Goal: Information Seeking & Learning: Learn about a topic

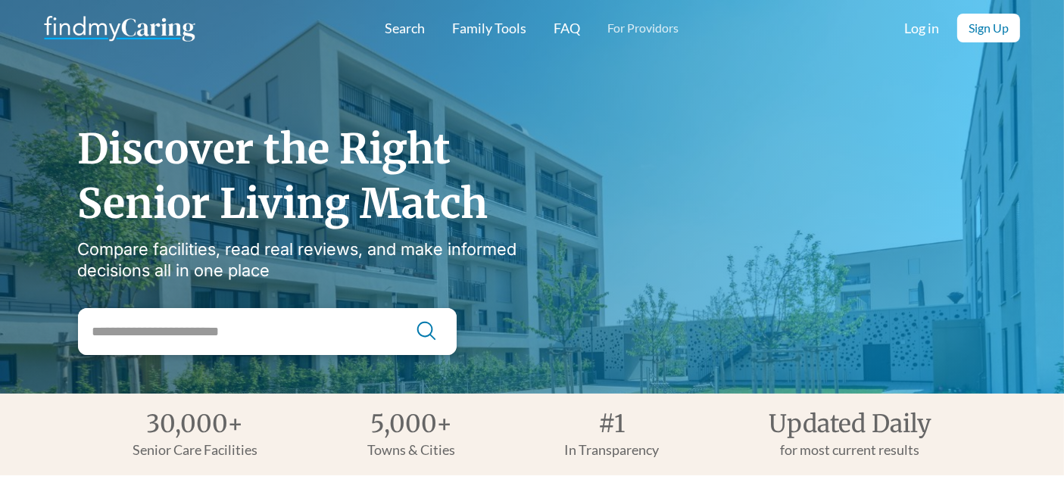
drag, startPoint x: 964, startPoint y: 7, endPoint x: 683, endPoint y: 264, distance: 381.5
click at [683, 264] on div "Discover the Right Senior Living Match Compare facilities, read real reviews, a…" at bounding box center [532, 231] width 908 height 248
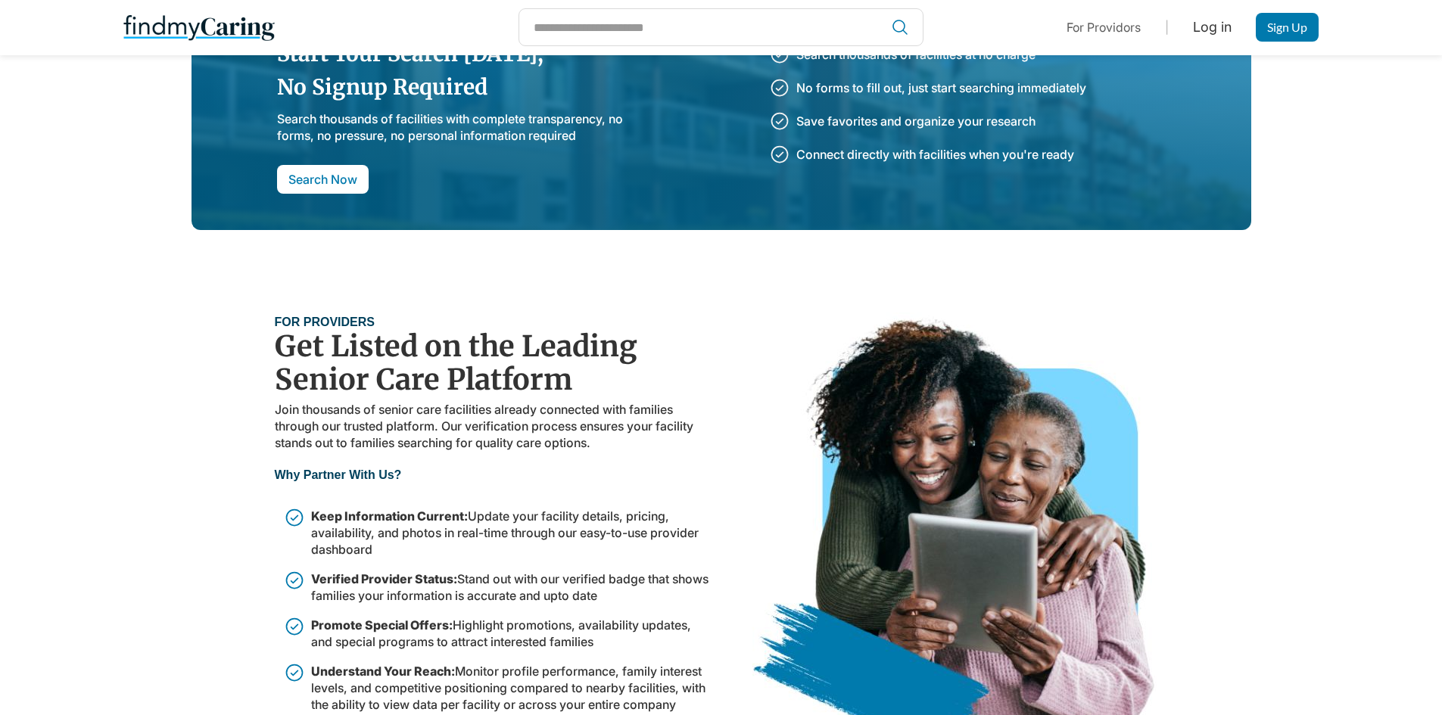
scroll to position [3436, 0]
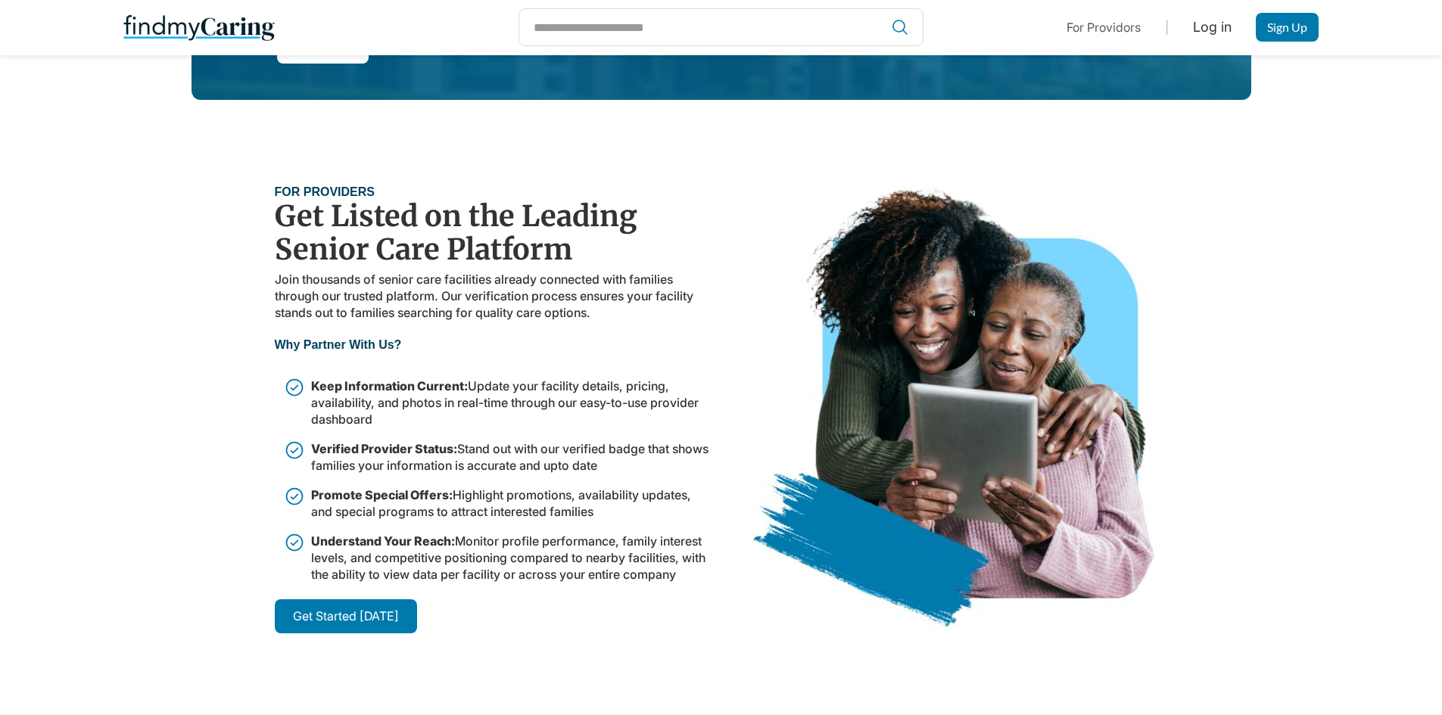
click at [322, 442] on strong "Get Started Today" at bounding box center [346, 616] width 106 height 15
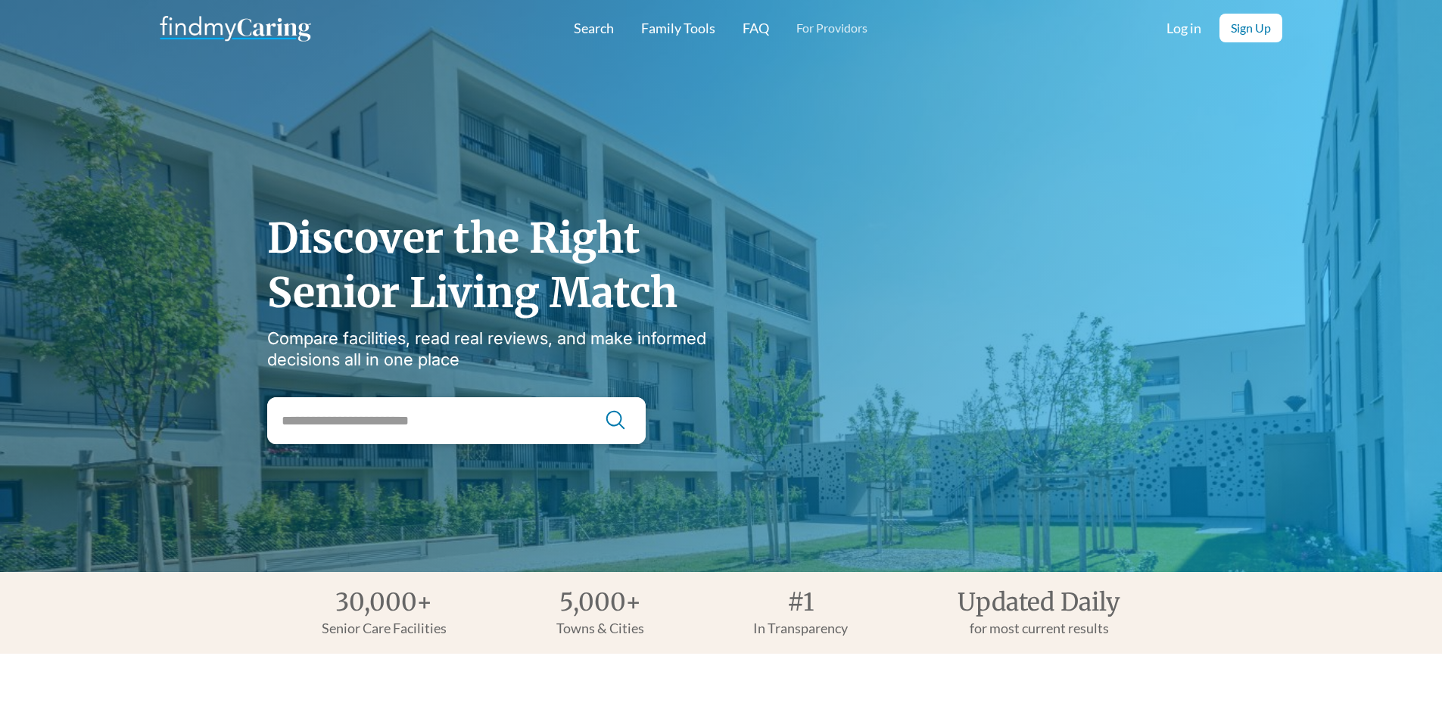
scroll to position [3436, 0]
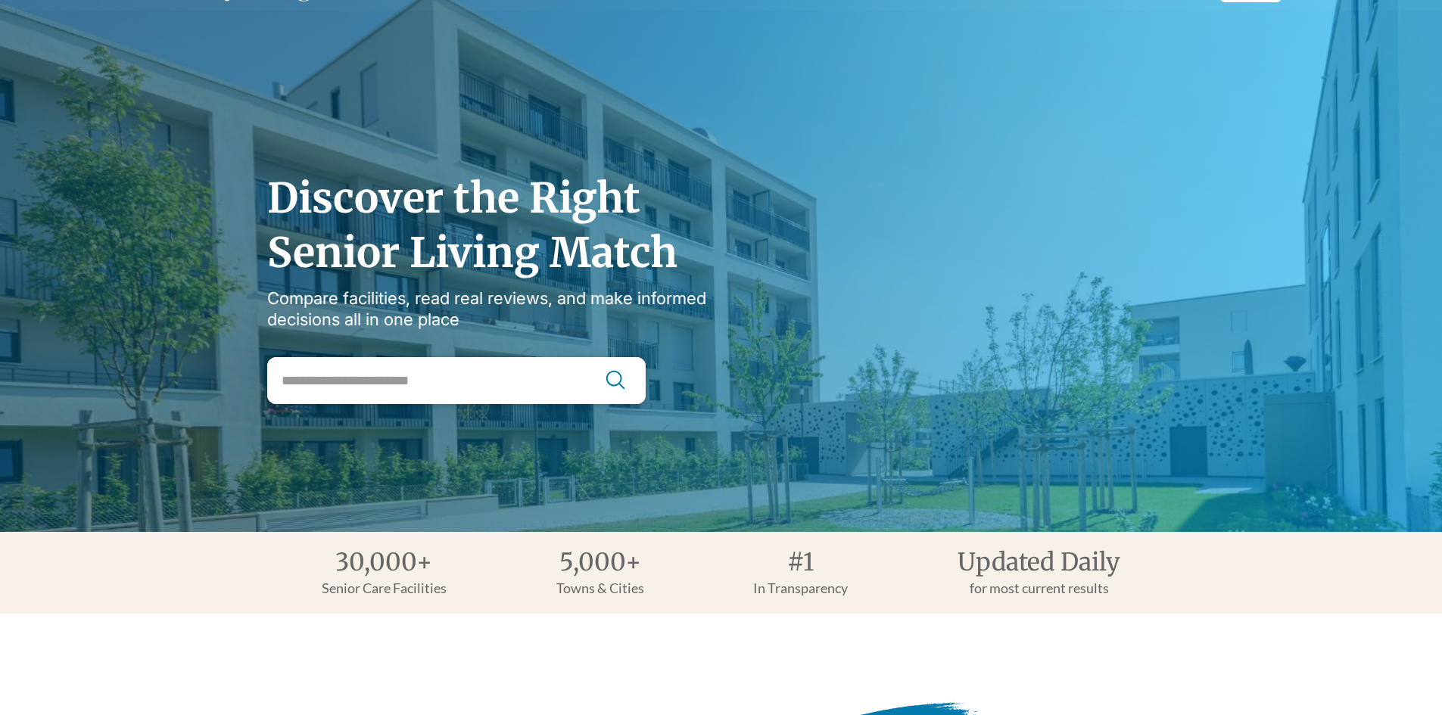
scroll to position [76, 0]
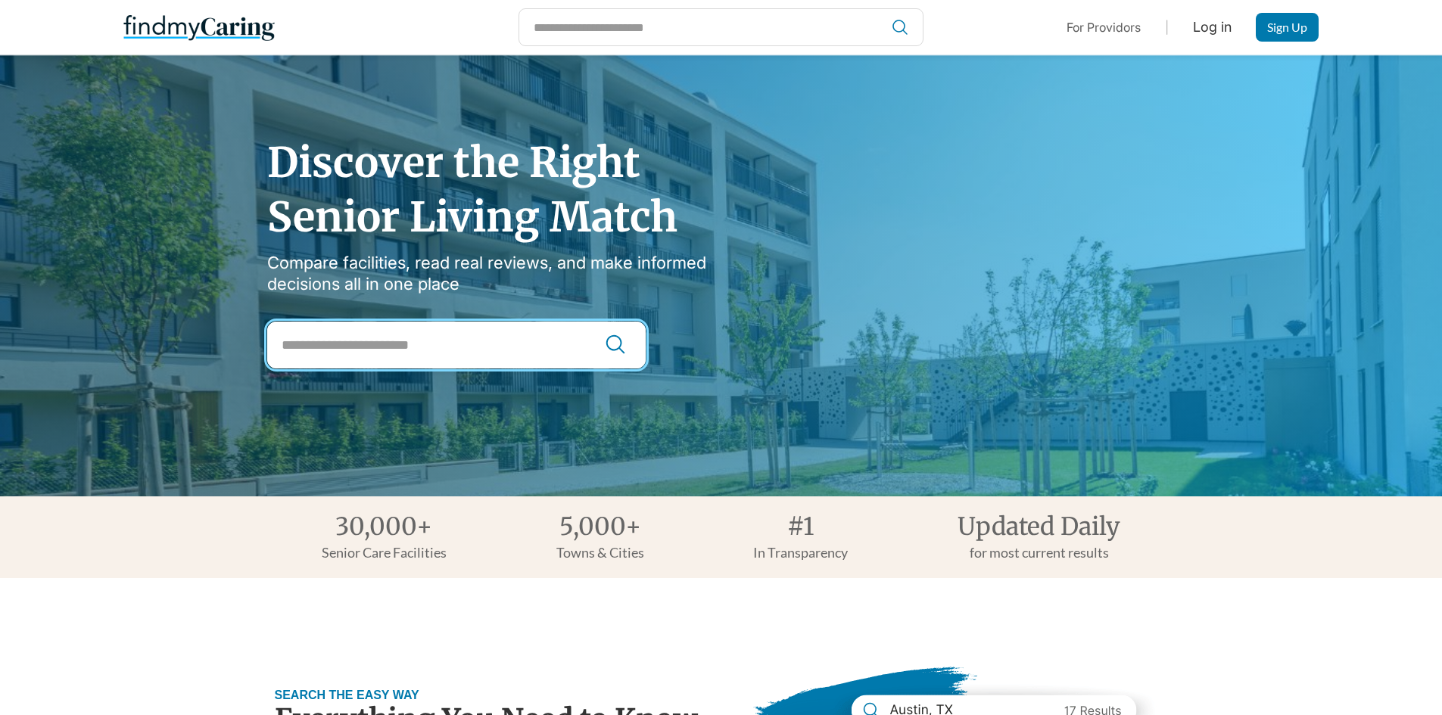
click at [522, 341] on input "City Search" at bounding box center [456, 345] width 379 height 47
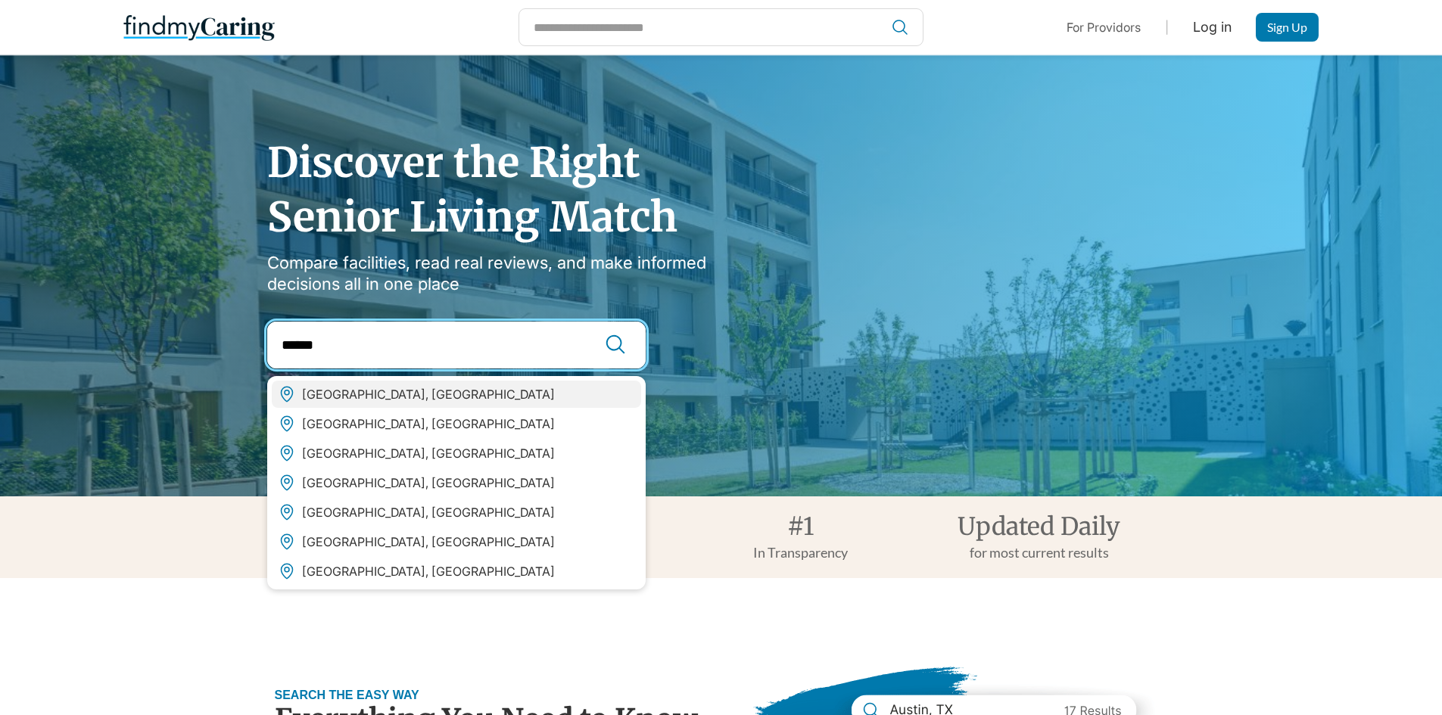
type input "******"
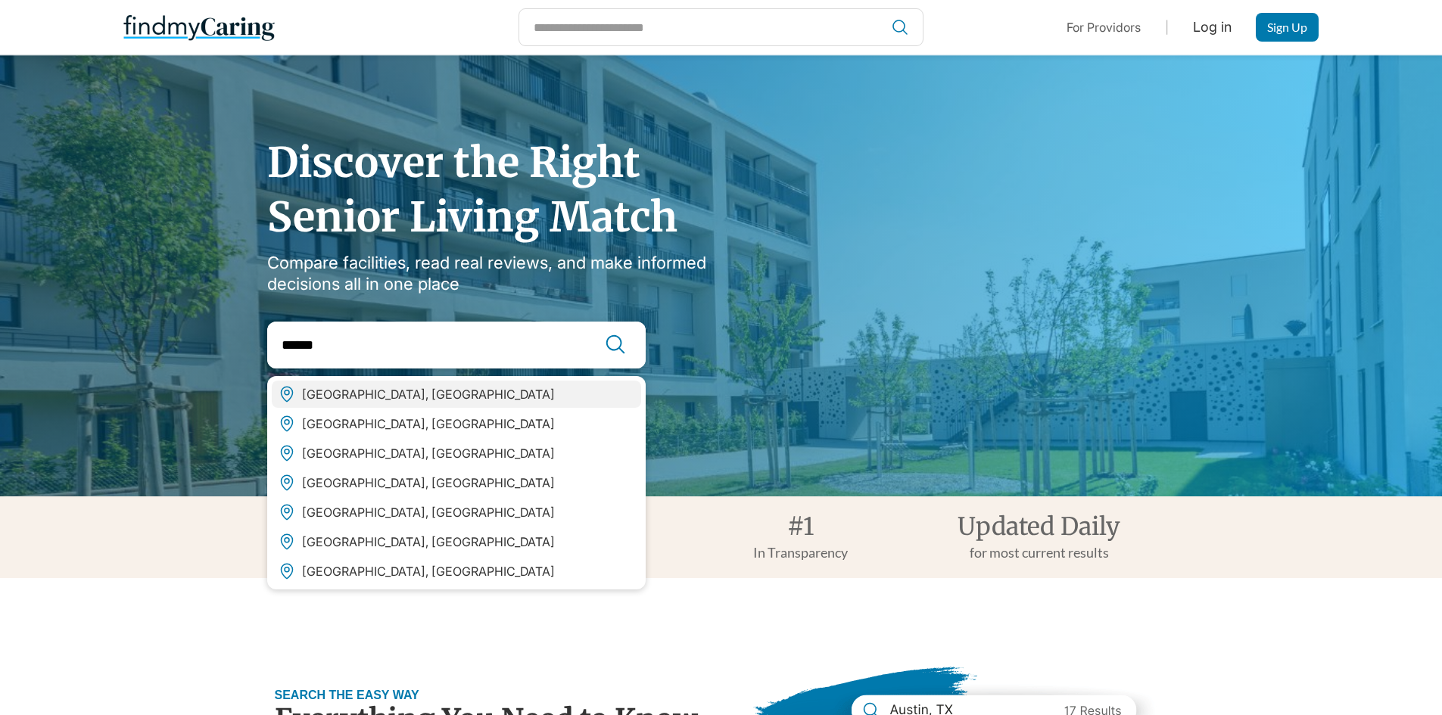
click at [409, 389] on div "San Antonio, TX" at bounding box center [456, 394] width 369 height 27
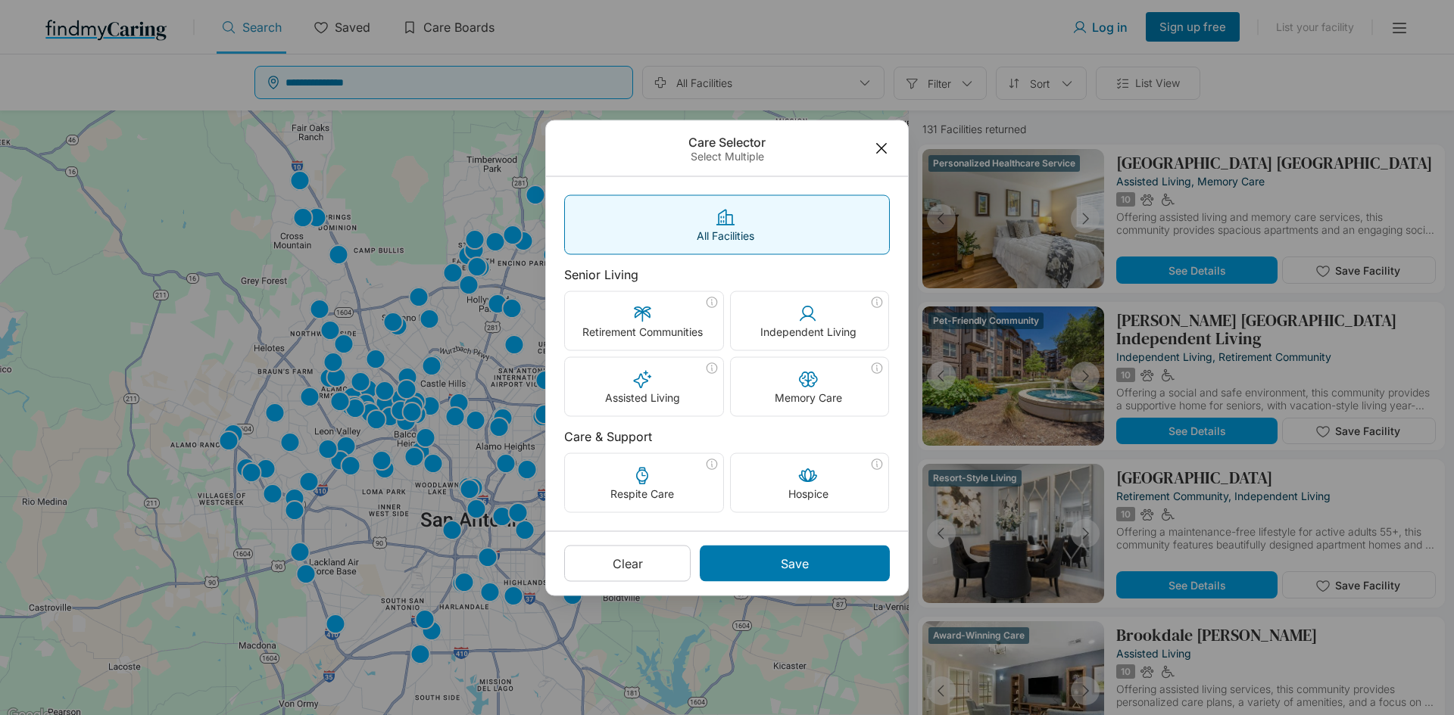
click at [977, 85] on div "Care Selector Select Multiple All Facilities Senior Living Retirement Communiti…" at bounding box center [727, 357] width 1454 height 715
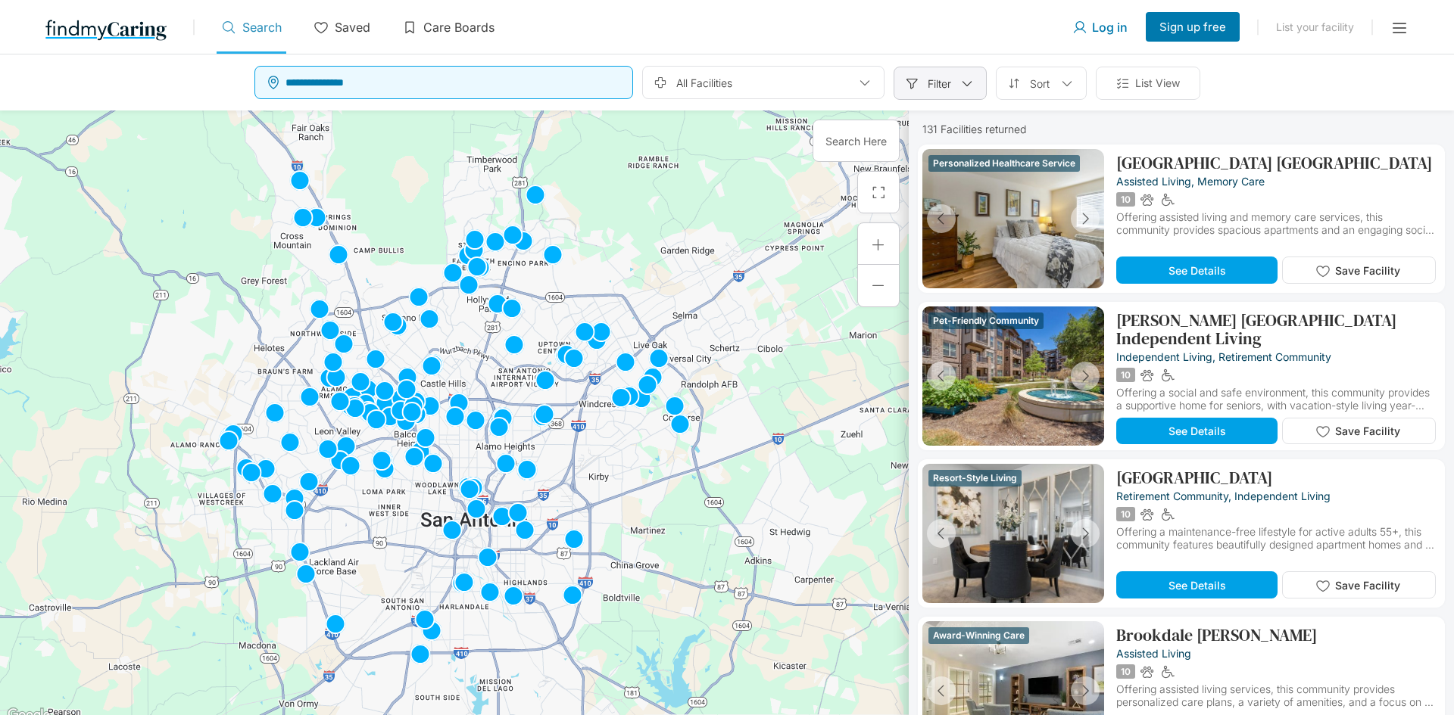
click at [968, 79] on div at bounding box center [967, 83] width 14 height 14
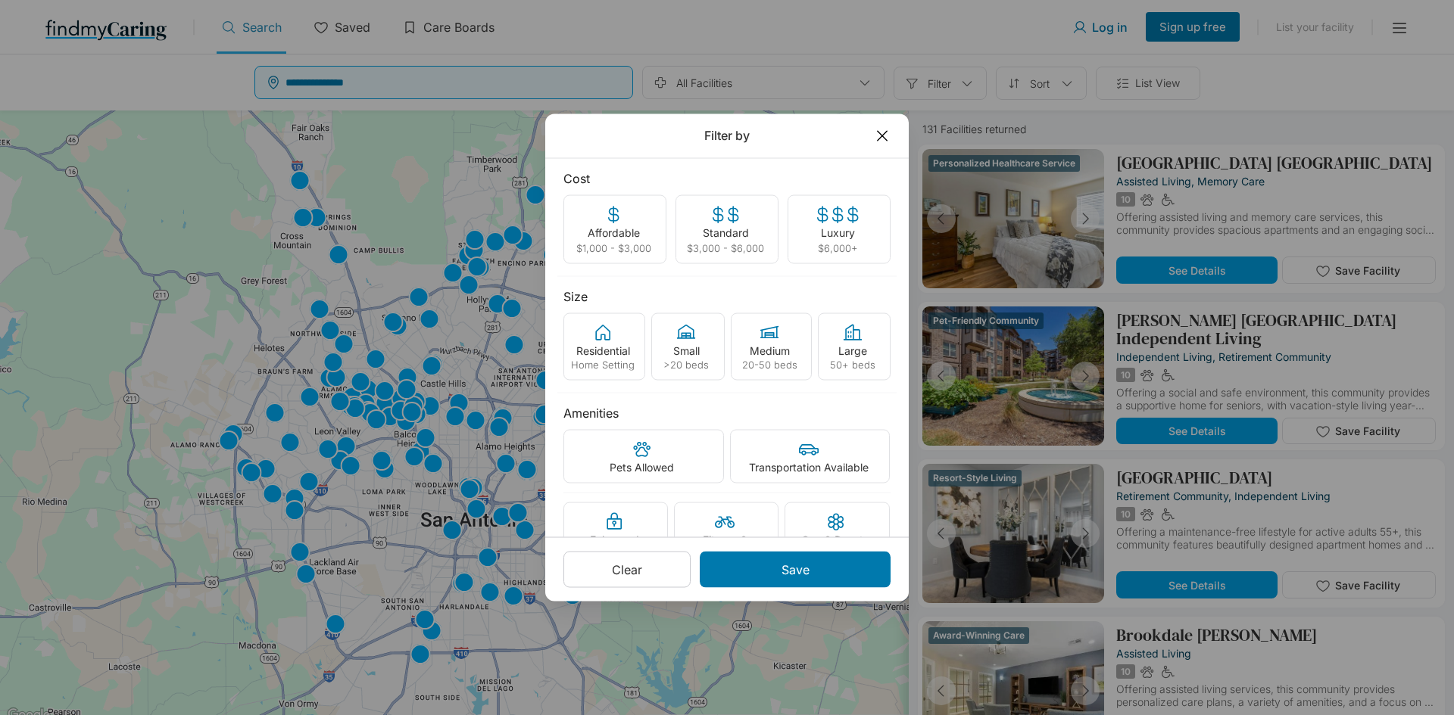
click at [1179, 304] on div "Filter by Cost Affordable $1,000 - $3,000 Standard $3,000 - $6,000 Luxury $6,00…" at bounding box center [727, 357] width 1454 height 715
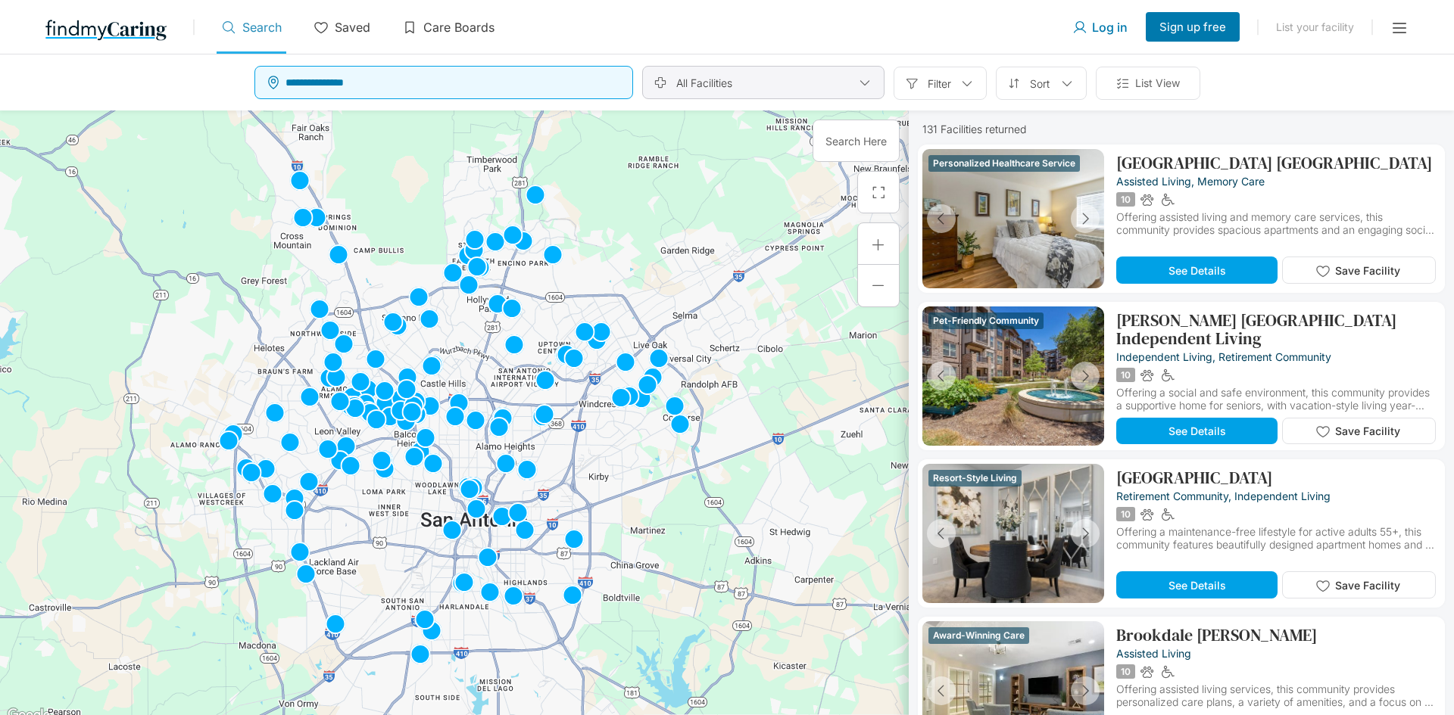
click at [853, 83] on div "All Facilities" at bounding box center [763, 82] width 242 height 33
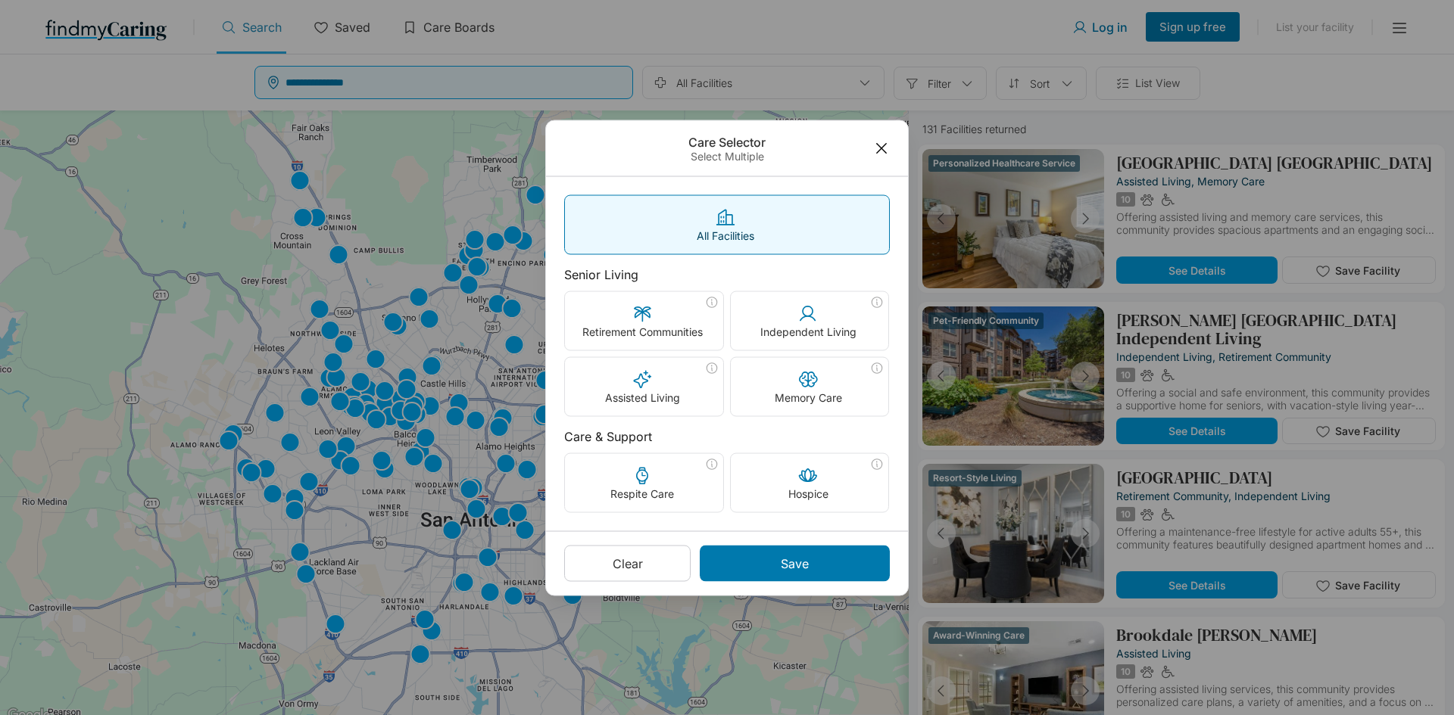
click at [879, 151] on line at bounding box center [881, 147] width 9 height 9
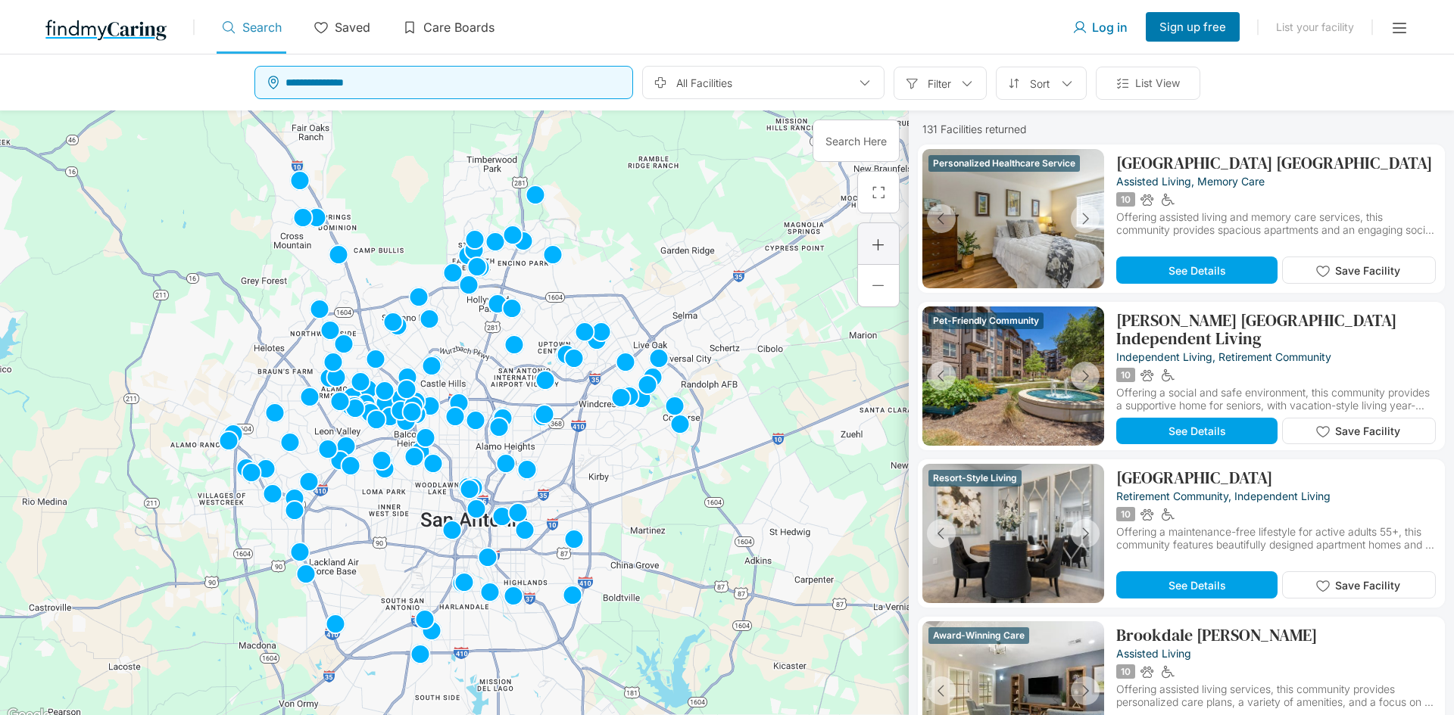
click at [874, 241] on div at bounding box center [878, 244] width 15 height 15
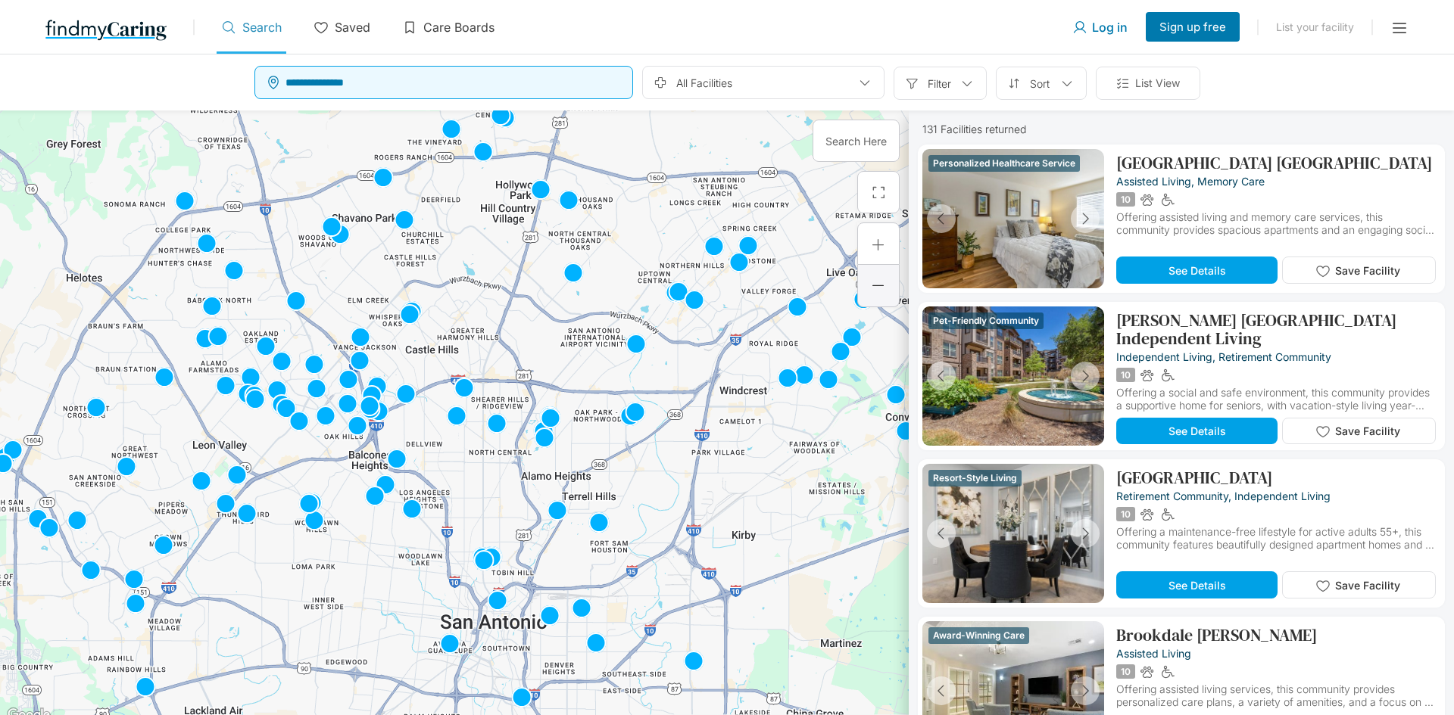
click at [872, 291] on div at bounding box center [878, 285] width 15 height 15
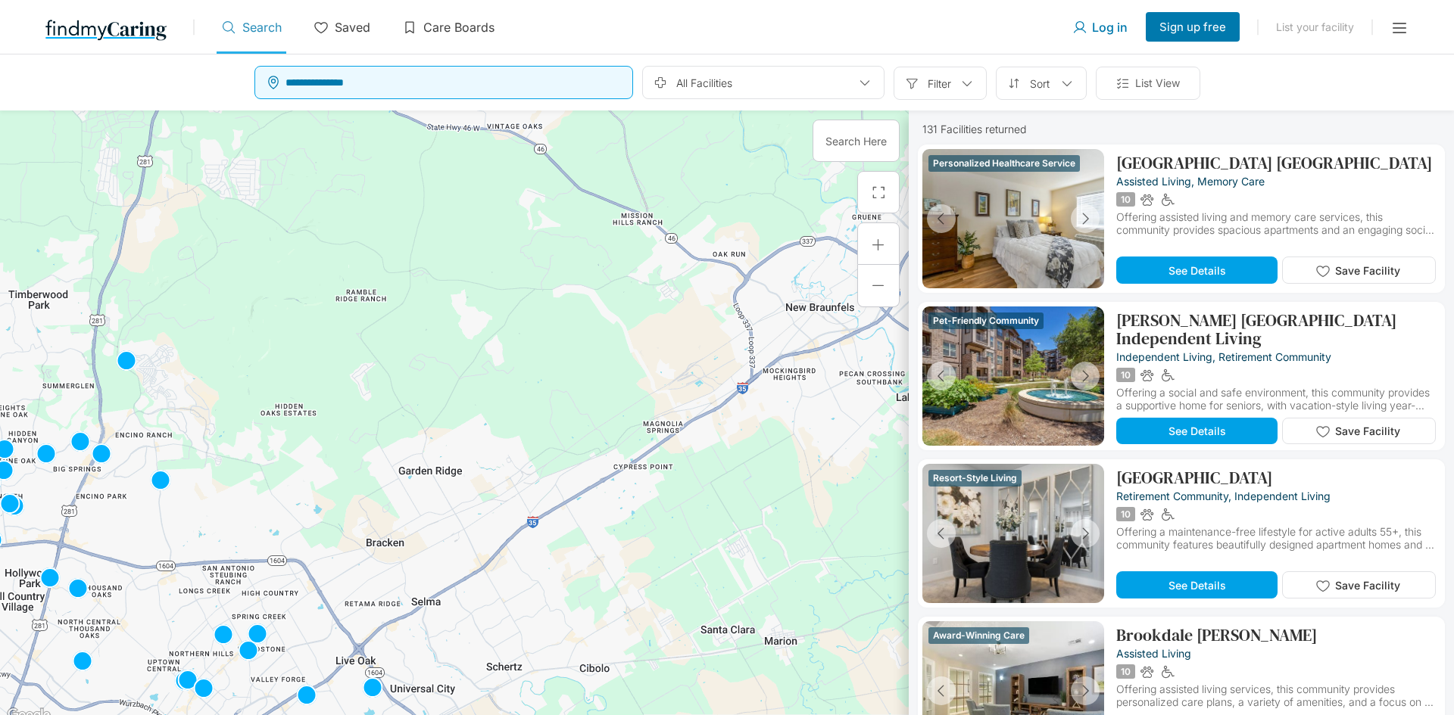
drag, startPoint x: 791, startPoint y: 285, endPoint x: 670, endPoint y: 541, distance: 282.4
click at [670, 541] on div at bounding box center [454, 418] width 908 height 615
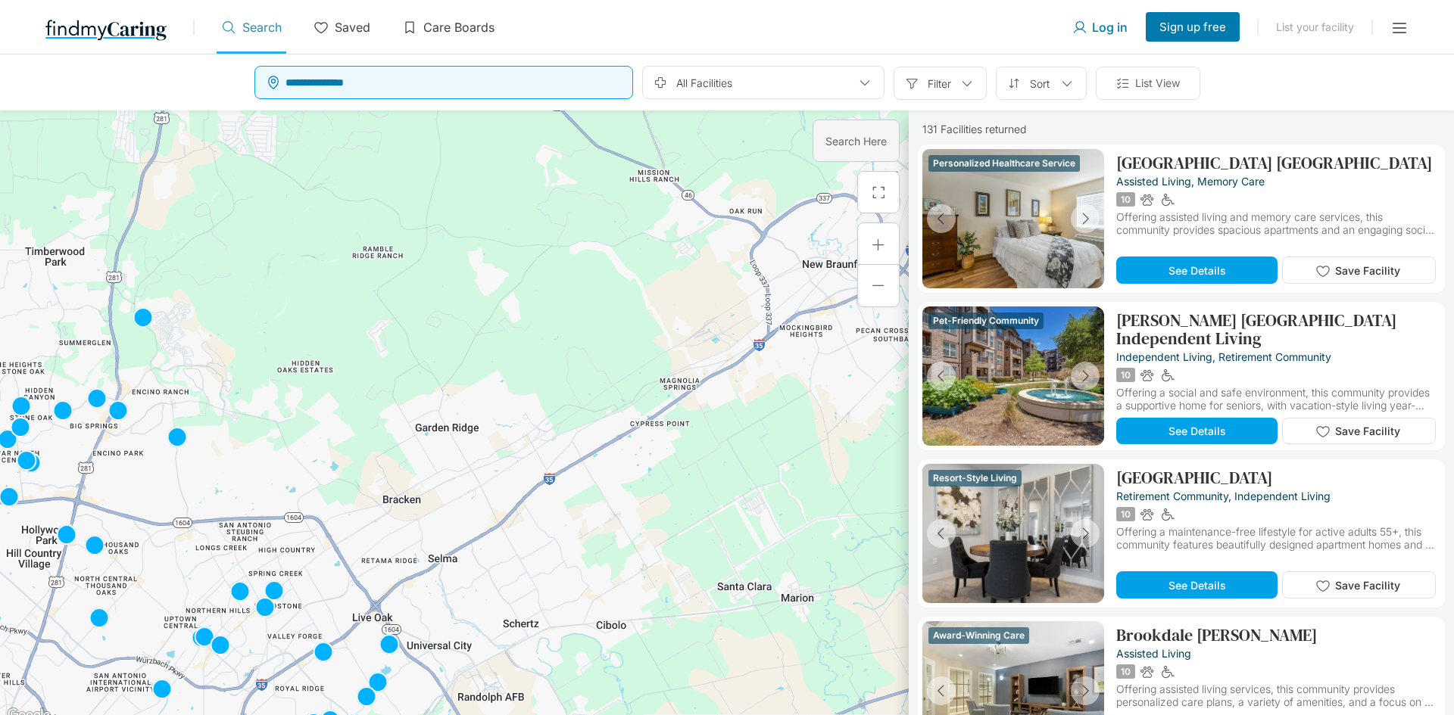
click at [857, 150] on div "Search Here" at bounding box center [855, 141] width 87 height 42
type input "**********"
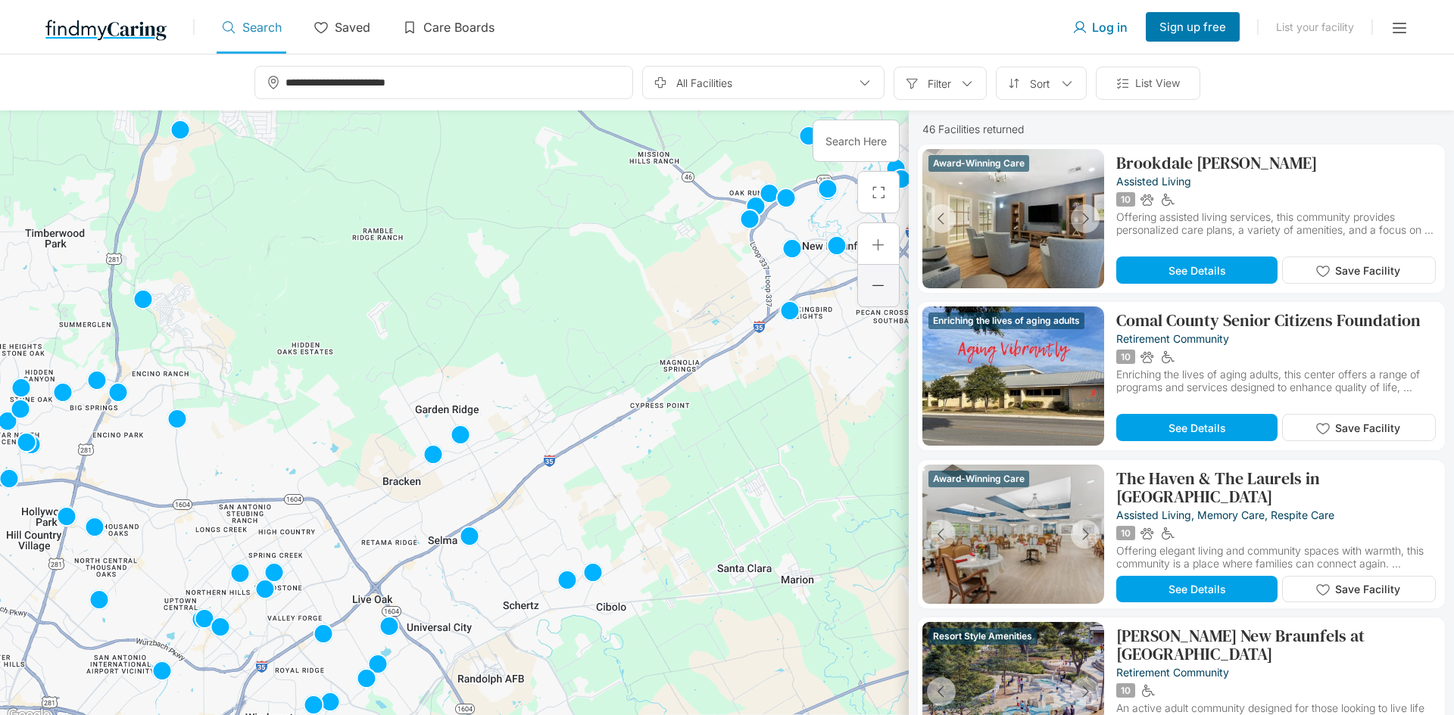
click at [880, 290] on div at bounding box center [878, 285] width 15 height 15
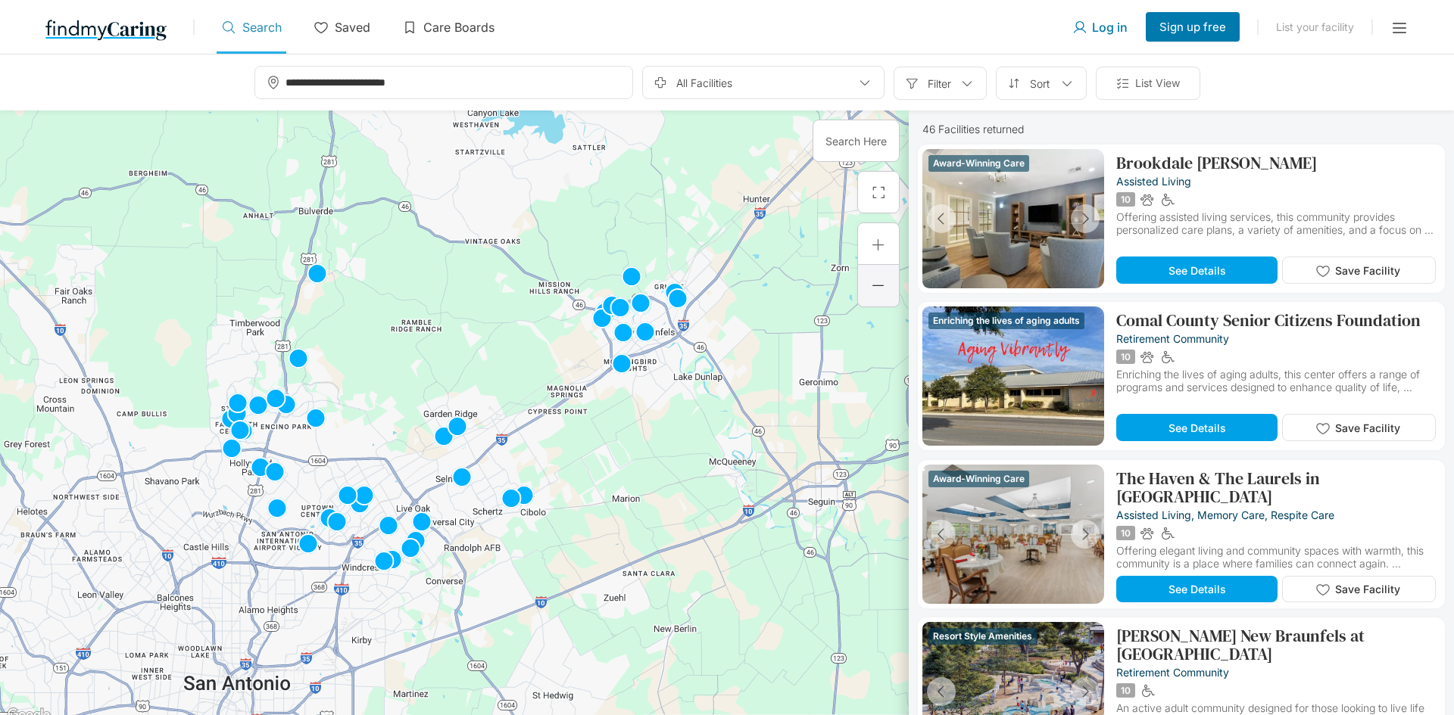
click at [880, 290] on div at bounding box center [878, 285] width 15 height 15
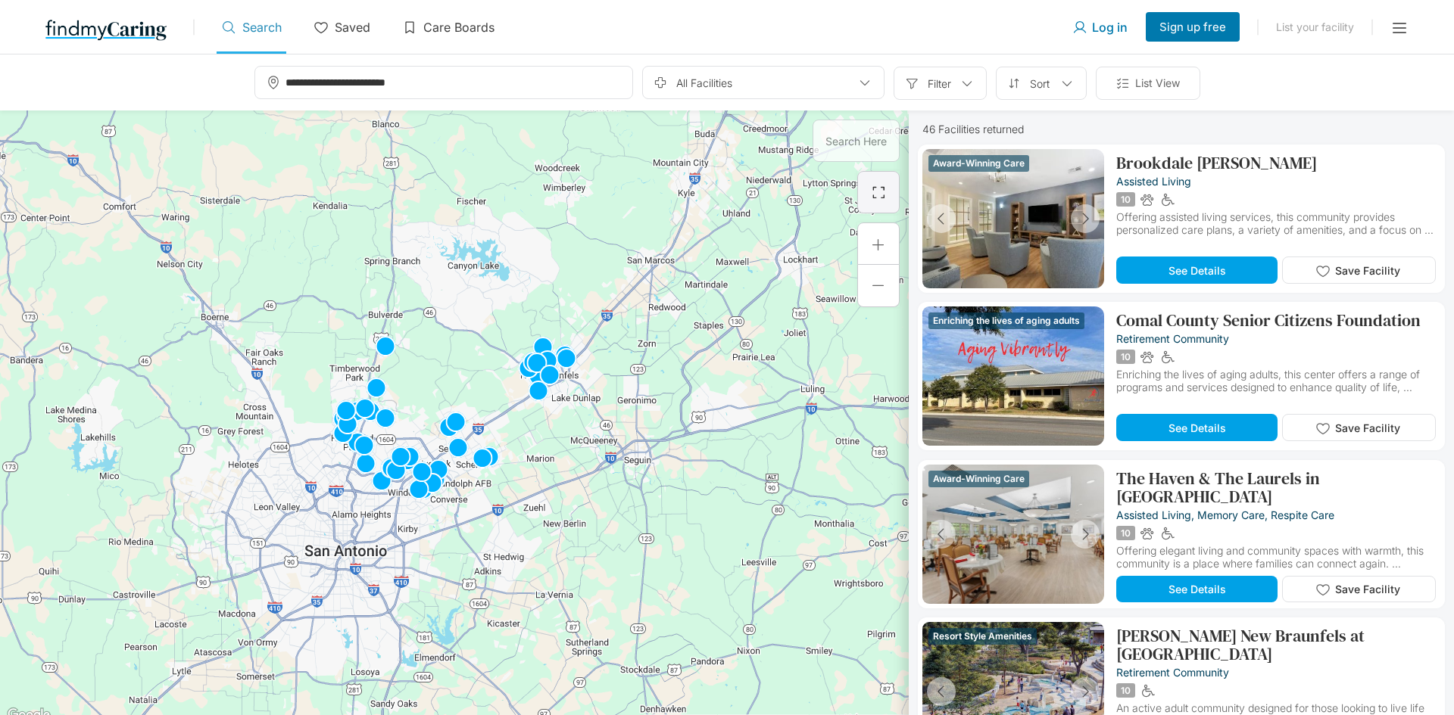
click at [875, 179] on div at bounding box center [878, 192] width 42 height 42
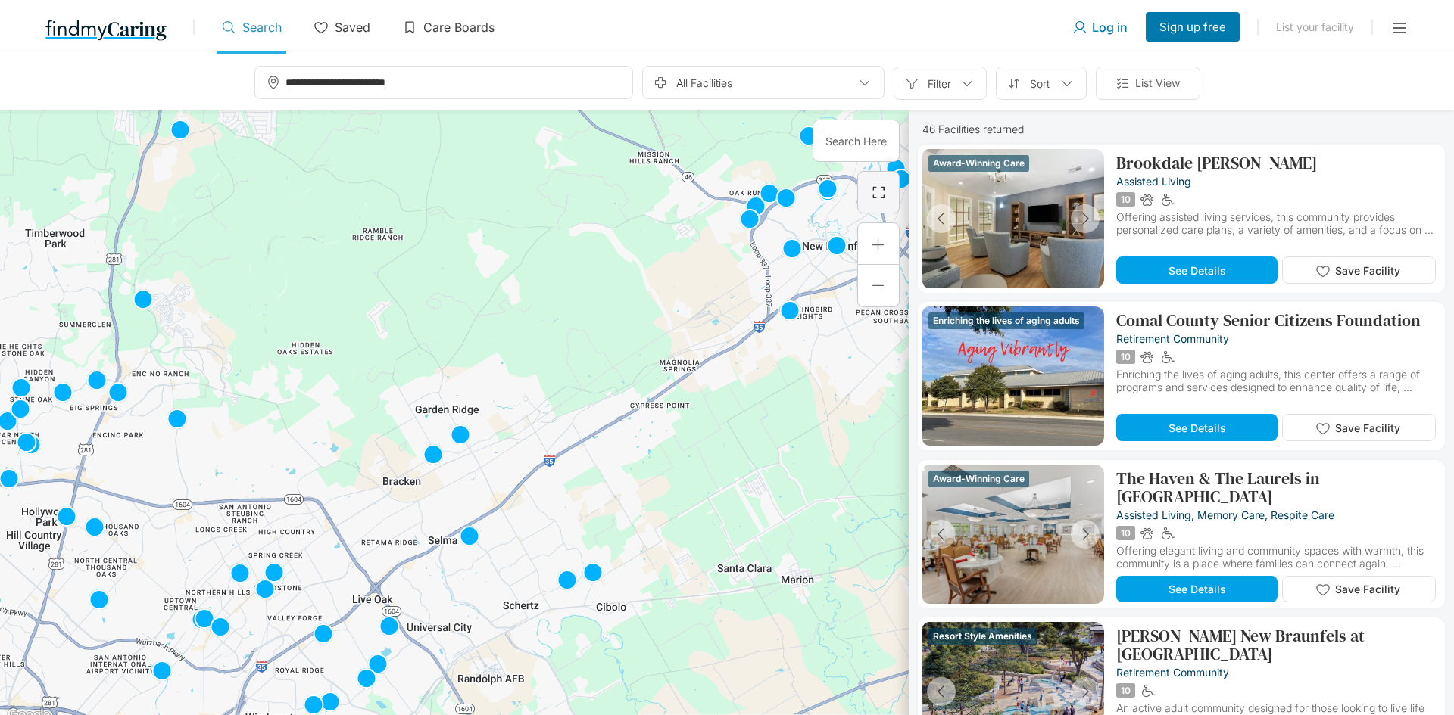
click at [874, 192] on div at bounding box center [878, 192] width 17 height 17
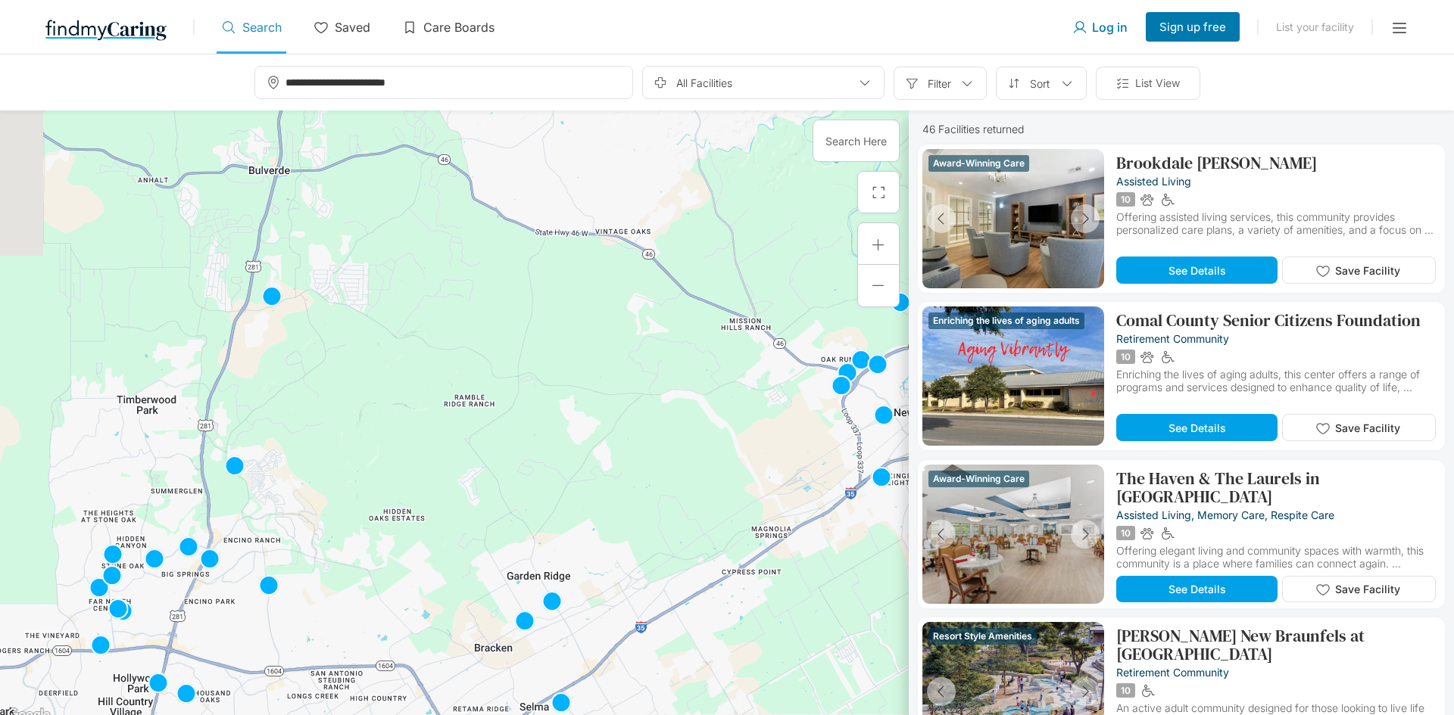
drag, startPoint x: 738, startPoint y: 364, endPoint x: 832, endPoint y: 543, distance: 201.8
click at [832, 543] on div at bounding box center [454, 418] width 908 height 615
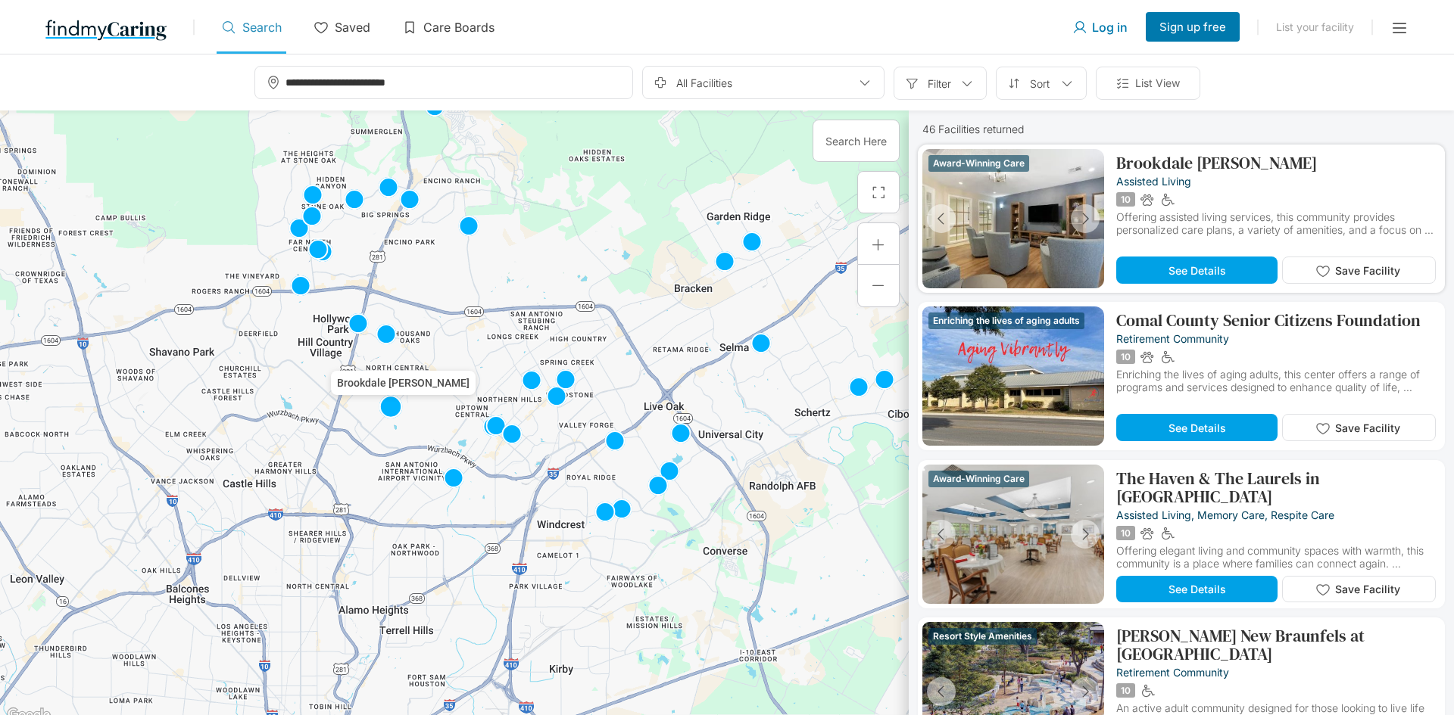
drag, startPoint x: 738, startPoint y: 531, endPoint x: 941, endPoint y: 175, distance: 409.6
click at [941, 175] on div "← Move left → Move right ↑ Move up ↓ Move down + Zoom in - Zoom out Home Jump l…" at bounding box center [727, 418] width 1454 height 615
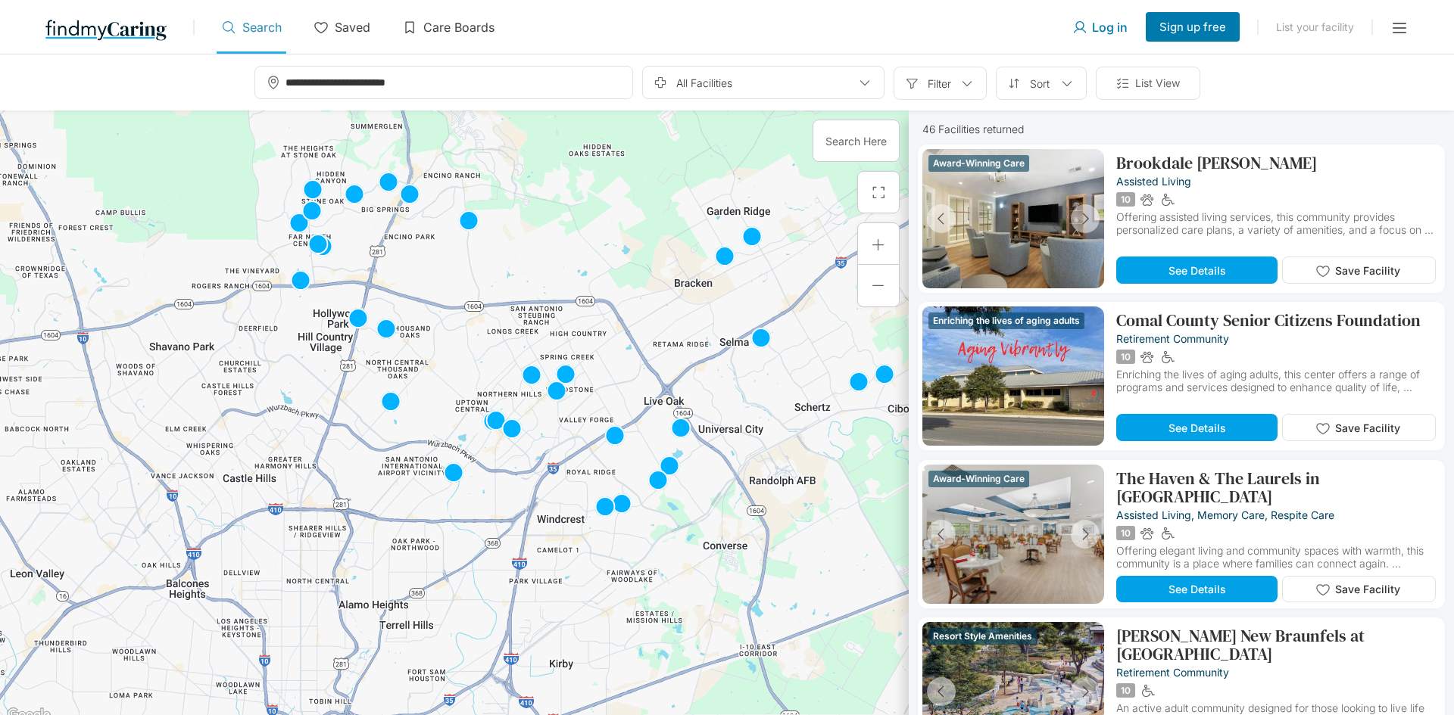
drag, startPoint x: 821, startPoint y: 198, endPoint x: 640, endPoint y: 712, distance: 544.7
click at [650, 632] on div at bounding box center [454, 418] width 908 height 615
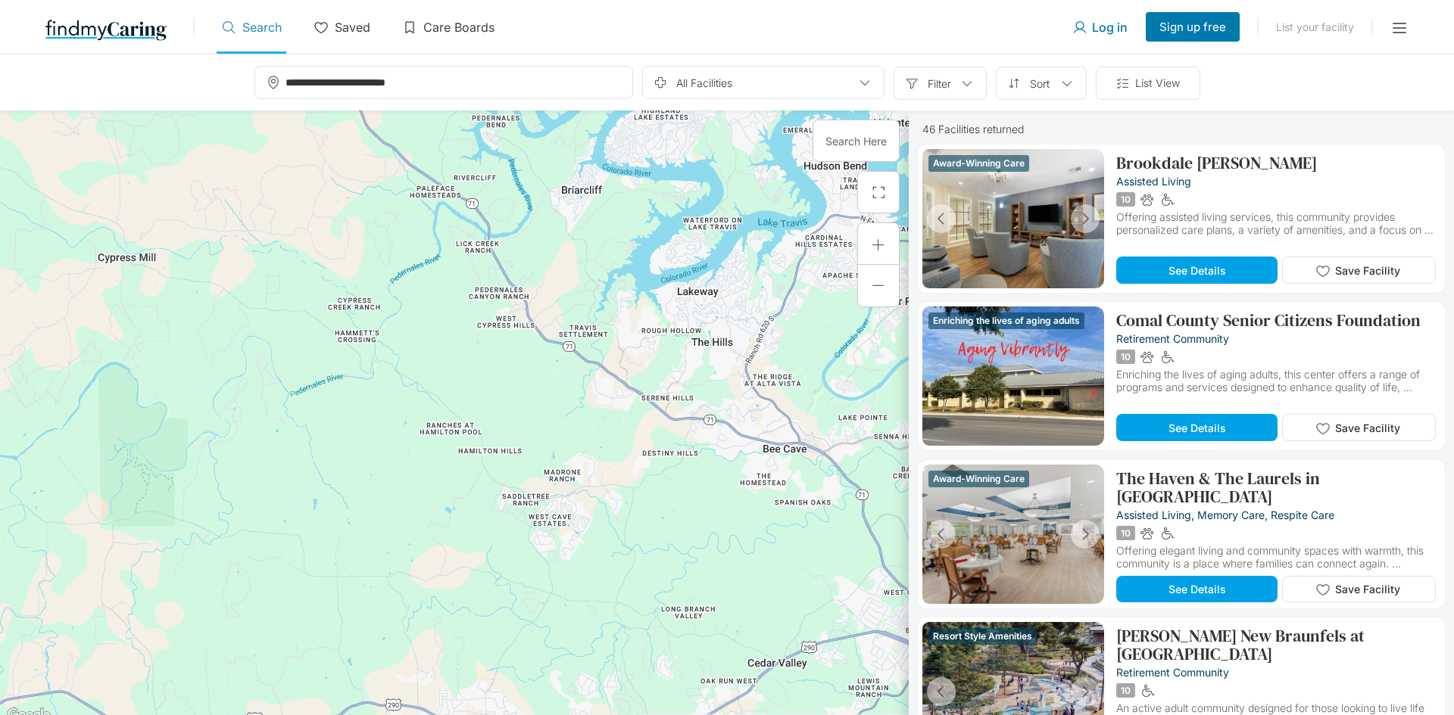
drag, startPoint x: 628, startPoint y: 515, endPoint x: 791, endPoint y: 312, distance: 260.6
click at [791, 312] on div at bounding box center [454, 418] width 908 height 615
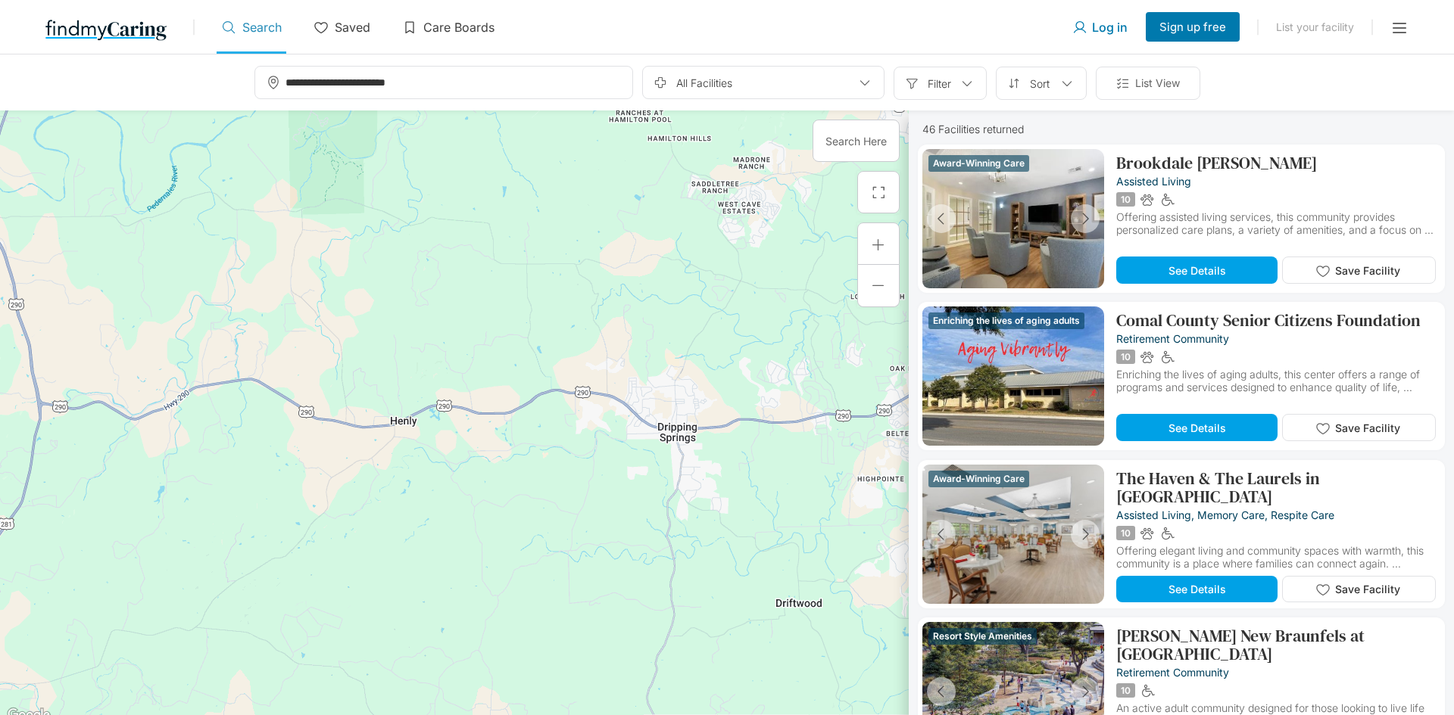
drag, startPoint x: 547, startPoint y: 465, endPoint x: 741, endPoint y: 151, distance: 369.1
click at [741, 151] on div at bounding box center [454, 418] width 908 height 615
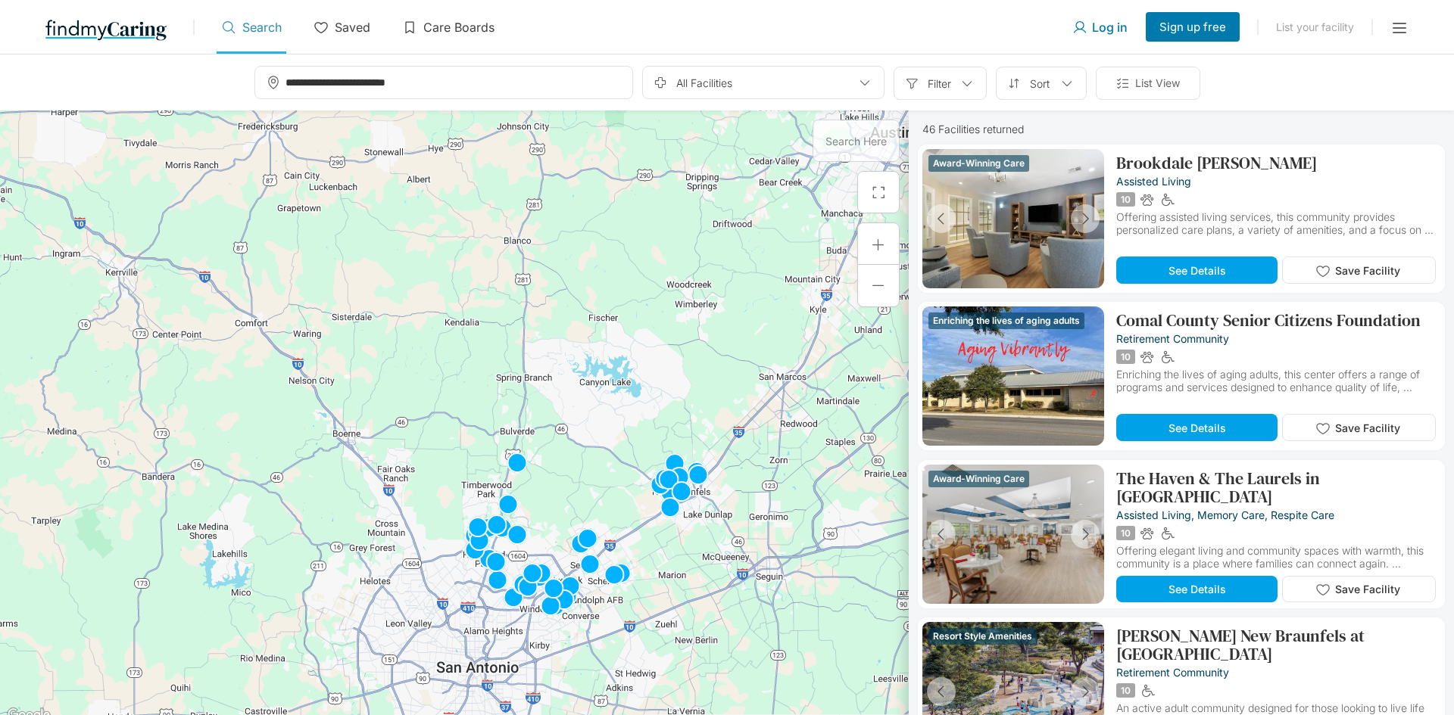
drag, startPoint x: 447, startPoint y: 522, endPoint x: 500, endPoint y: 409, distance: 124.6
click at [500, 409] on div at bounding box center [454, 418] width 908 height 615
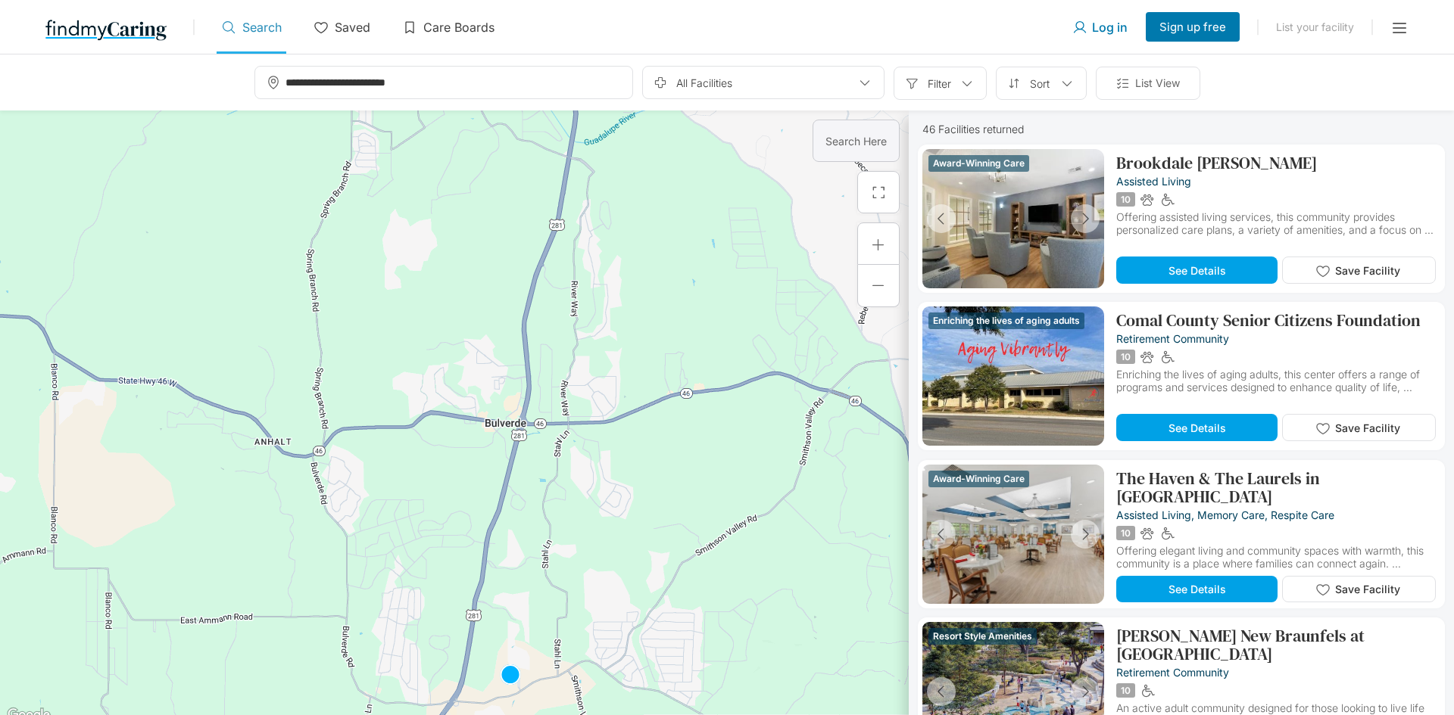
click at [871, 152] on div "Search Here" at bounding box center [855, 141] width 87 height 42
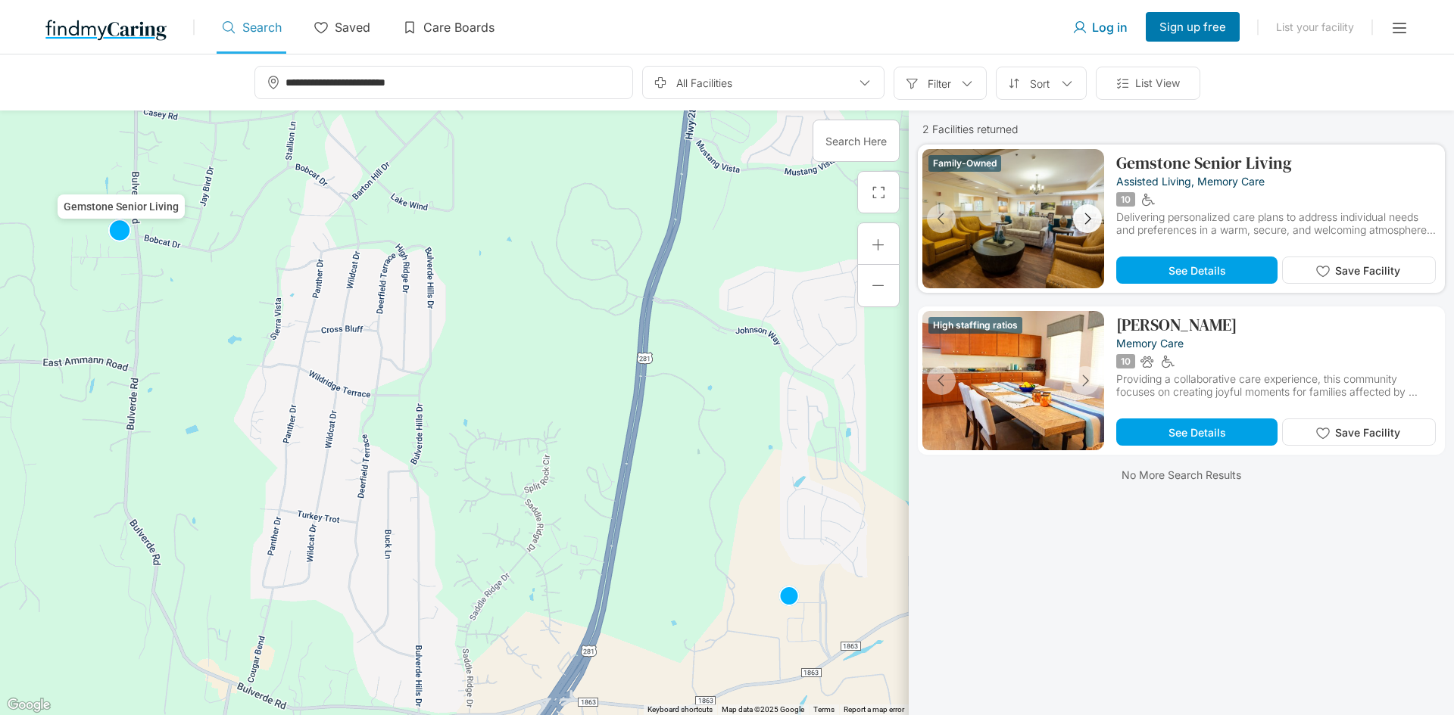
click at [1079, 229] on button "button" at bounding box center [1087, 218] width 29 height 29
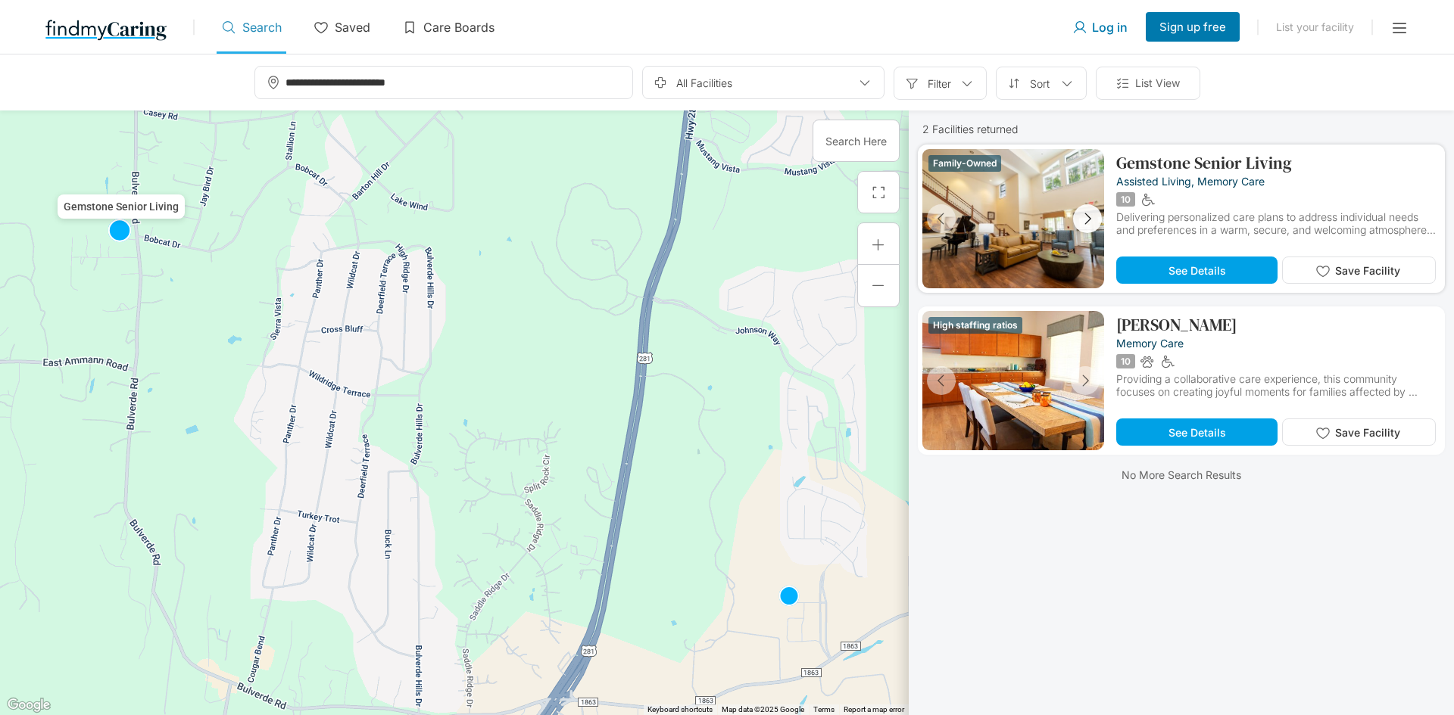
click at [1088, 223] on icon "button" at bounding box center [1087, 218] width 17 height 17
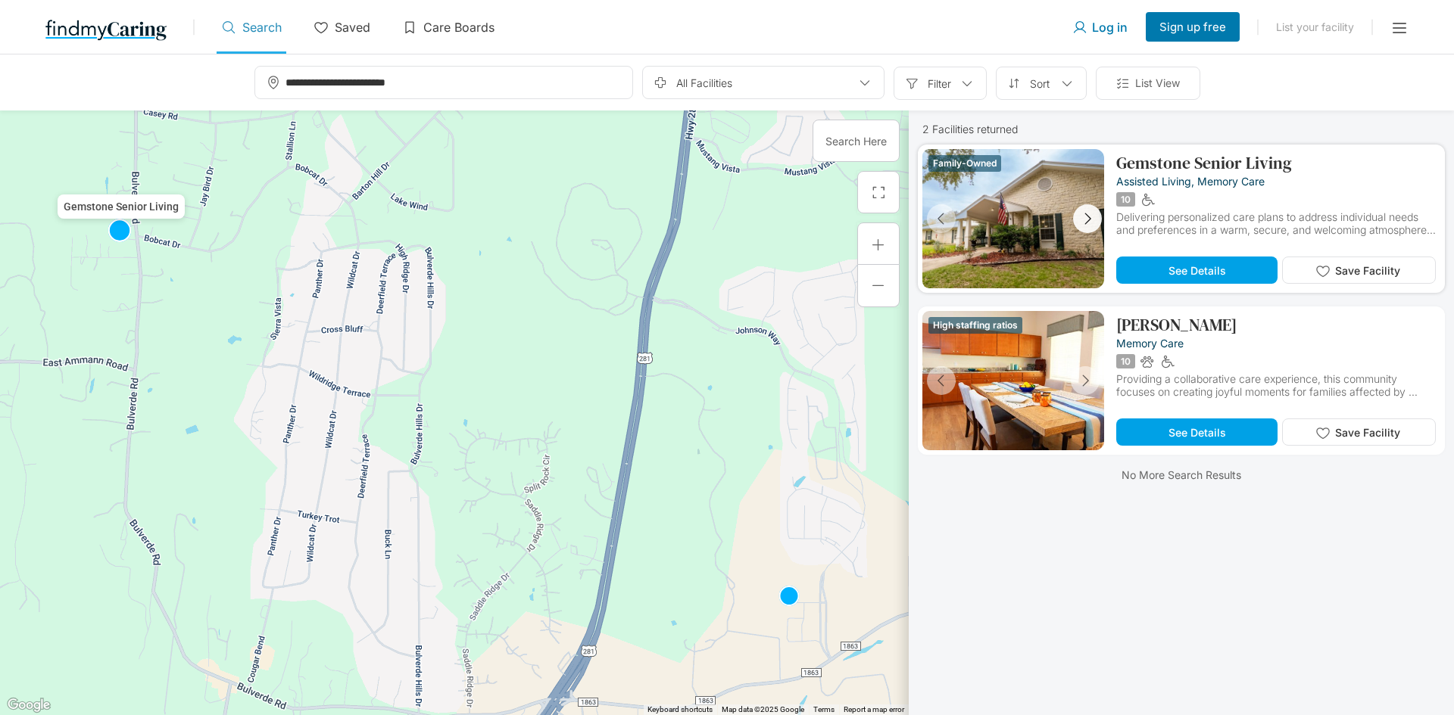
click at [1088, 223] on icon "button" at bounding box center [1087, 218] width 17 height 17
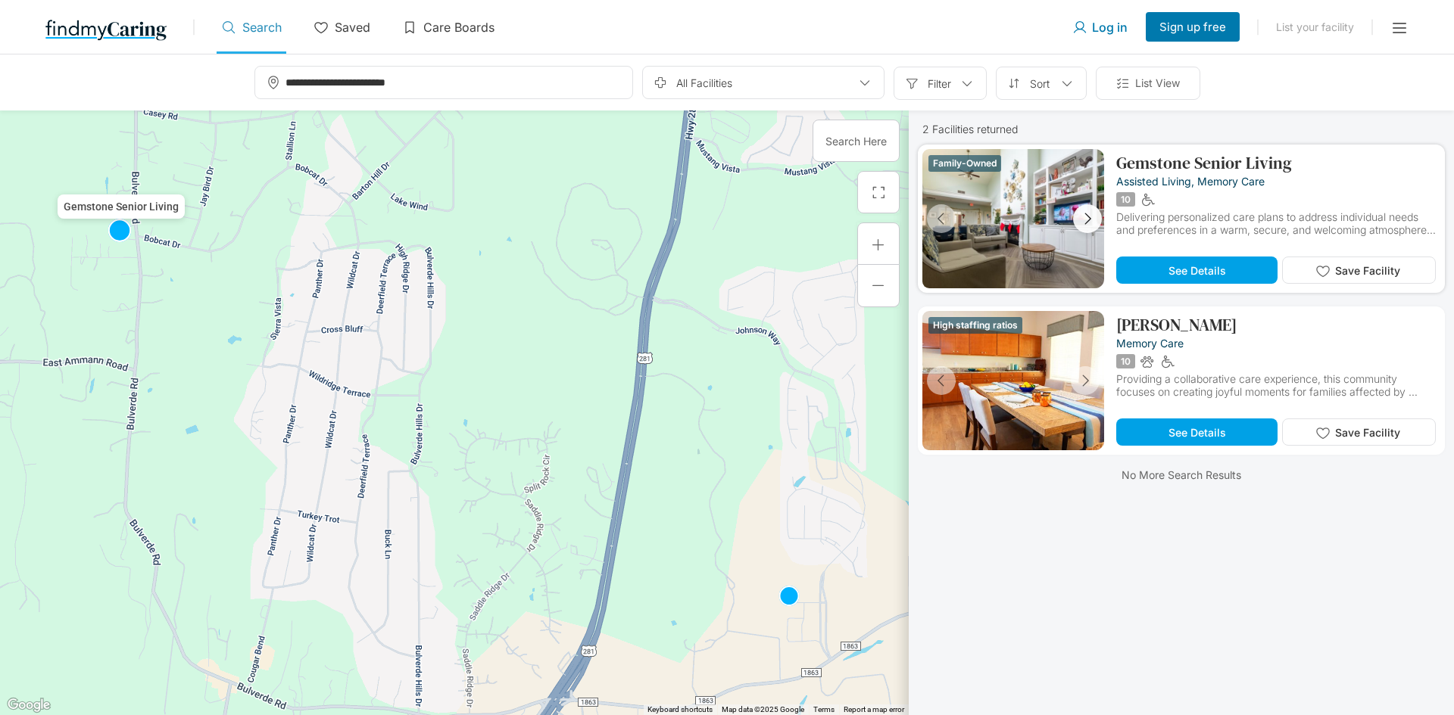
click at [1088, 223] on icon "button" at bounding box center [1087, 218] width 17 height 17
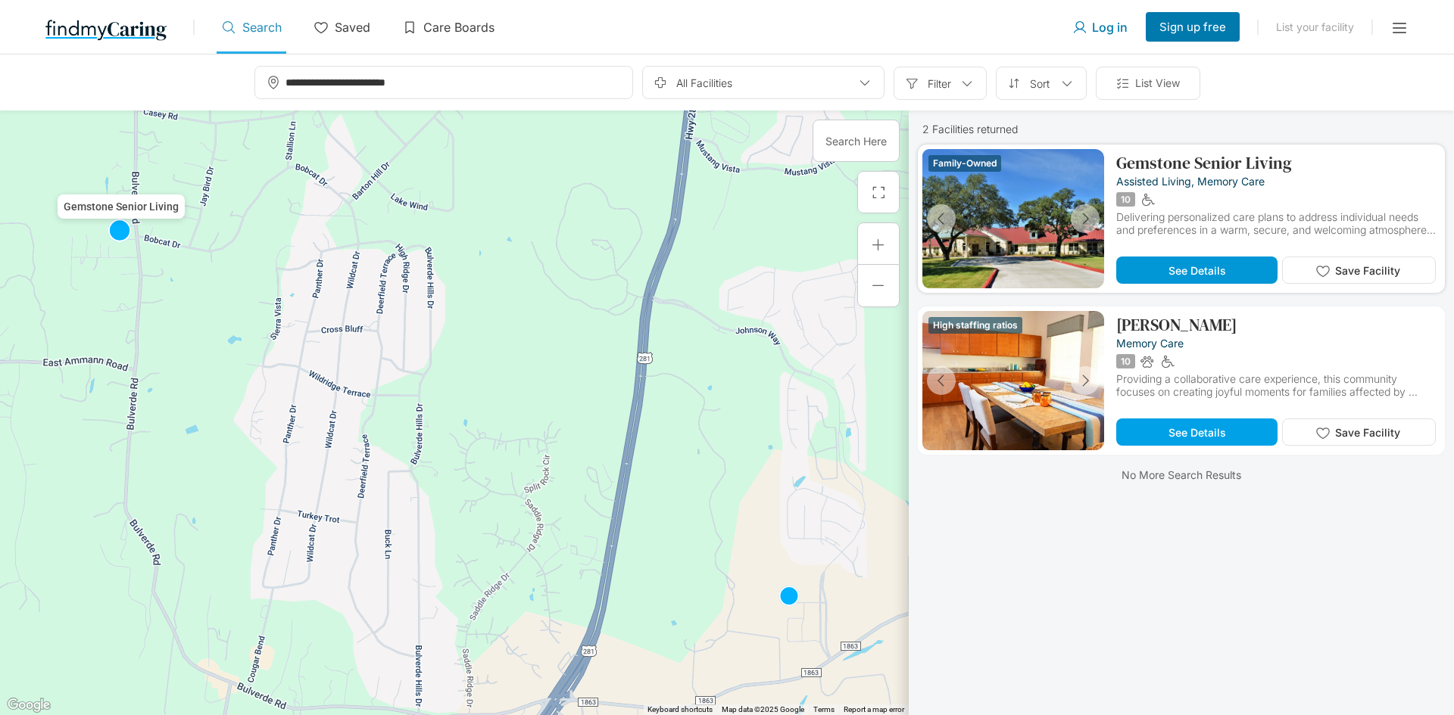
click at [1161, 263] on button "See Details" at bounding box center [1196, 270] width 161 height 27
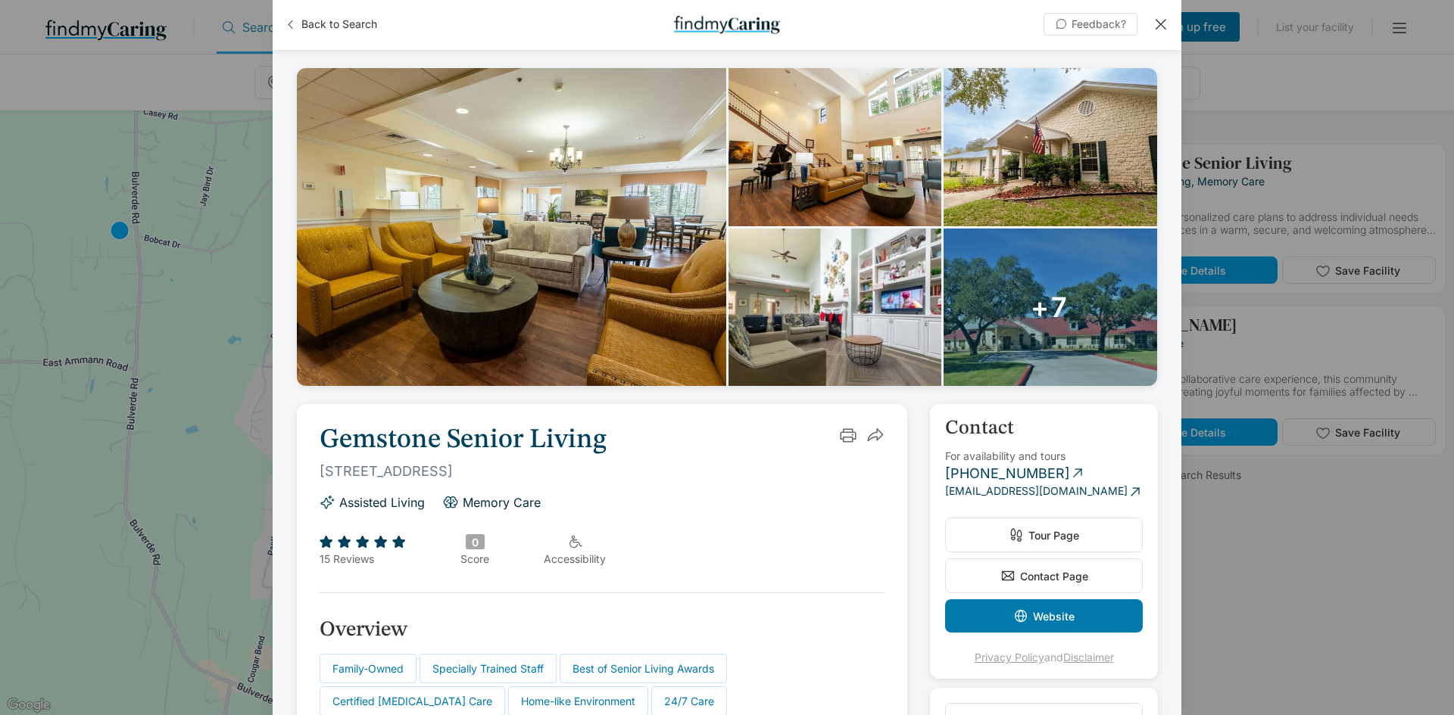
click at [1162, 25] on div at bounding box center [1160, 24] width 17 height 17
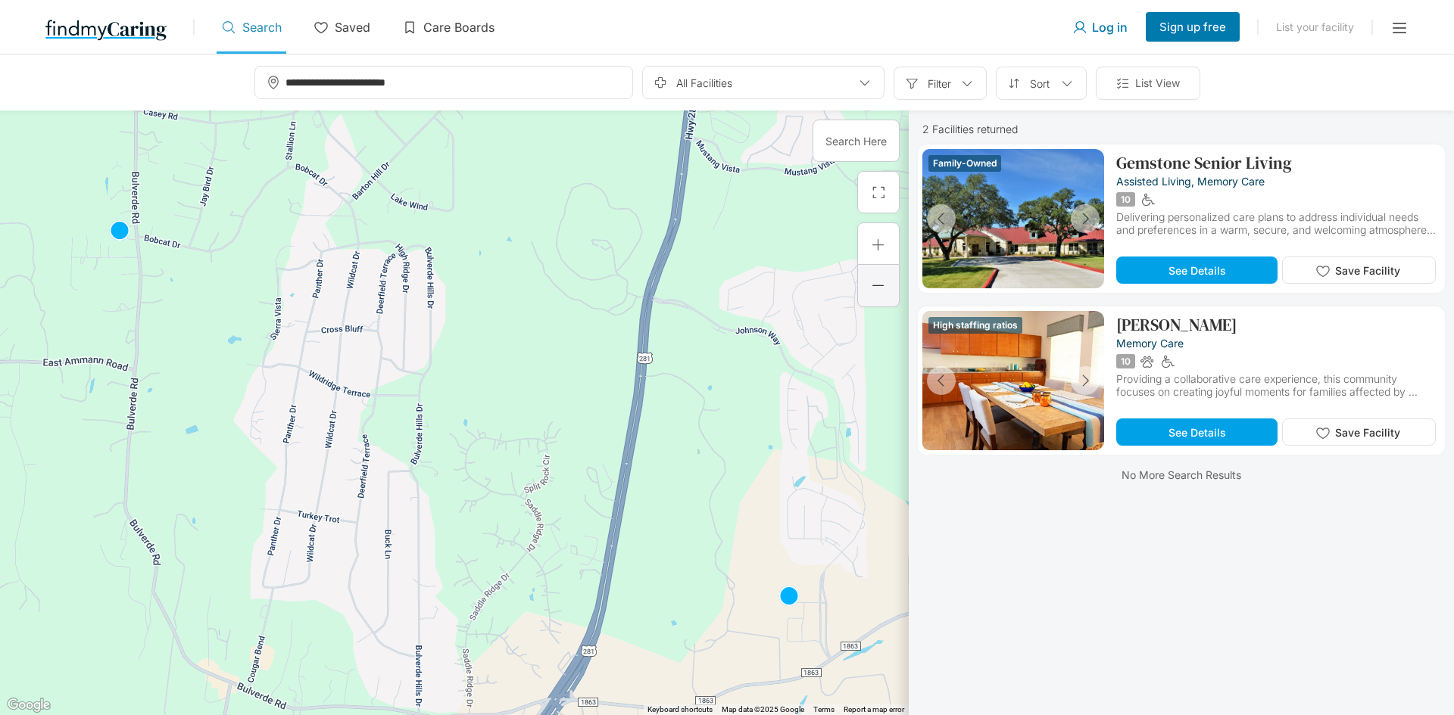
click at [867, 267] on div at bounding box center [878, 286] width 42 height 42
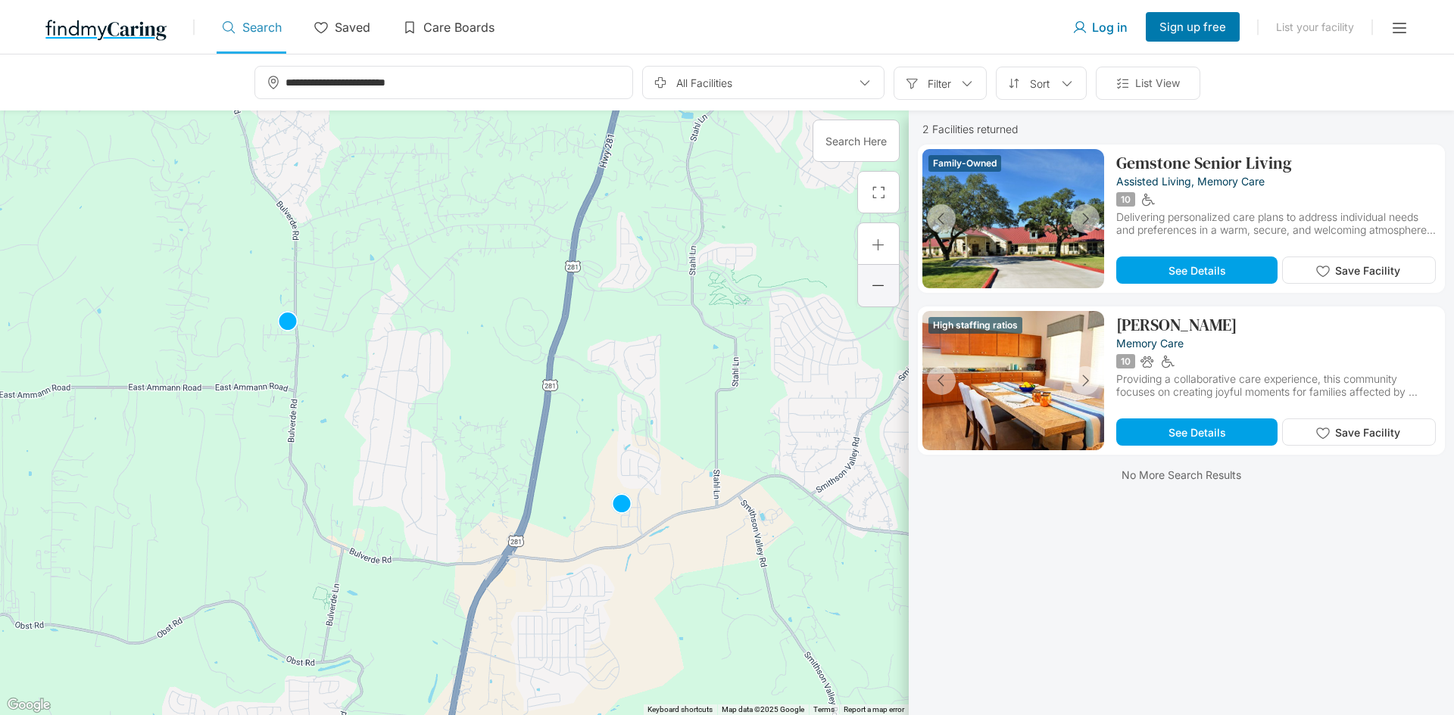
click at [867, 267] on div at bounding box center [878, 286] width 42 height 42
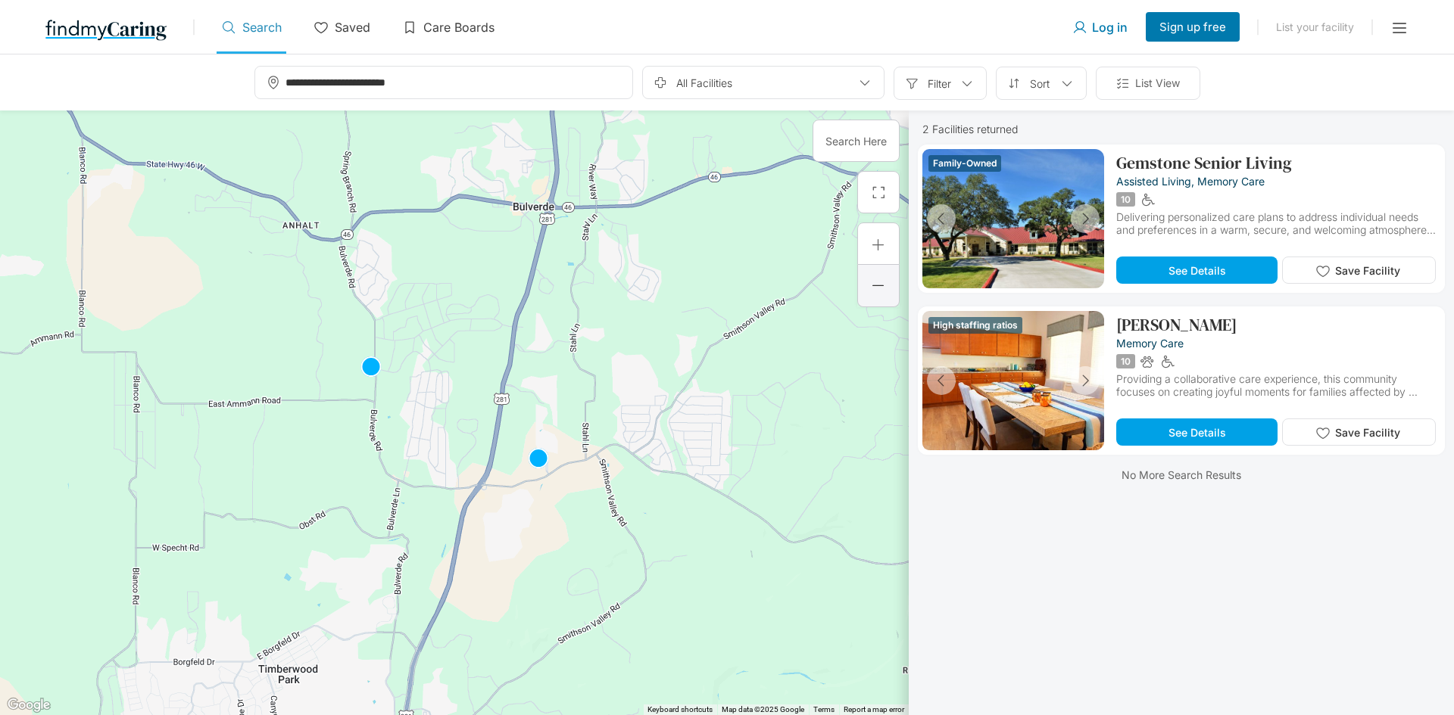
click at [867, 267] on div at bounding box center [878, 286] width 42 height 42
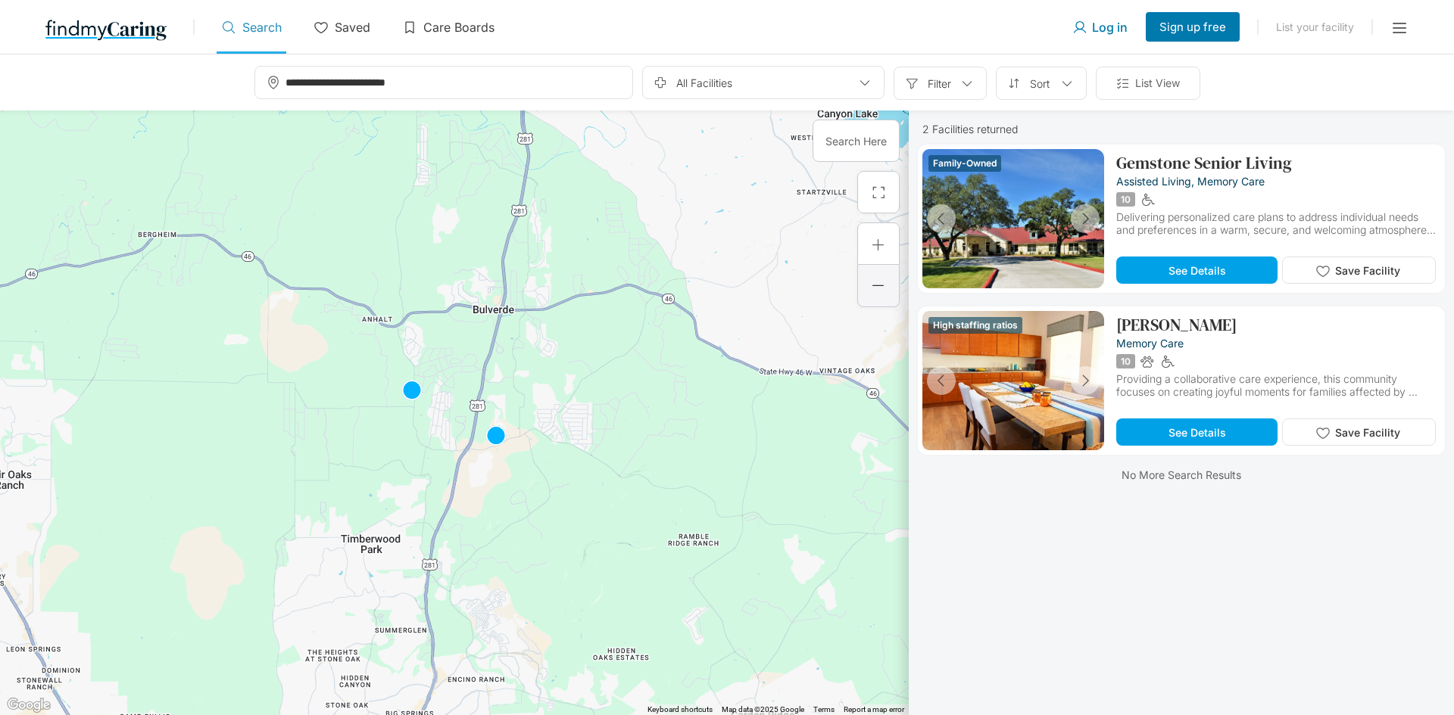
click at [864, 283] on div at bounding box center [878, 286] width 42 height 42
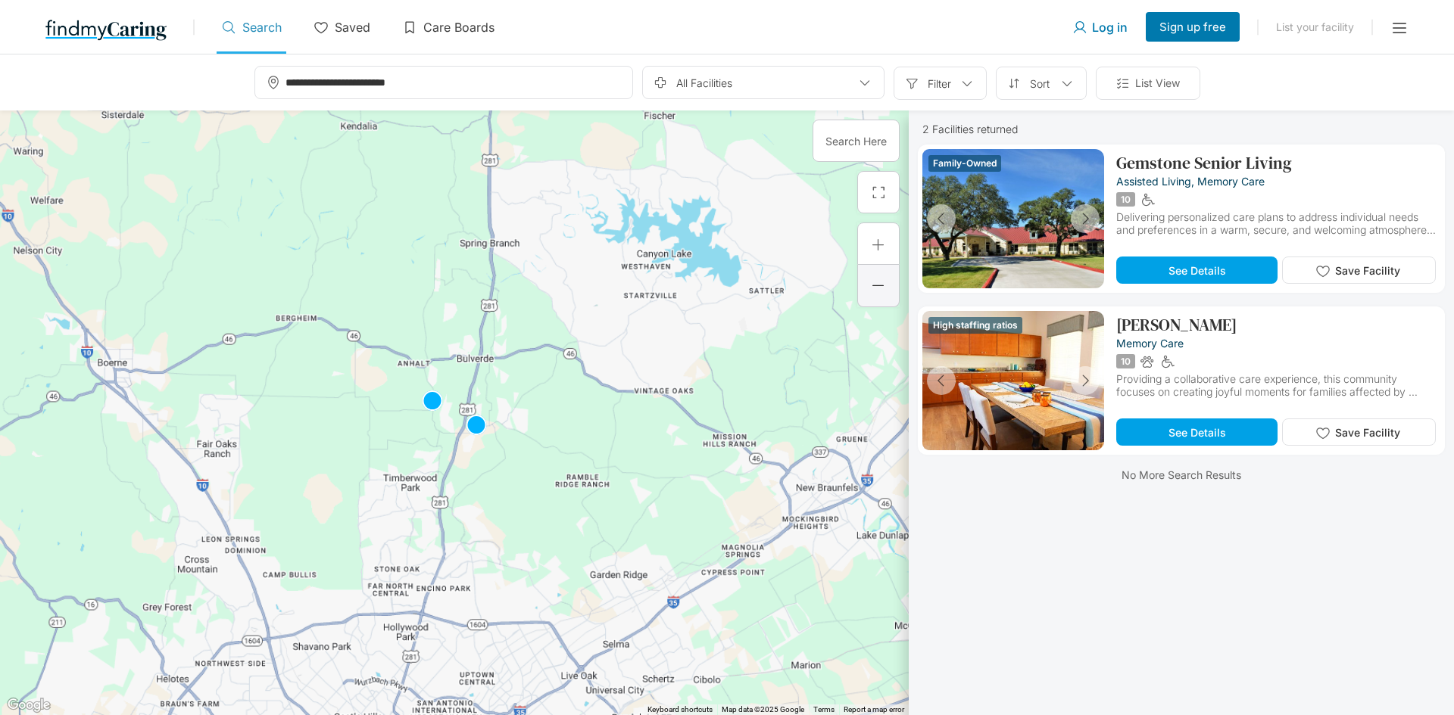
click at [861, 282] on div at bounding box center [878, 286] width 42 height 42
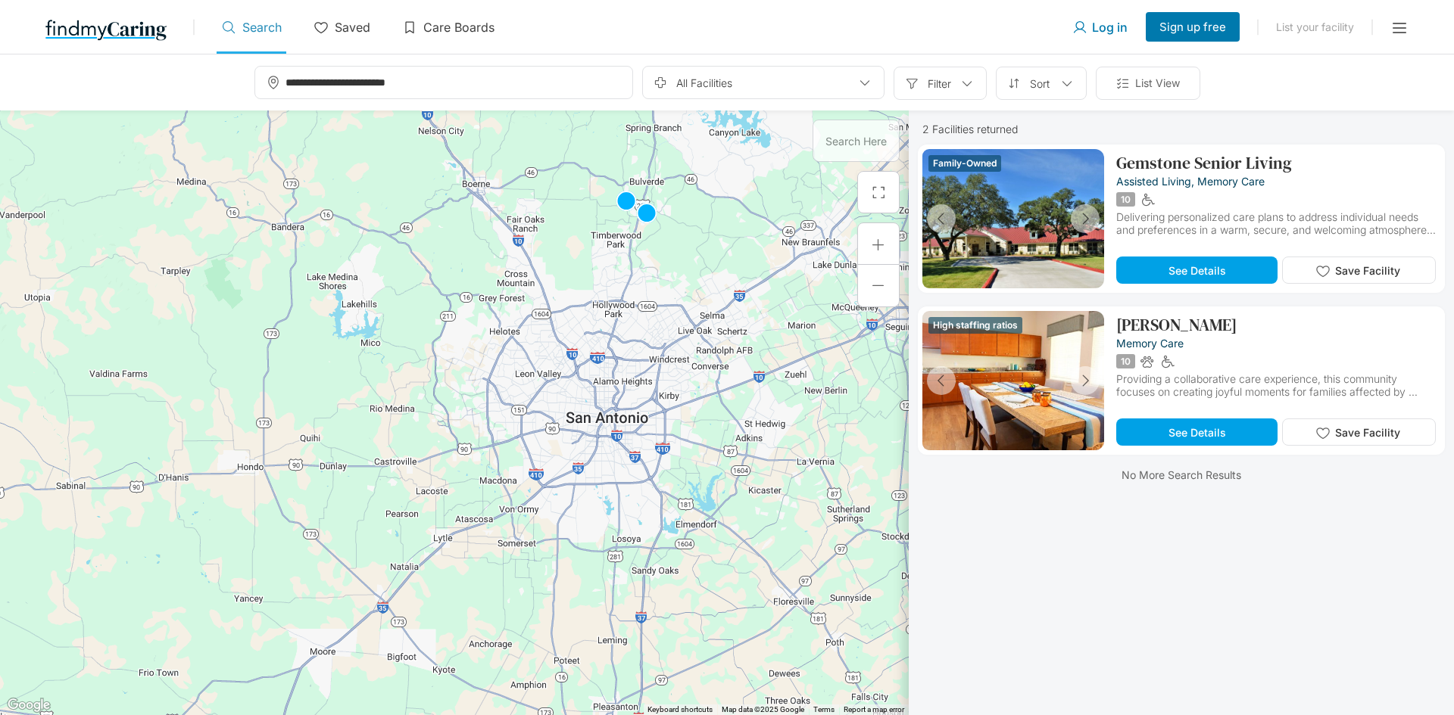
drag, startPoint x: 521, startPoint y: 590, endPoint x: 699, endPoint y: 396, distance: 263.1
click at [699, 396] on div at bounding box center [454, 413] width 908 height 605
click at [872, 254] on div at bounding box center [878, 244] width 42 height 42
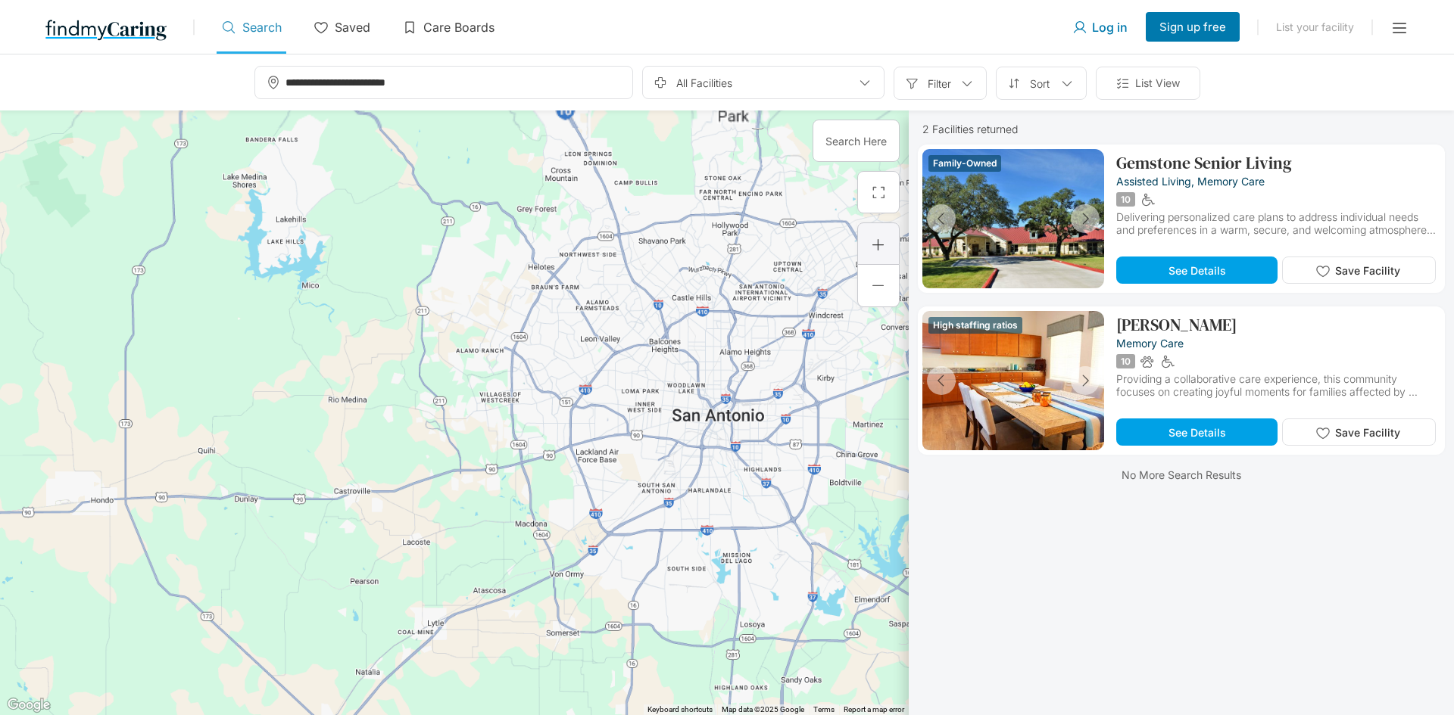
click at [872, 254] on div at bounding box center [878, 244] width 42 height 42
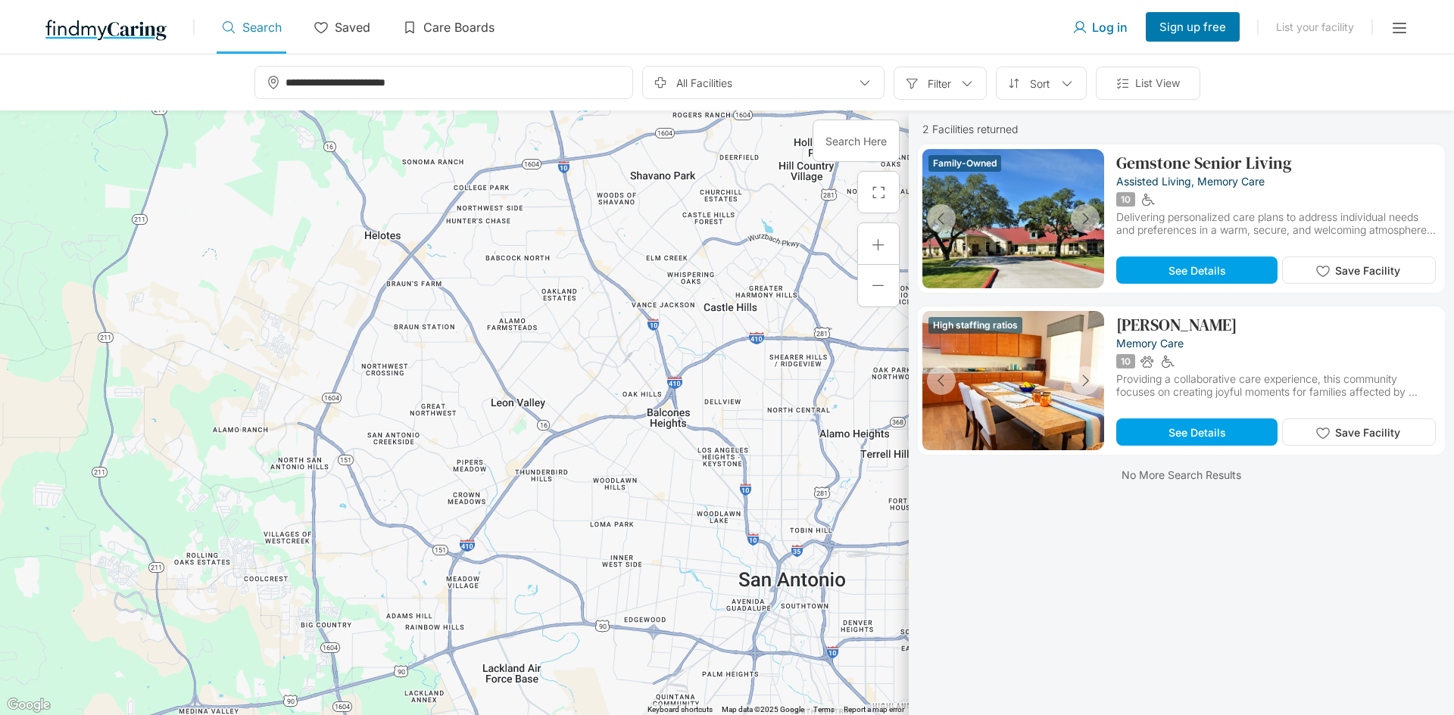
drag, startPoint x: 835, startPoint y: 300, endPoint x: 550, endPoint y: 472, distance: 333.1
click at [550, 472] on div at bounding box center [454, 413] width 908 height 605
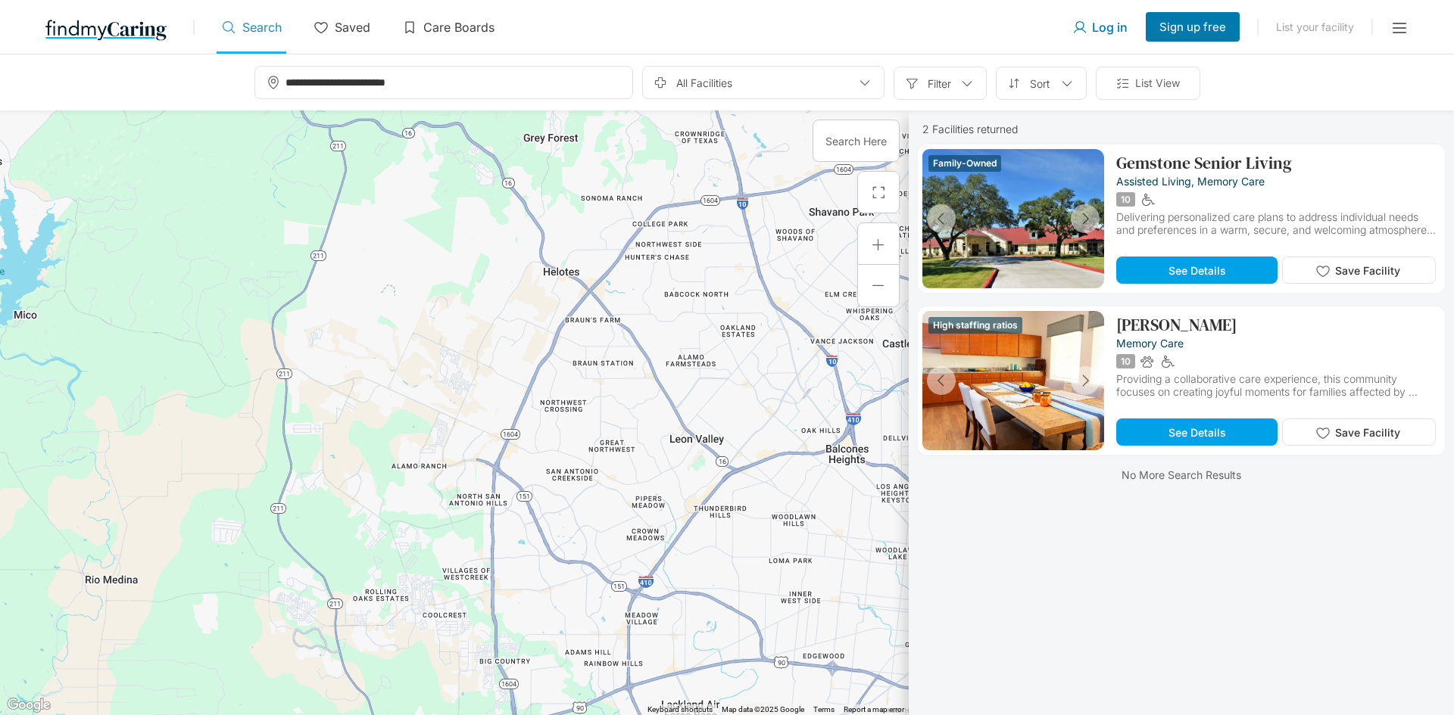
drag, startPoint x: 477, startPoint y: 473, endPoint x: 648, endPoint y: 516, distance: 176.3
click at [648, 516] on div at bounding box center [454, 413] width 908 height 605
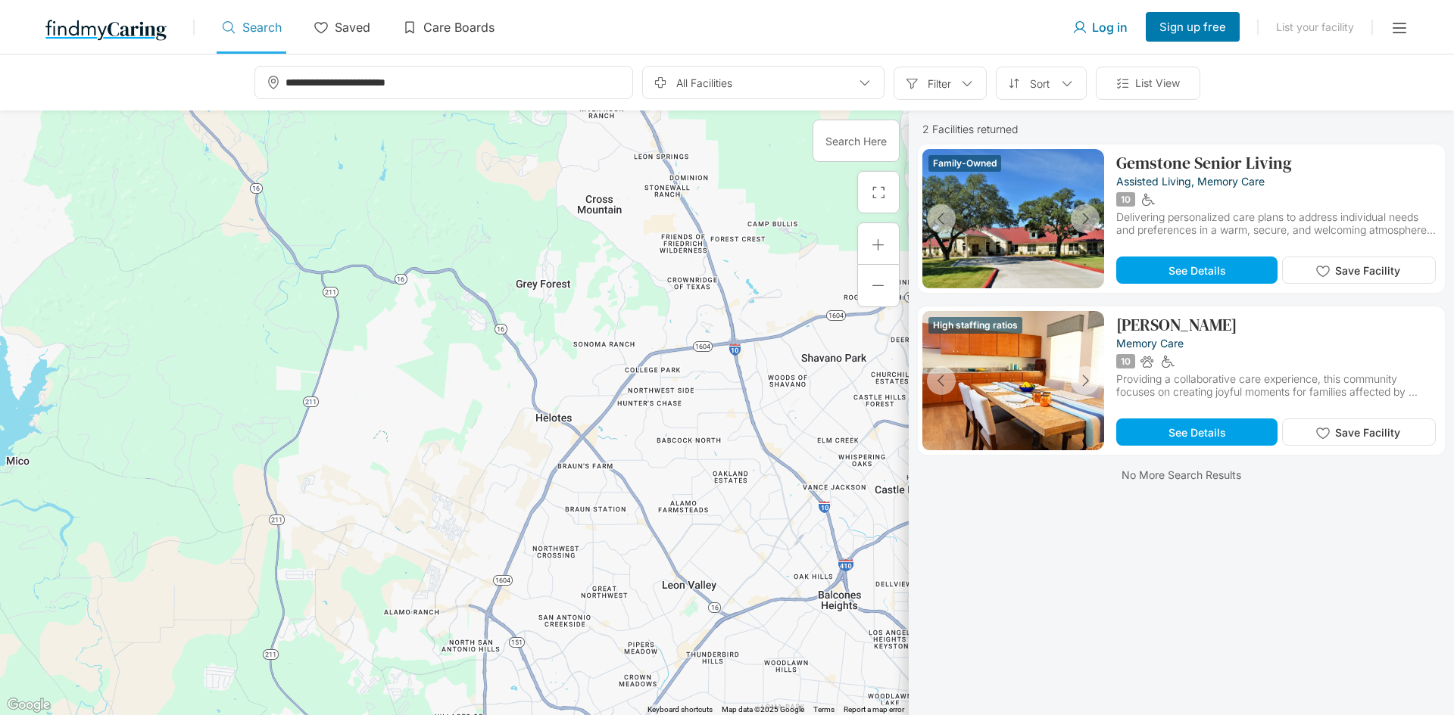
drag, startPoint x: 642, startPoint y: 422, endPoint x: 587, endPoint y: 576, distance: 163.3
click at [587, 576] on div at bounding box center [454, 413] width 908 height 605
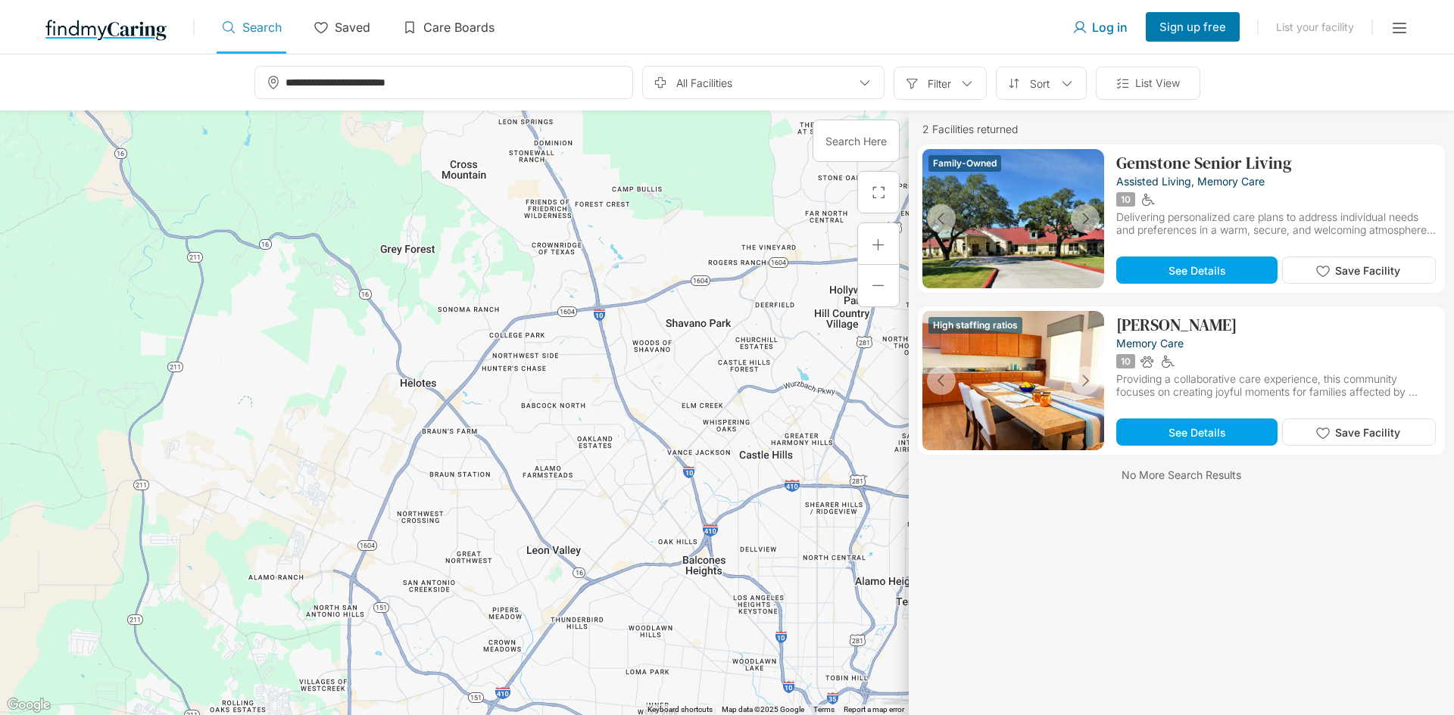
drag, startPoint x: 642, startPoint y: 456, endPoint x: 490, endPoint y: 447, distance: 152.4
click at [490, 447] on div at bounding box center [454, 413] width 908 height 605
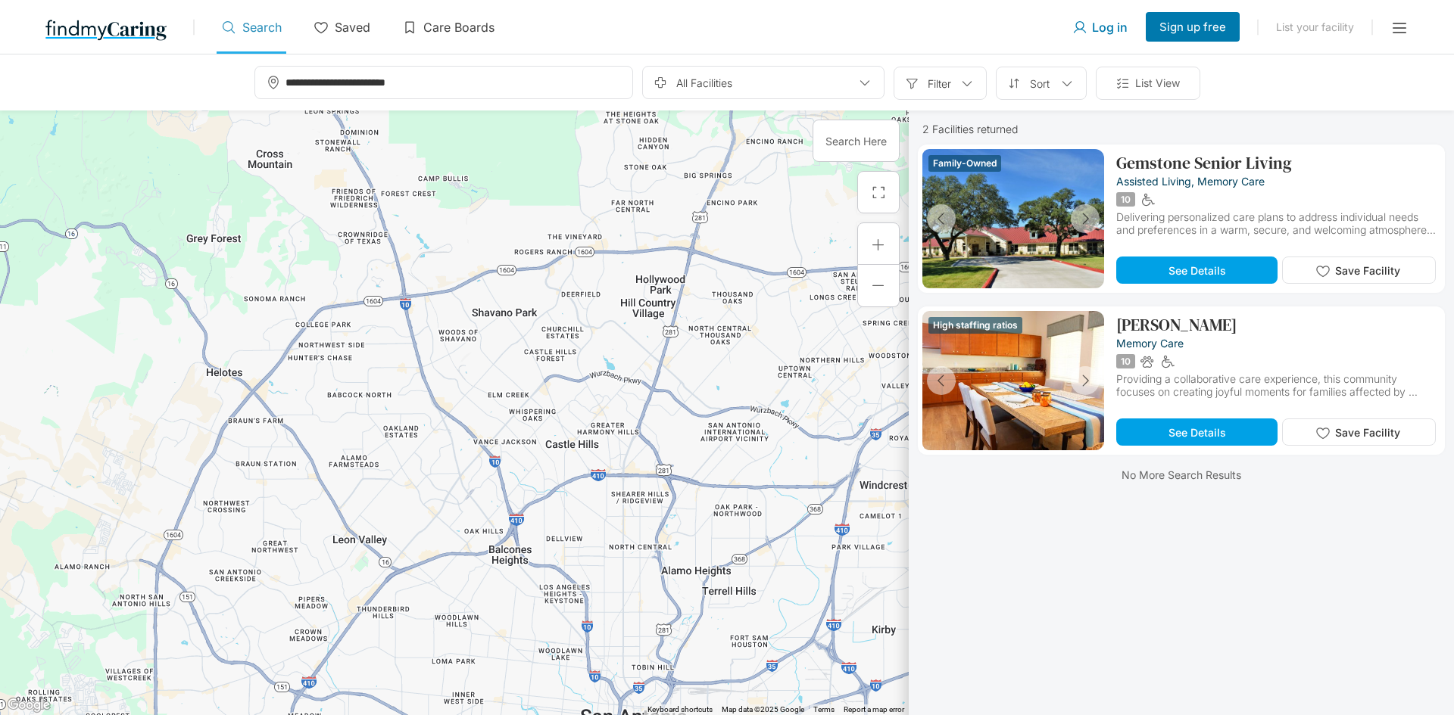
drag, startPoint x: 606, startPoint y: 301, endPoint x: 522, endPoint y: 544, distance: 257.1
click at [522, 544] on div at bounding box center [454, 413] width 908 height 605
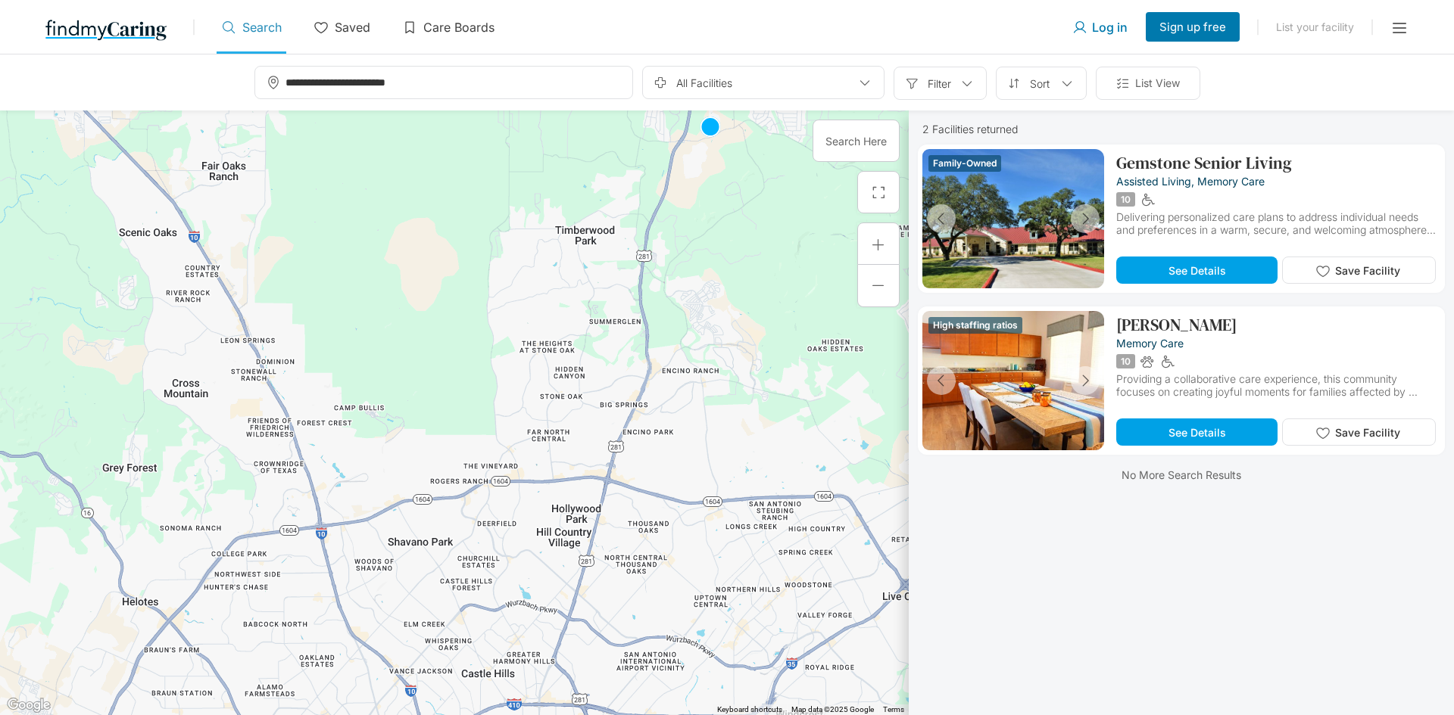
click at [519, 552] on div at bounding box center [454, 413] width 908 height 605
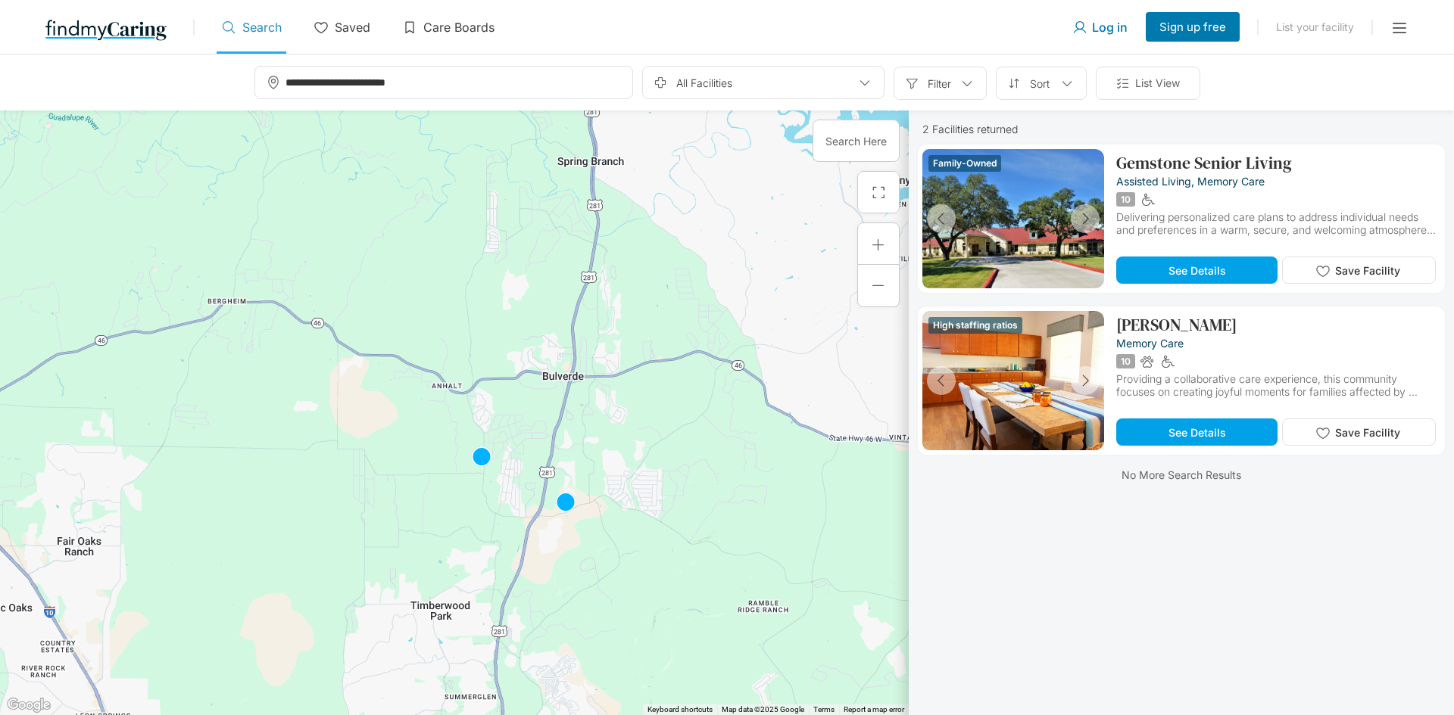
drag, startPoint x: 519, startPoint y: 552, endPoint x: 563, endPoint y: 388, distance: 169.3
click at [563, 388] on div at bounding box center [454, 413] width 908 height 605
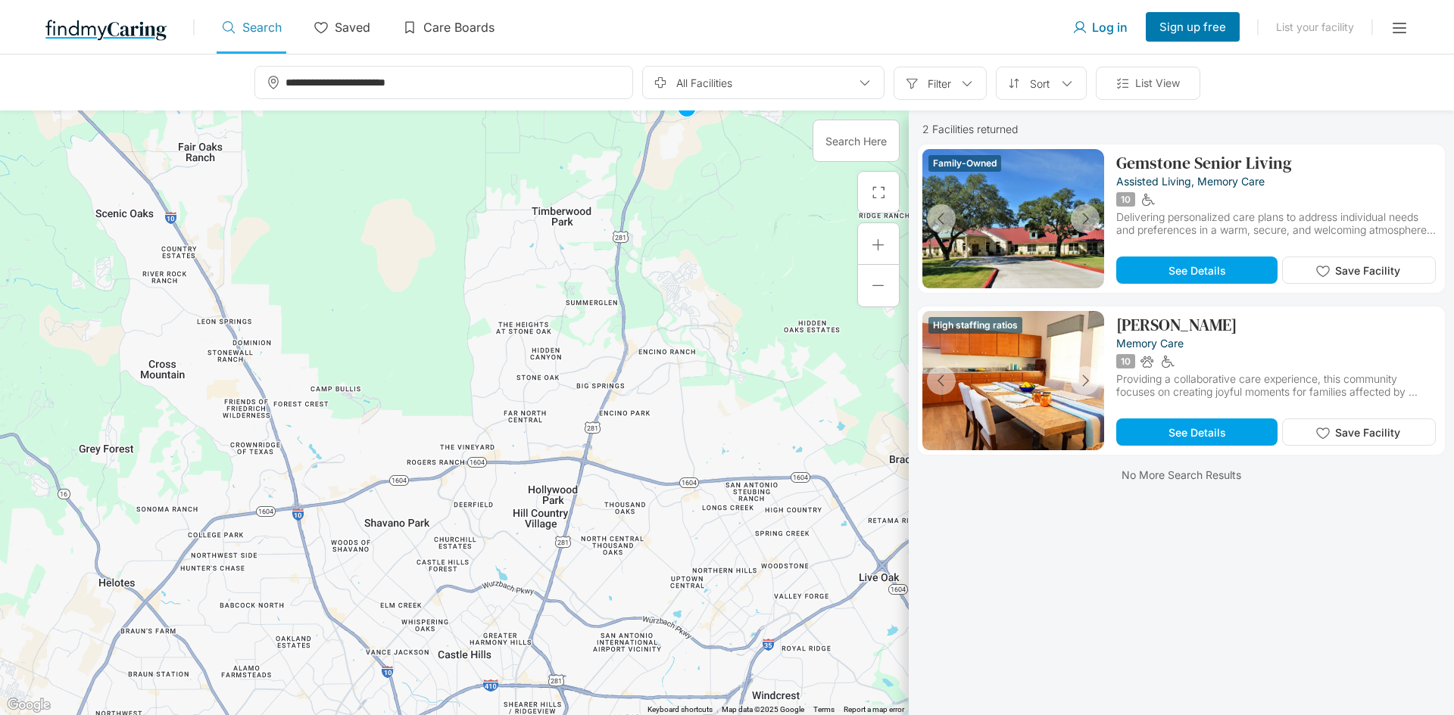
drag, startPoint x: 563, startPoint y: 391, endPoint x: 664, endPoint y: 213, distance: 204.4
click at [664, 213] on div at bounding box center [454, 413] width 908 height 605
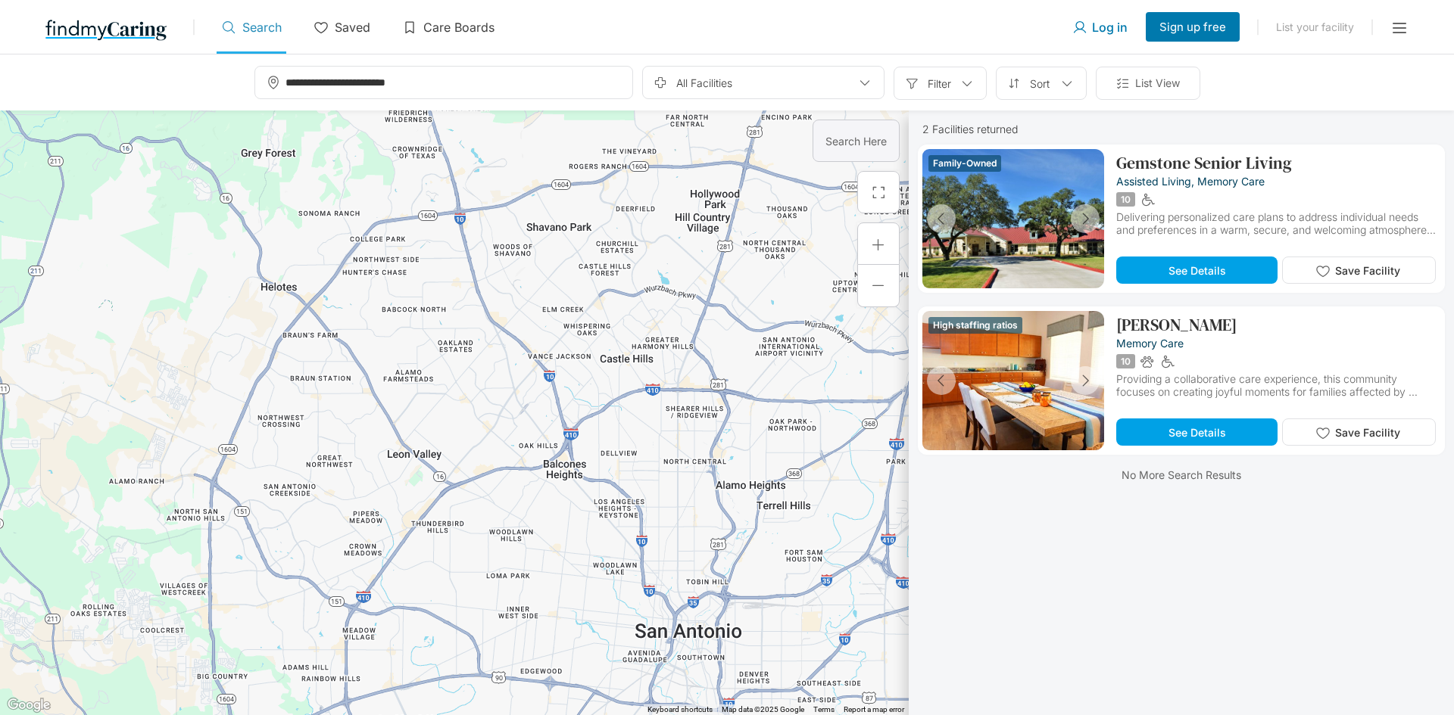
click at [836, 146] on p "Search Here" at bounding box center [855, 141] width 61 height 13
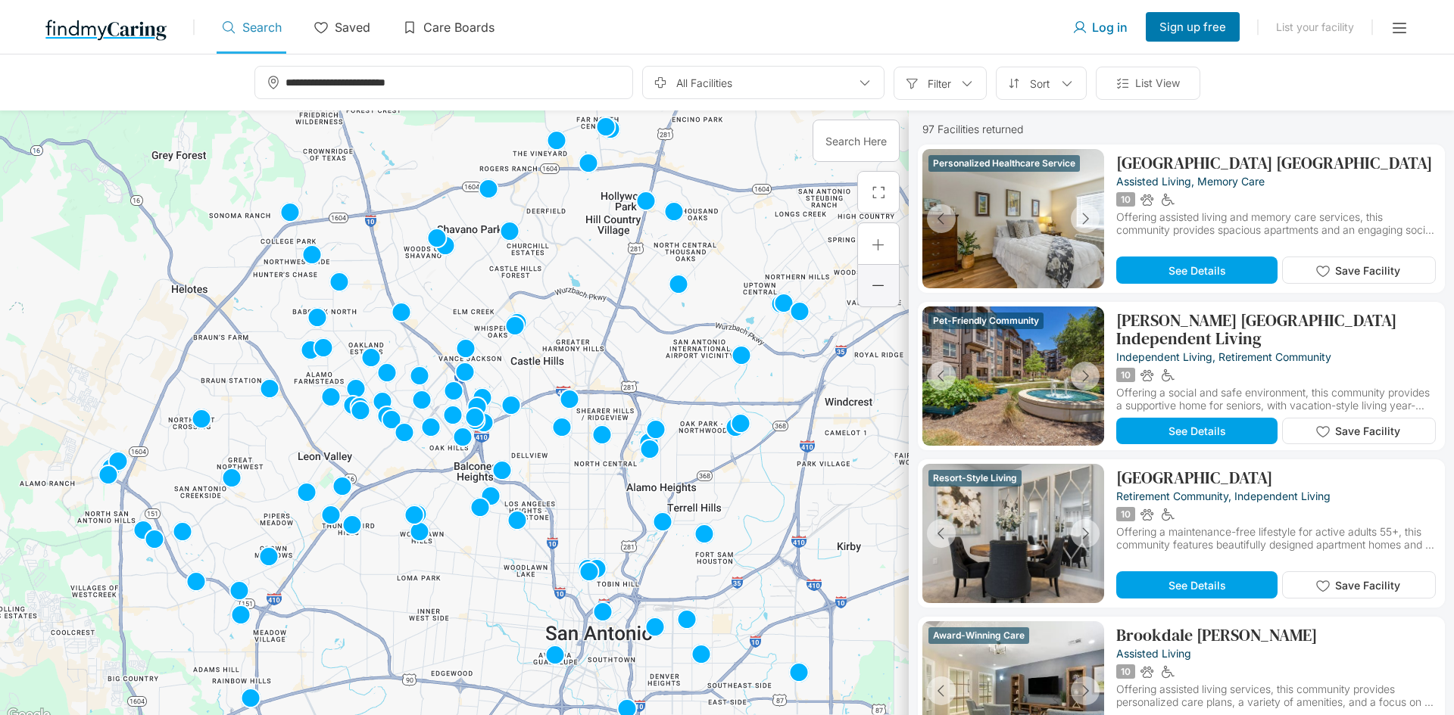
click at [865, 294] on div at bounding box center [878, 286] width 42 height 42
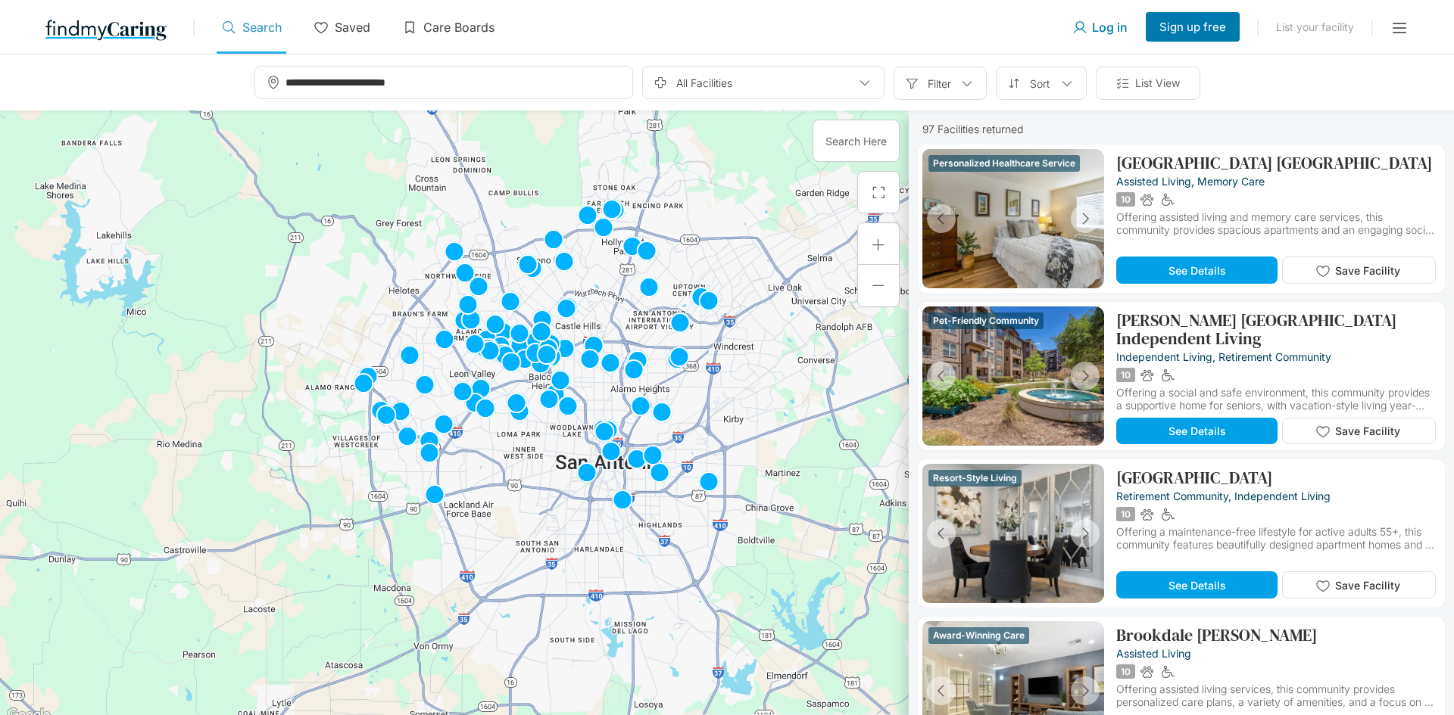
drag, startPoint x: 741, startPoint y: 442, endPoint x: 816, endPoint y: 375, distance: 100.3
click at [816, 375] on div at bounding box center [454, 418] width 908 height 615
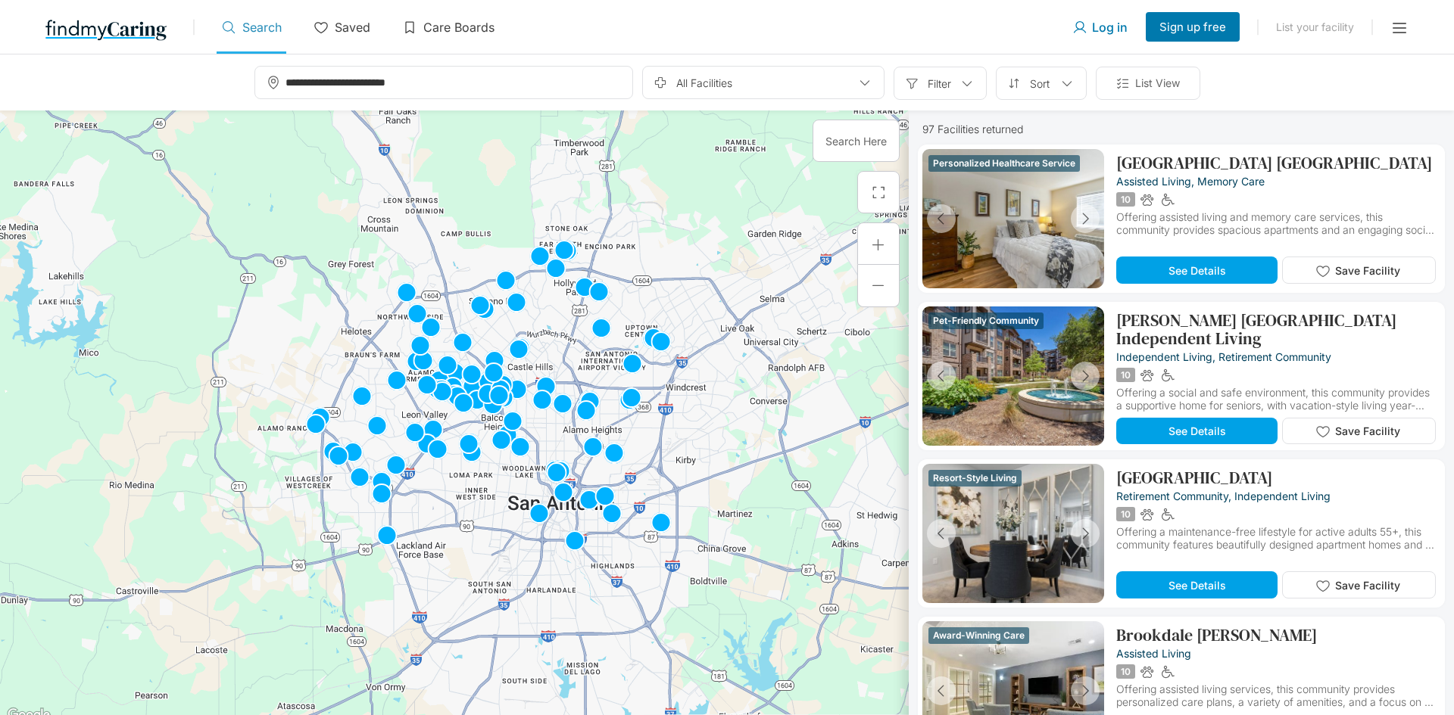
drag, startPoint x: 786, startPoint y: 327, endPoint x: 740, endPoint y: 404, distance: 90.0
click at [740, 404] on div at bounding box center [454, 418] width 908 height 615
click at [873, 229] on div at bounding box center [878, 244] width 42 height 42
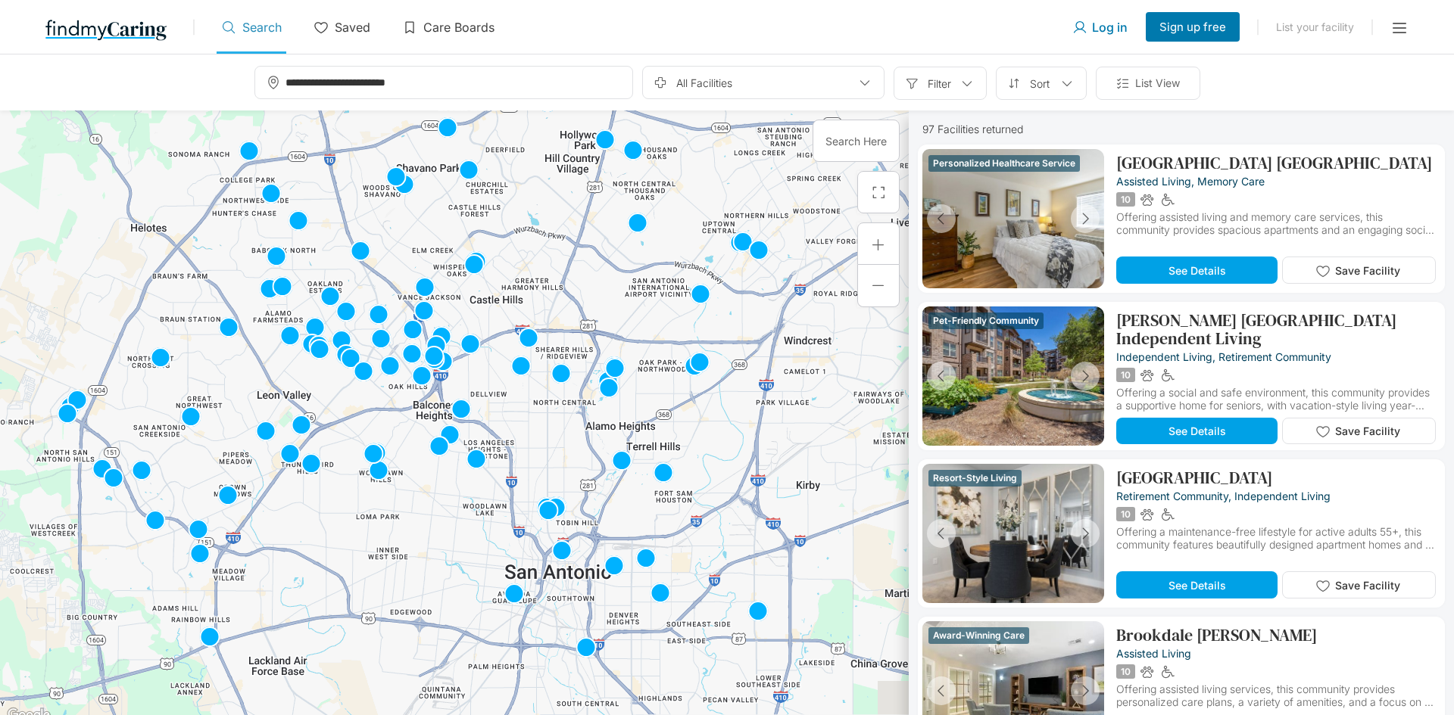
drag, startPoint x: 830, startPoint y: 207, endPoint x: 721, endPoint y: 192, distance: 110.1
click at [721, 192] on div at bounding box center [454, 418] width 908 height 615
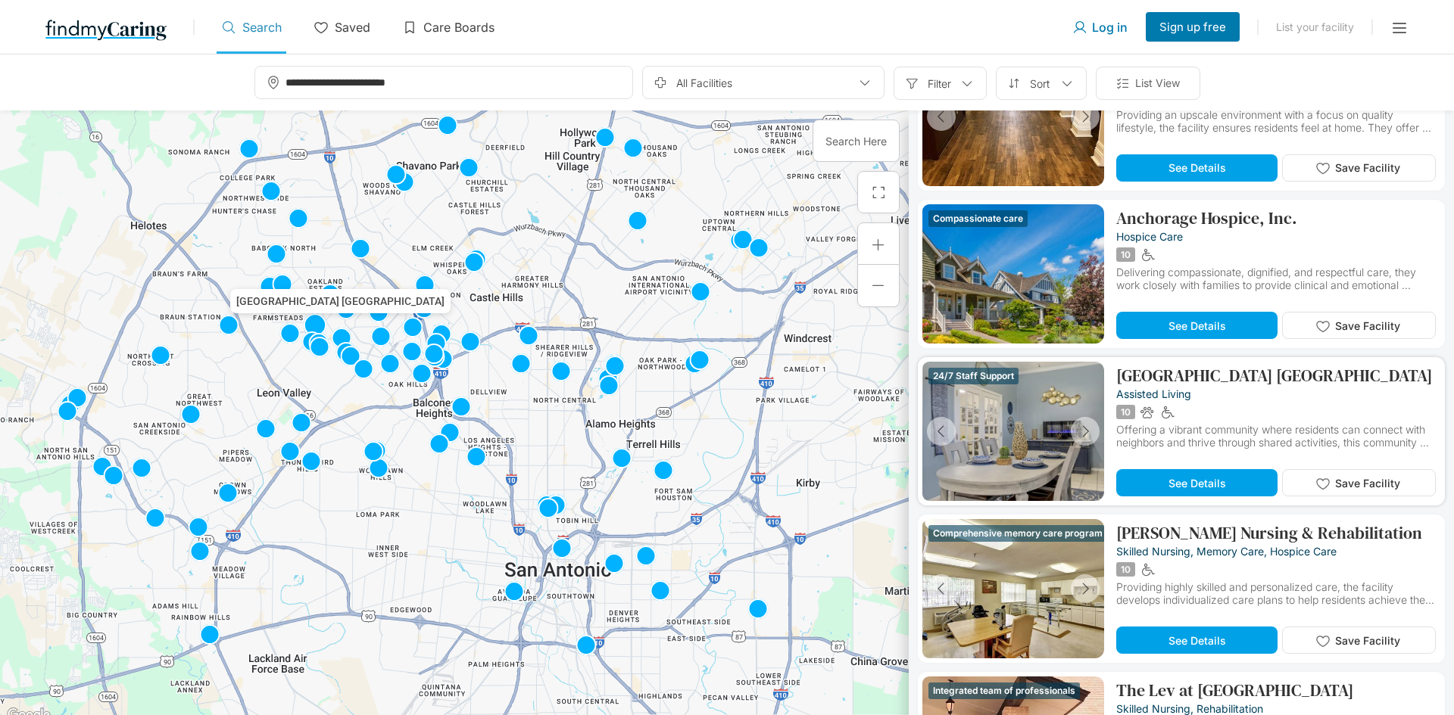
scroll to position [1287, 0]
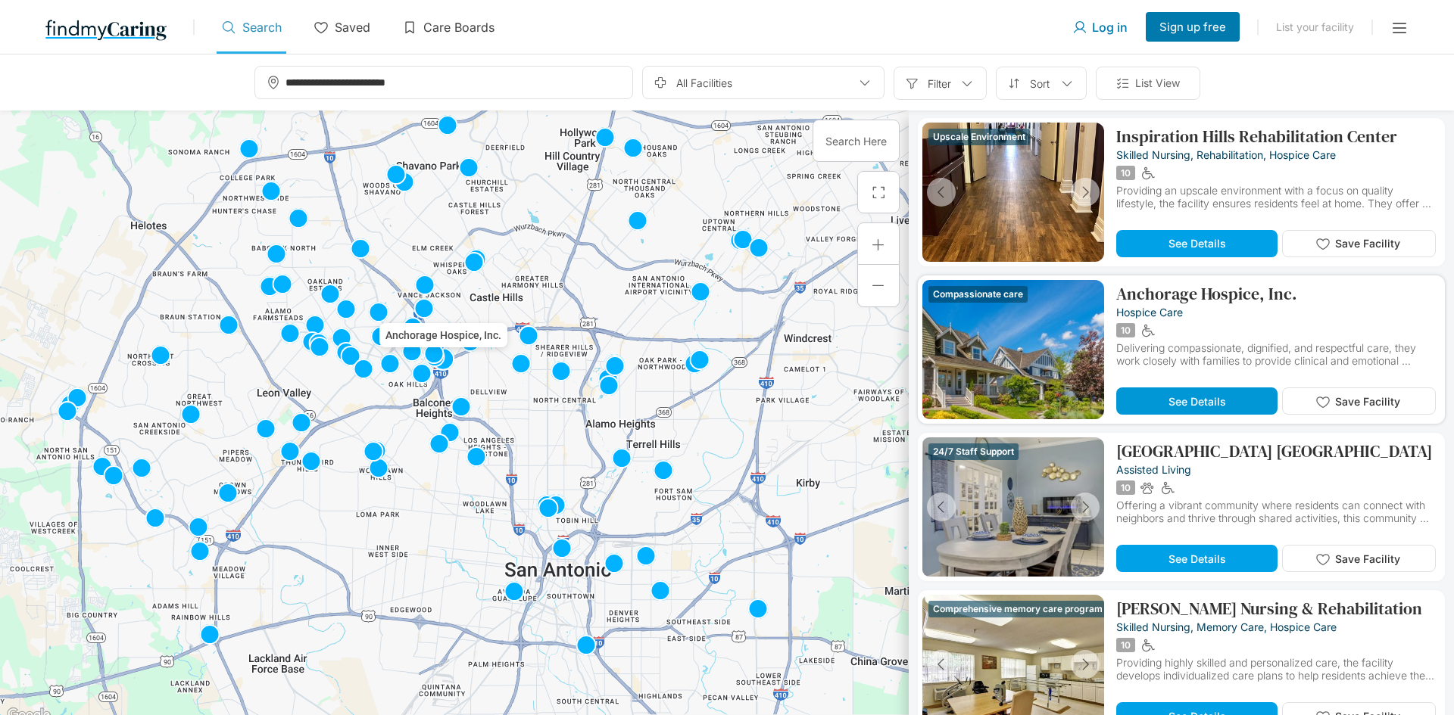
click at [1211, 397] on span "See Details" at bounding box center [1197, 401] width 58 height 13
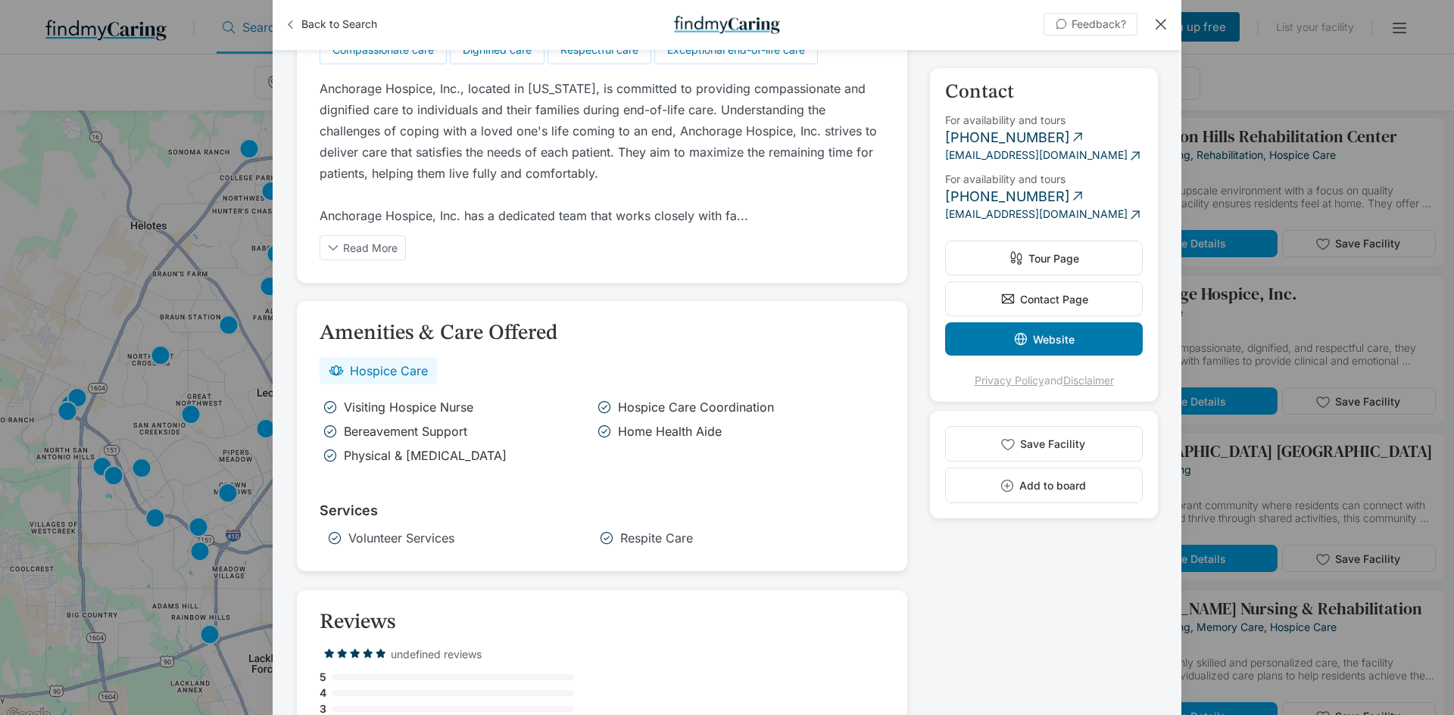
scroll to position [606, 0]
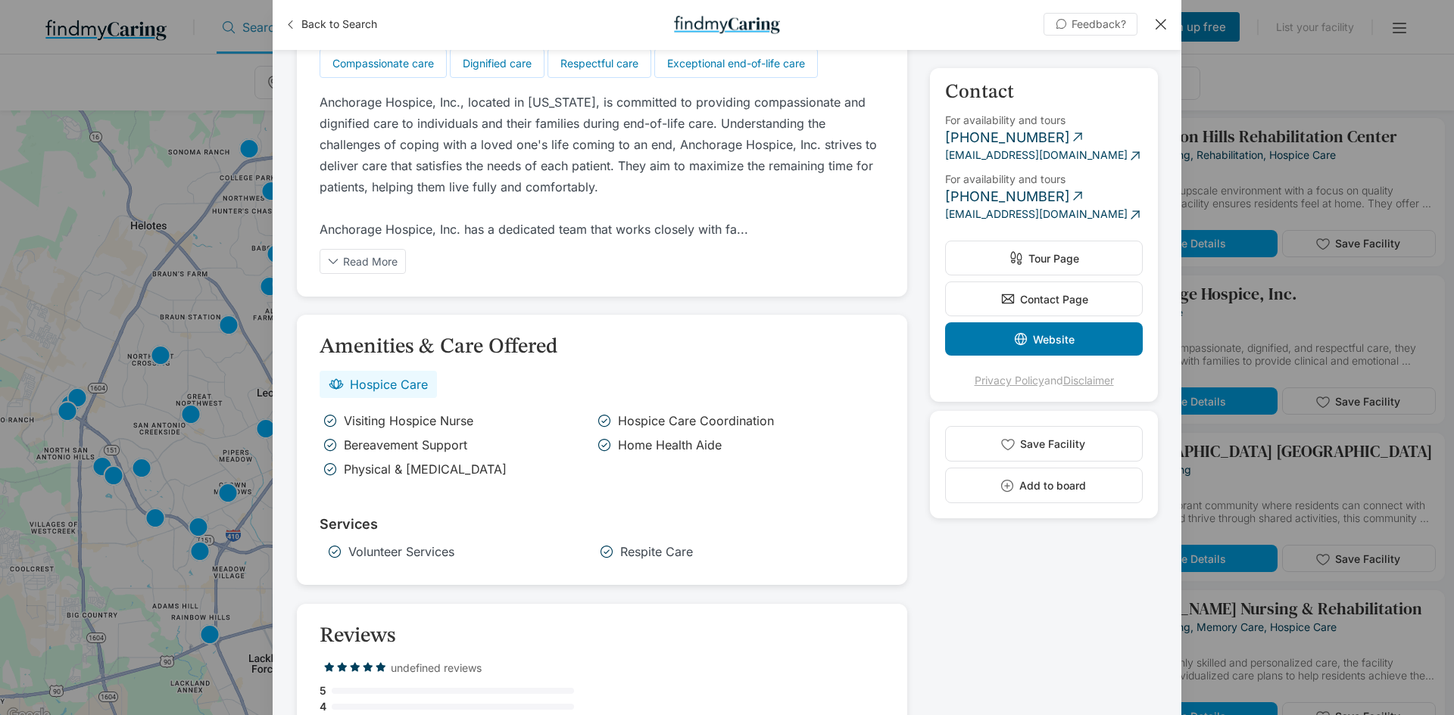
click at [1313, 279] on div "Back to Search Feedback? +-2 Anchorage Hospice, Inc. [STREET_ADDRESS] B-206, [G…" at bounding box center [727, 357] width 1454 height 715
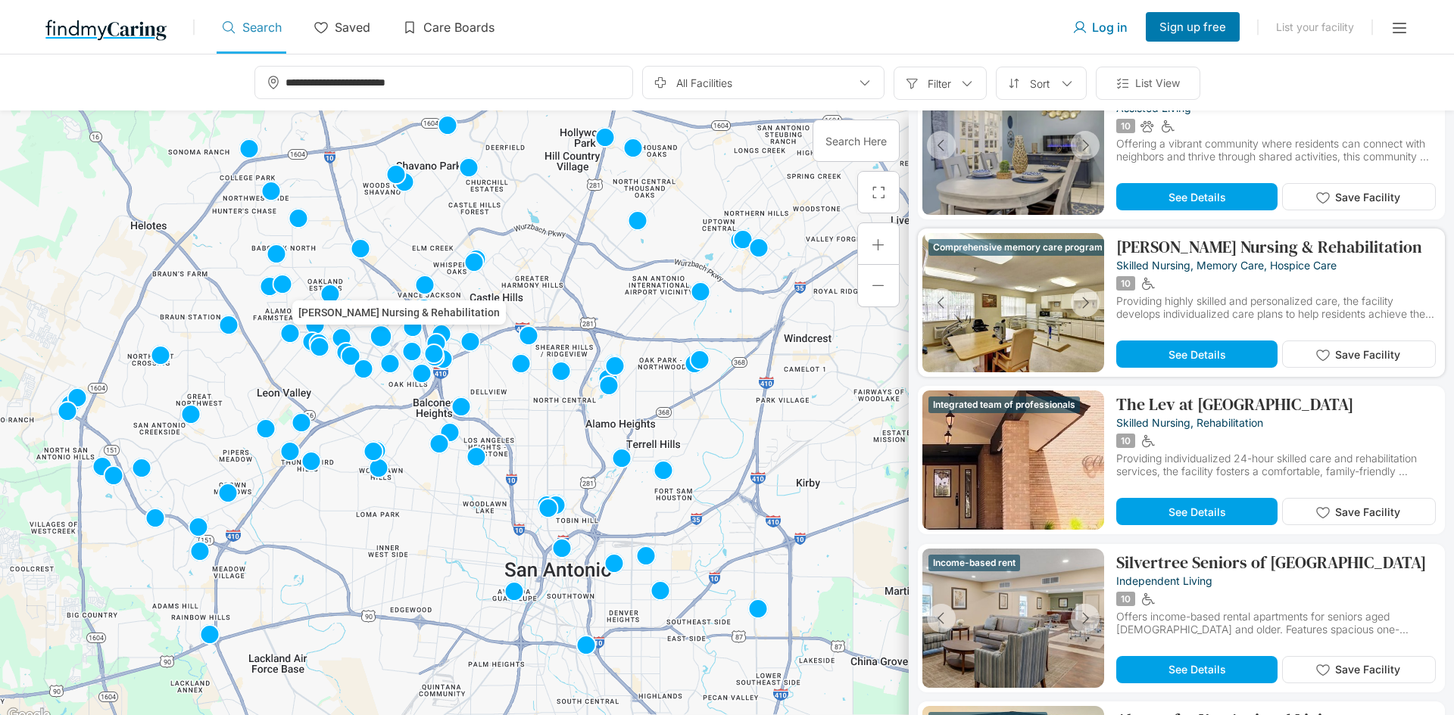
scroll to position [1665, 0]
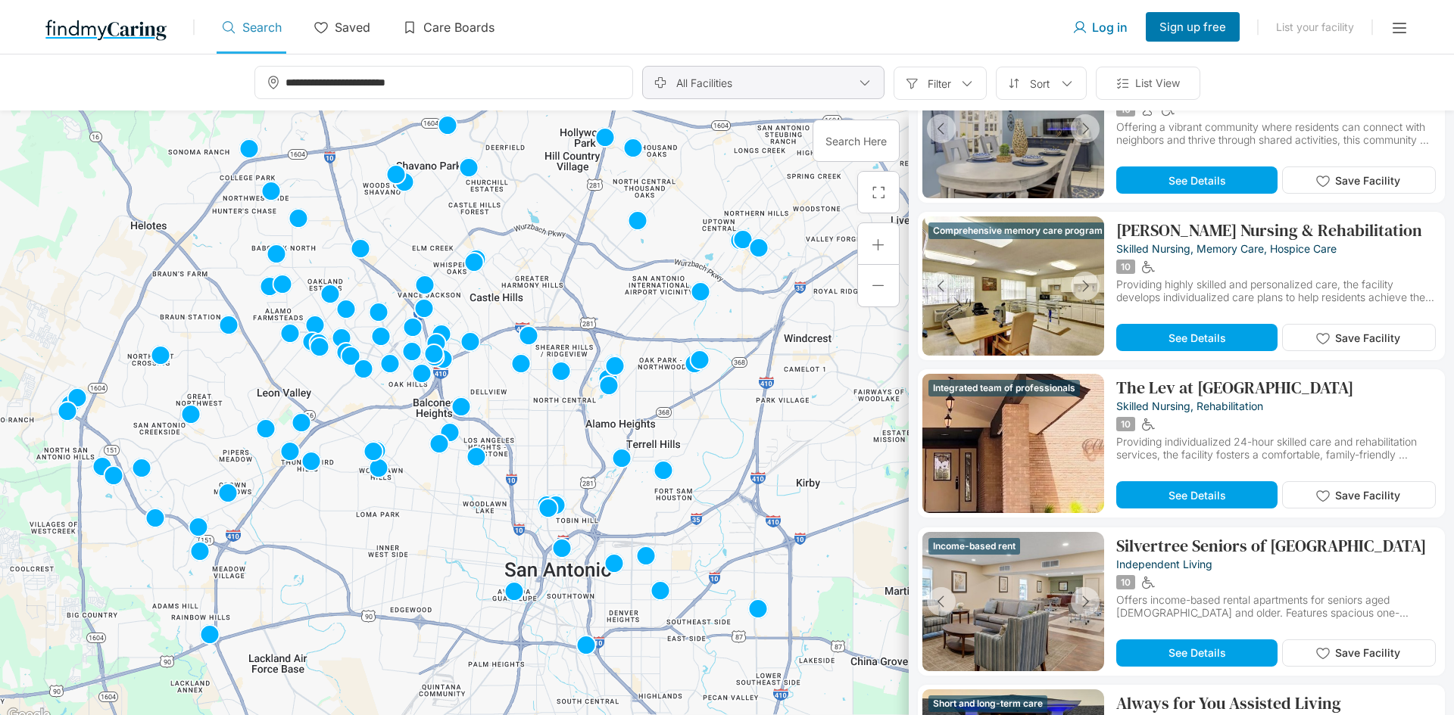
click at [832, 80] on div "All Facilities" at bounding box center [763, 82] width 242 height 33
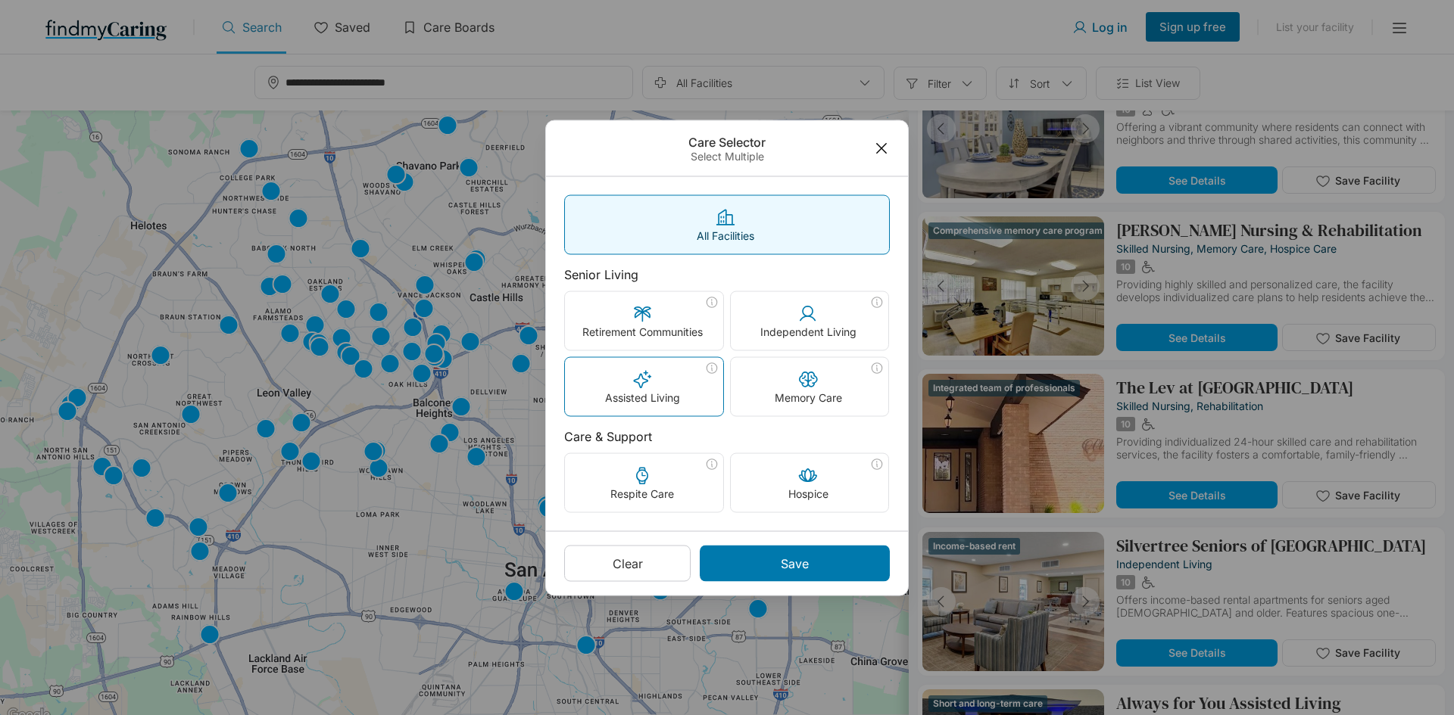
click at [671, 388] on div "Assisted Living" at bounding box center [644, 386] width 158 height 58
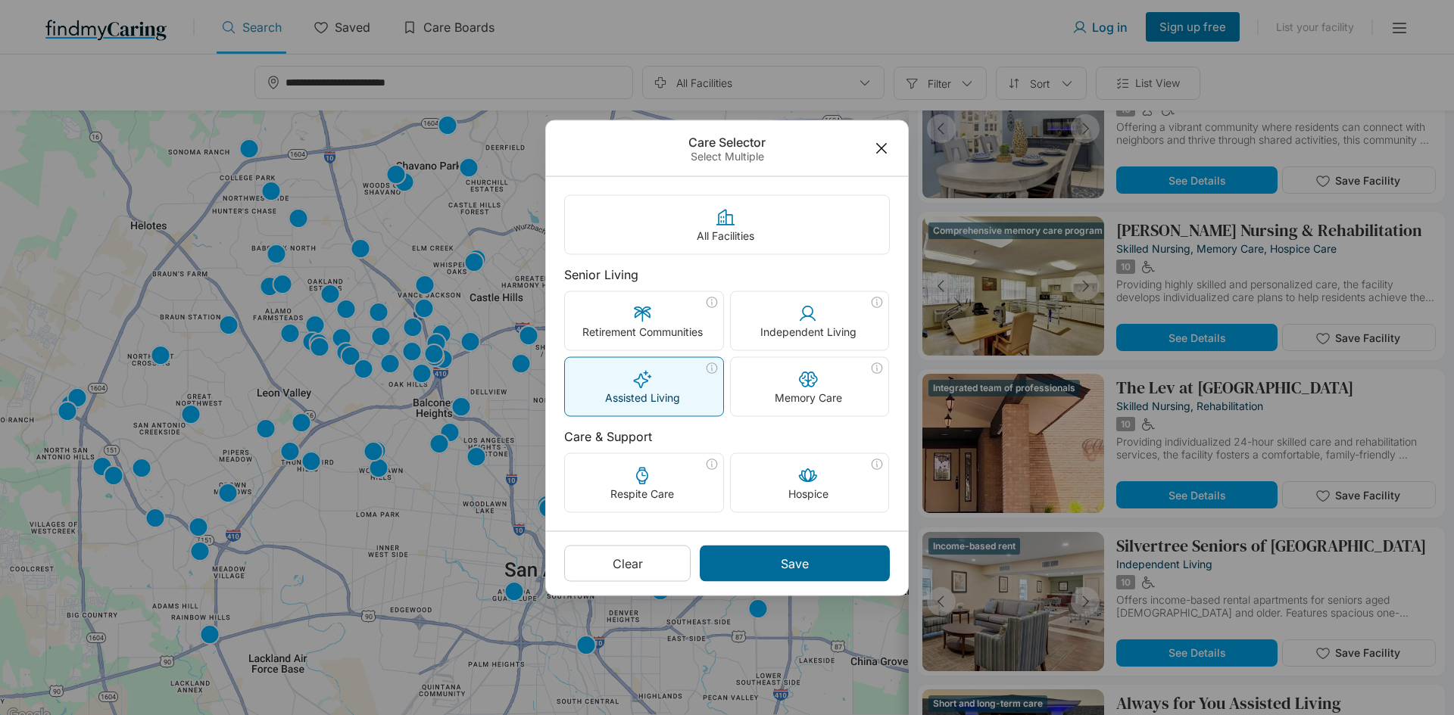
click at [807, 569] on p "Save" at bounding box center [795, 563] width 28 height 15
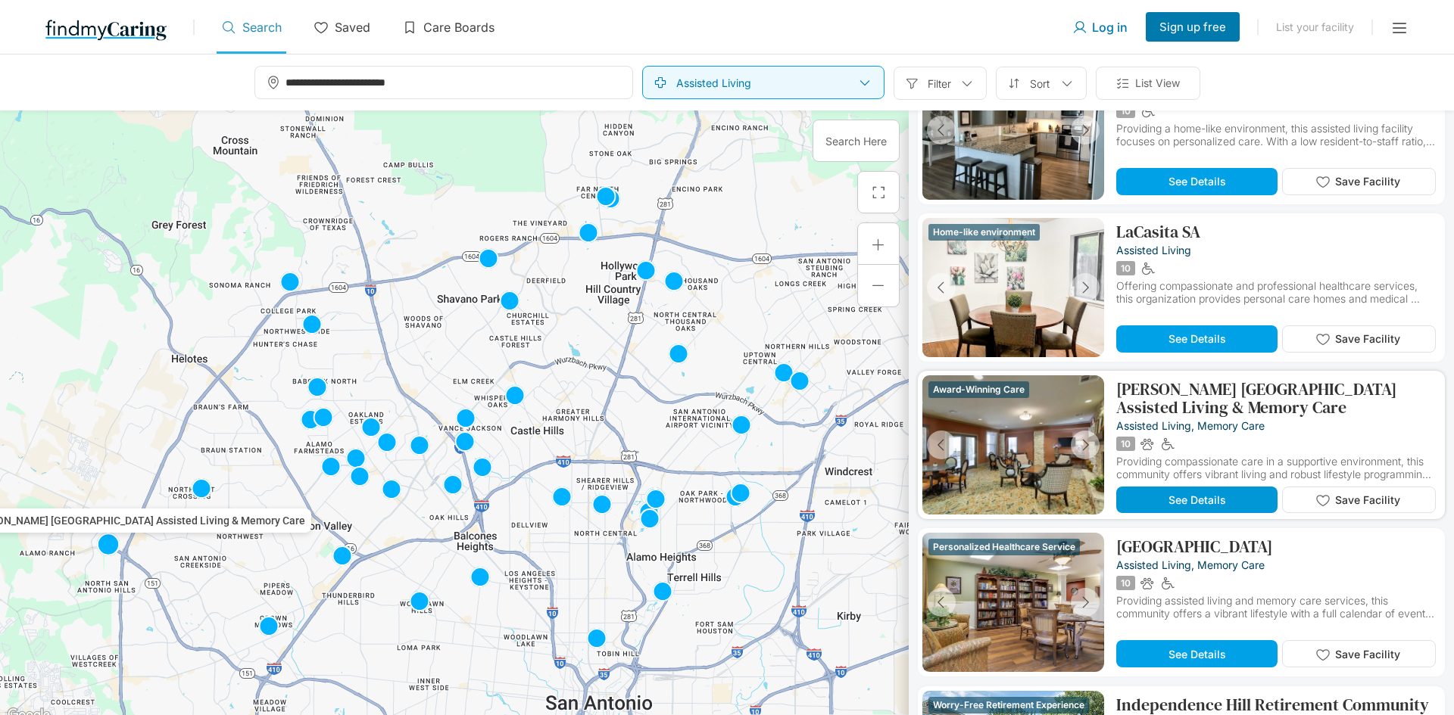
click at [1162, 491] on button "See Details" at bounding box center [1196, 500] width 161 height 26
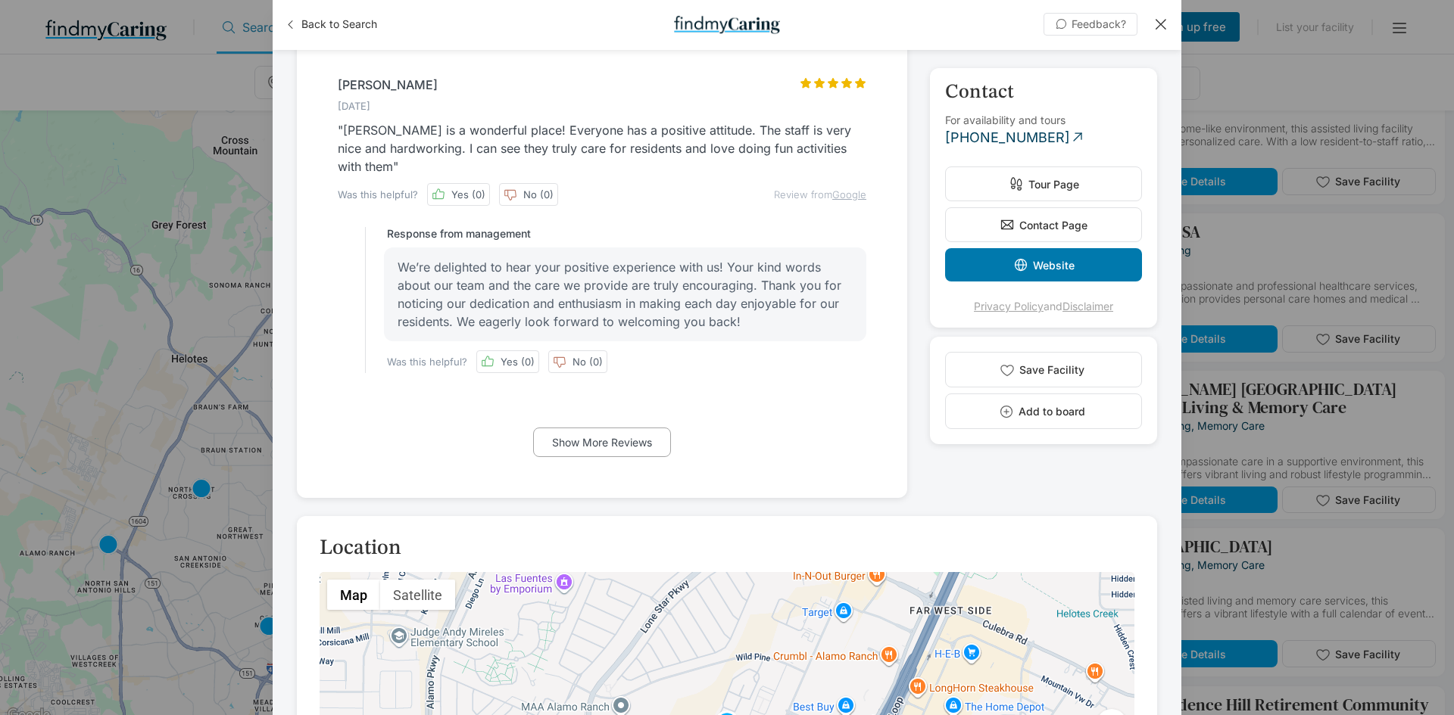
scroll to position [3028, 0]
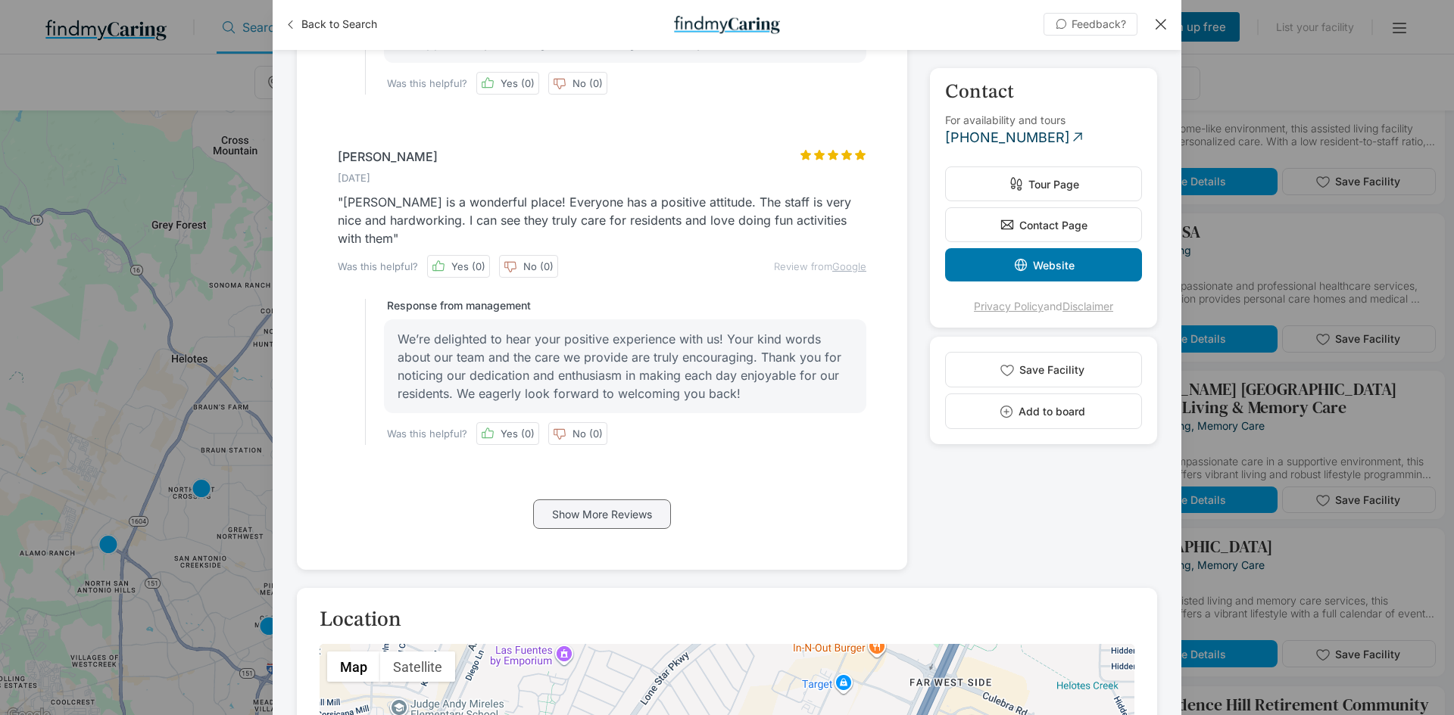
click at [596, 500] on div "Show More Reviews" at bounding box center [602, 515] width 138 height 30
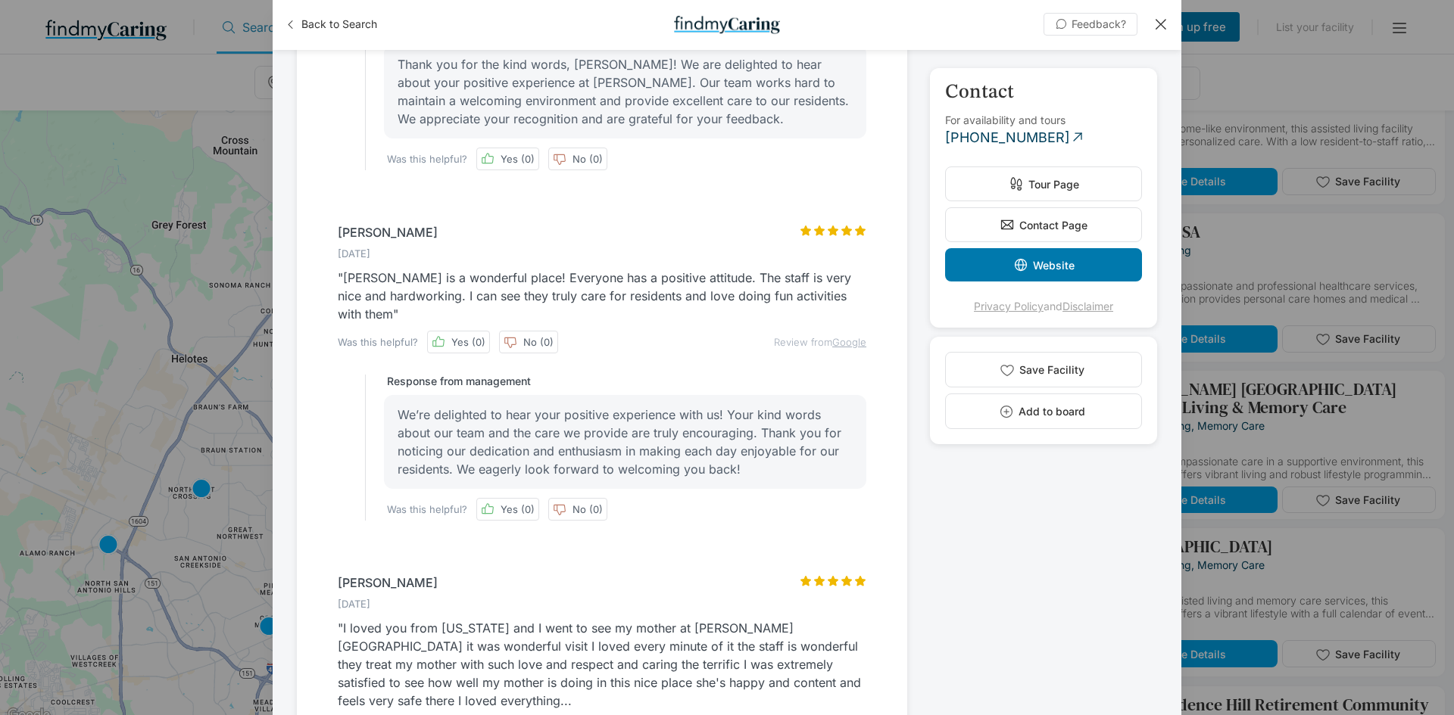
scroll to position [2650, 0]
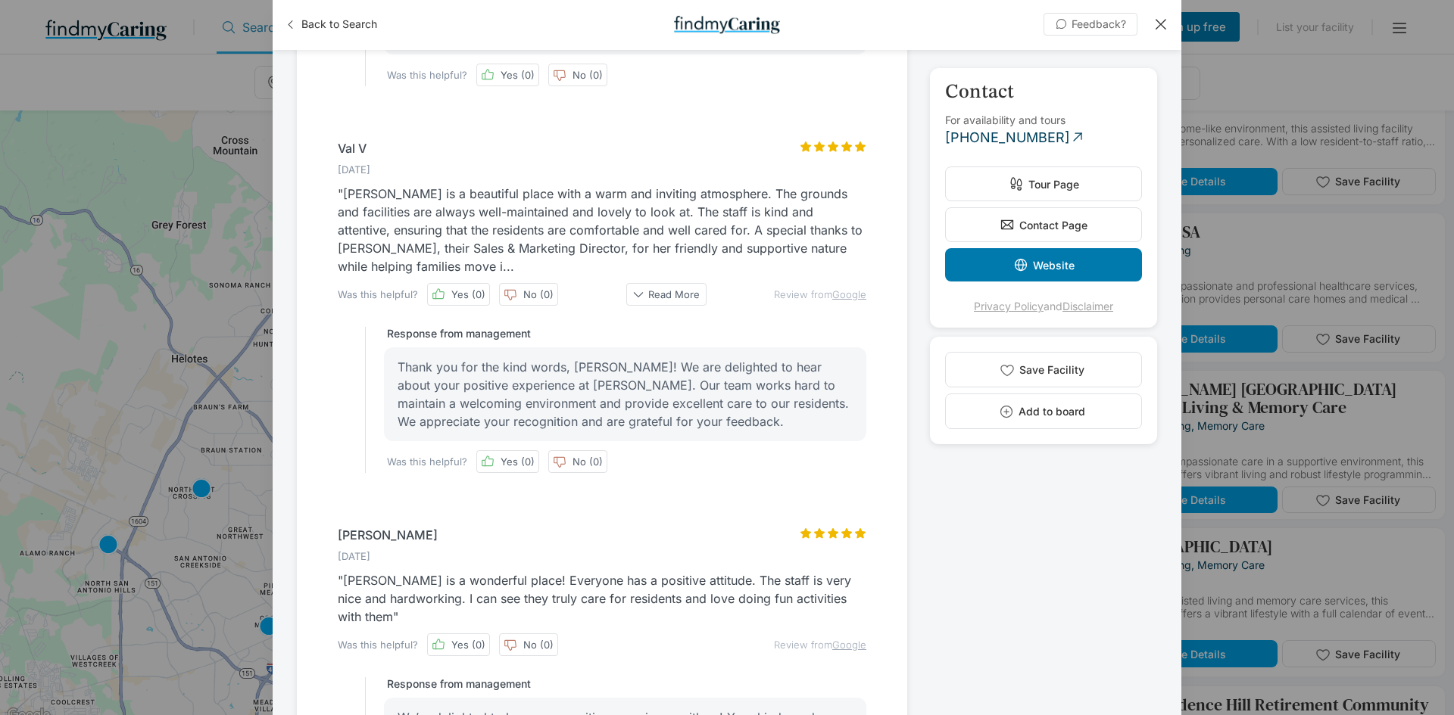
click at [1011, 273] on button "Website" at bounding box center [1043, 264] width 197 height 33
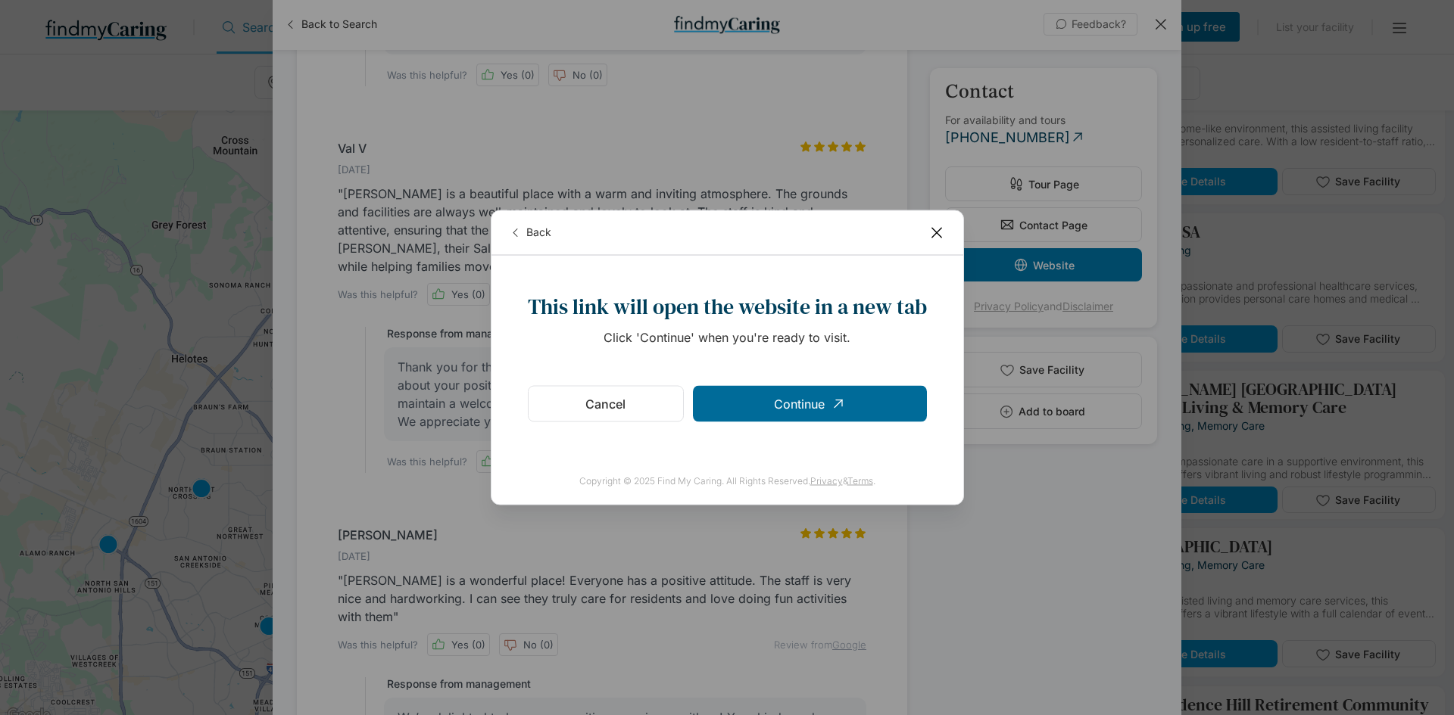
click at [838, 386] on div "Continue" at bounding box center [810, 404] width 234 height 36
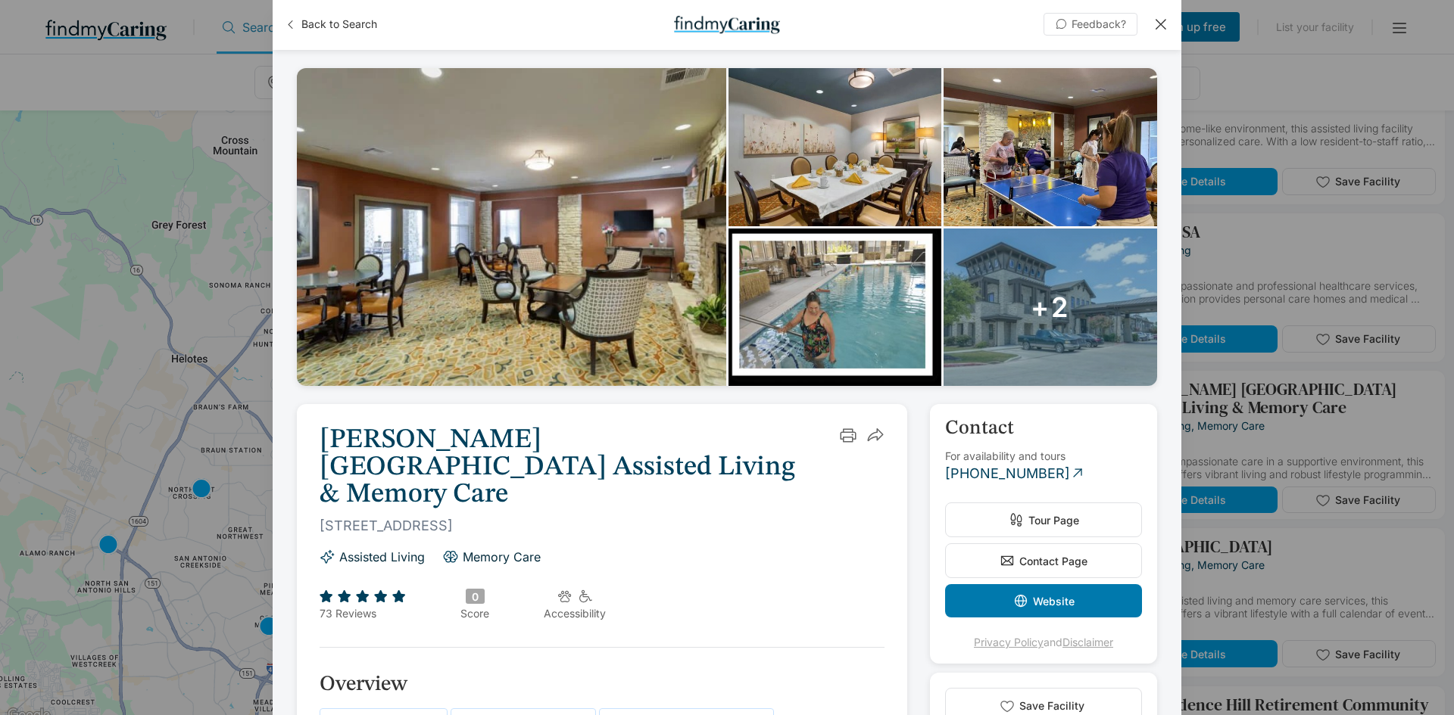
click at [1071, 283] on div "+2" at bounding box center [1049, 308] width 213 height 158
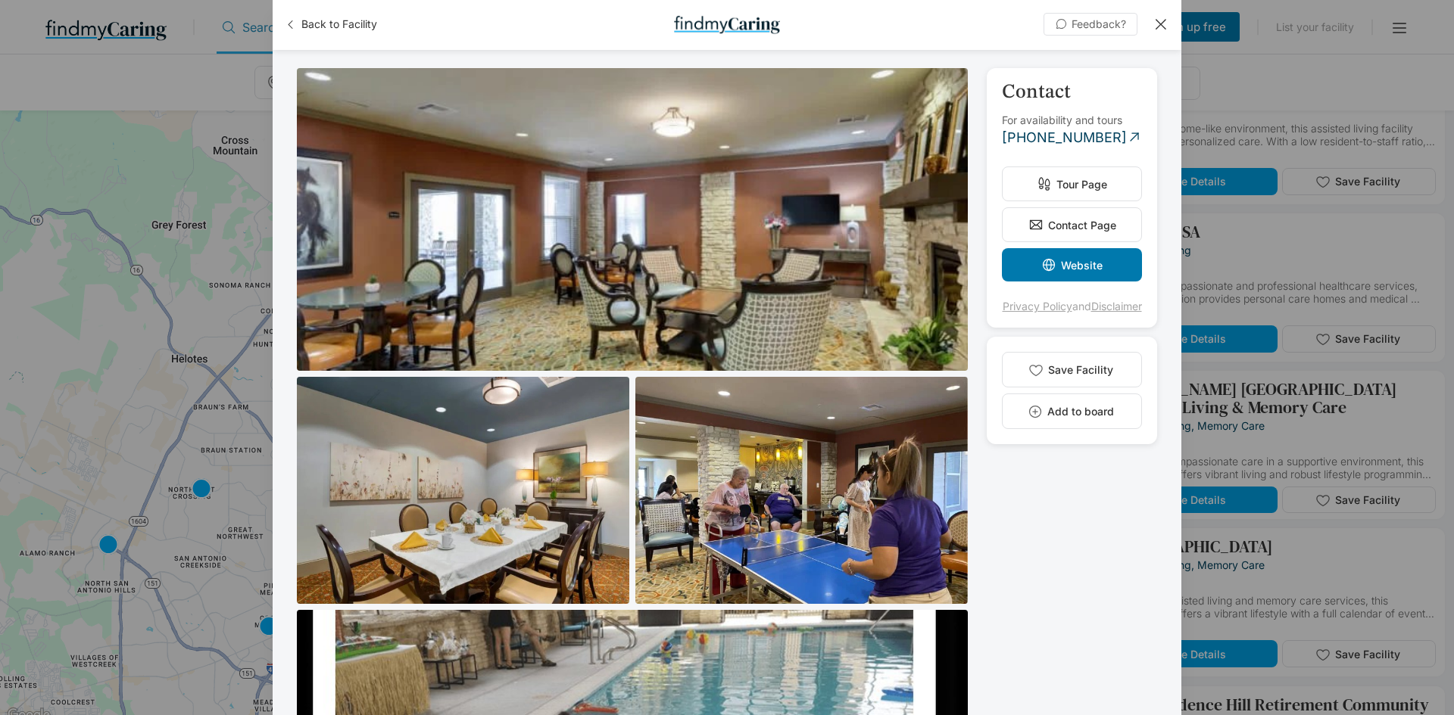
click at [808, 466] on img at bounding box center [801, 490] width 332 height 227
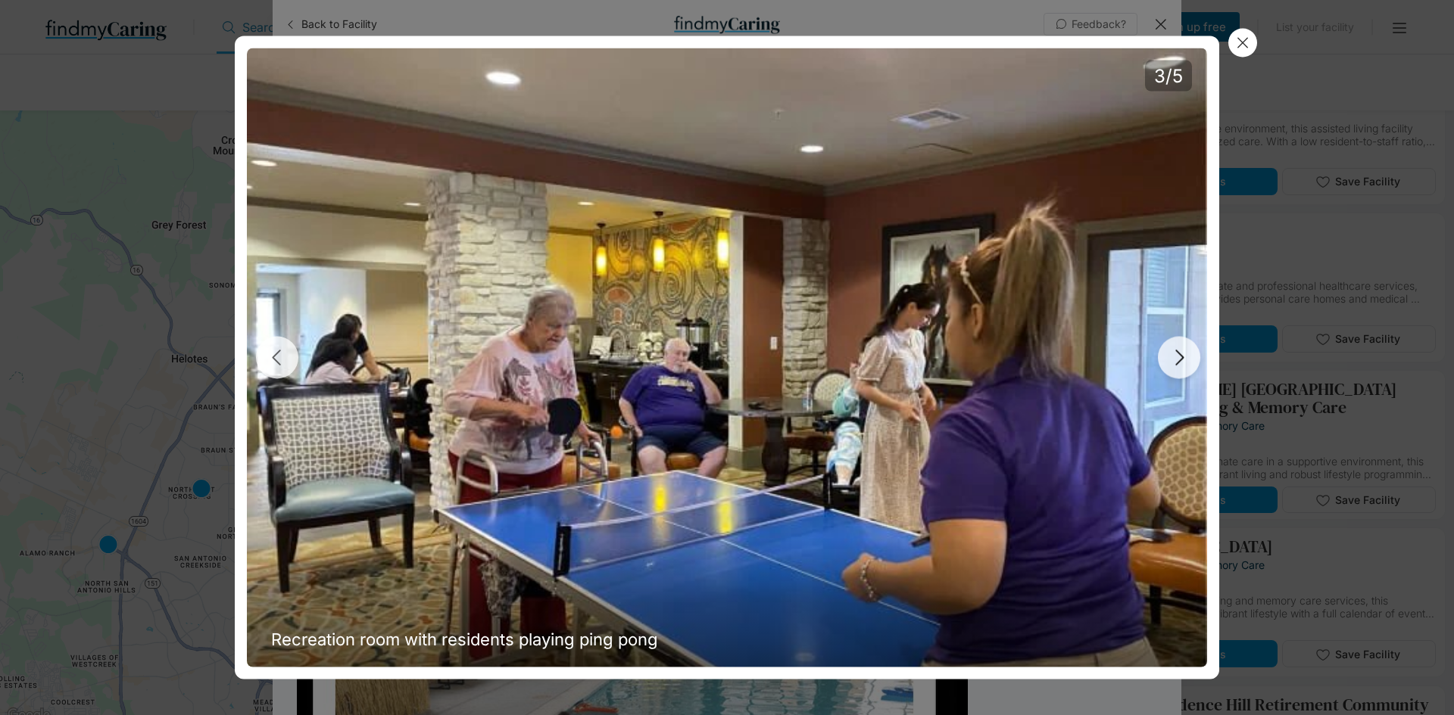
click at [1189, 362] on icon "button" at bounding box center [1178, 358] width 23 height 23
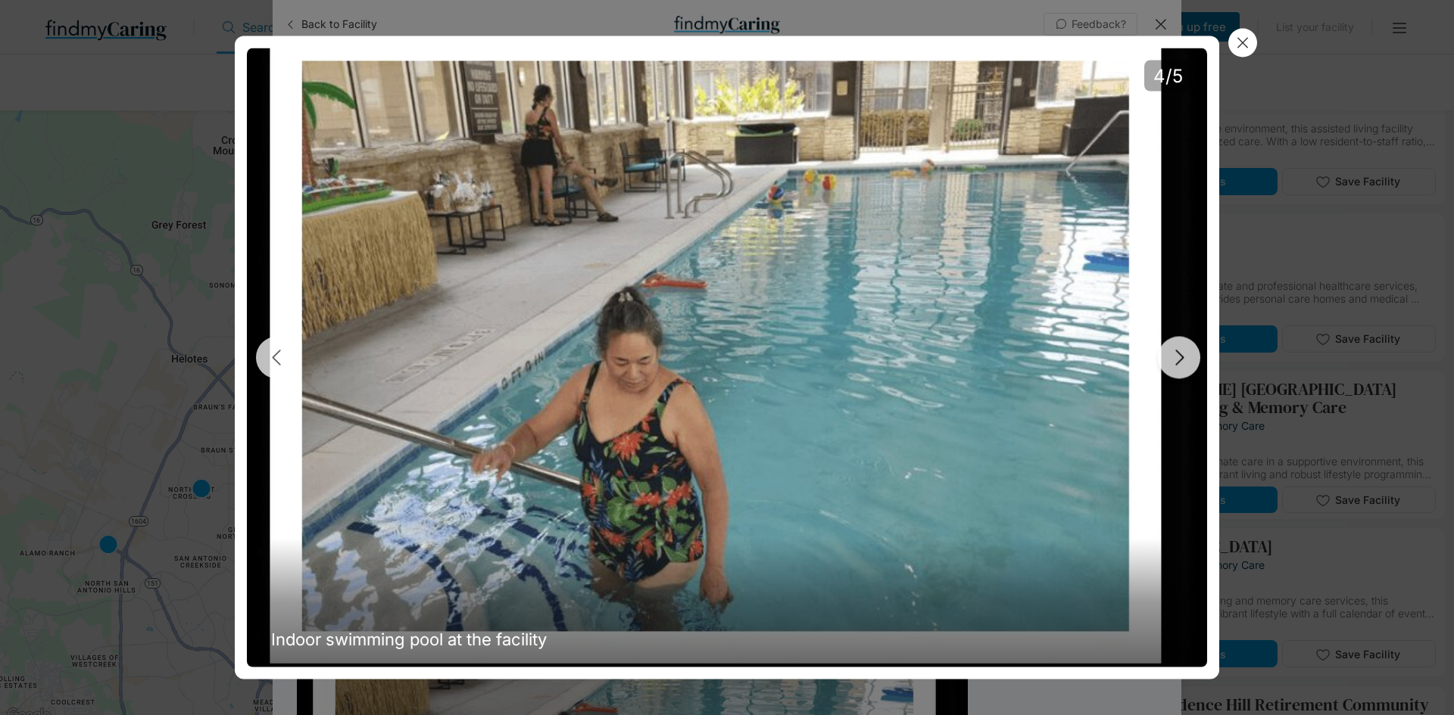
click at [1189, 362] on icon "button" at bounding box center [1178, 358] width 23 height 23
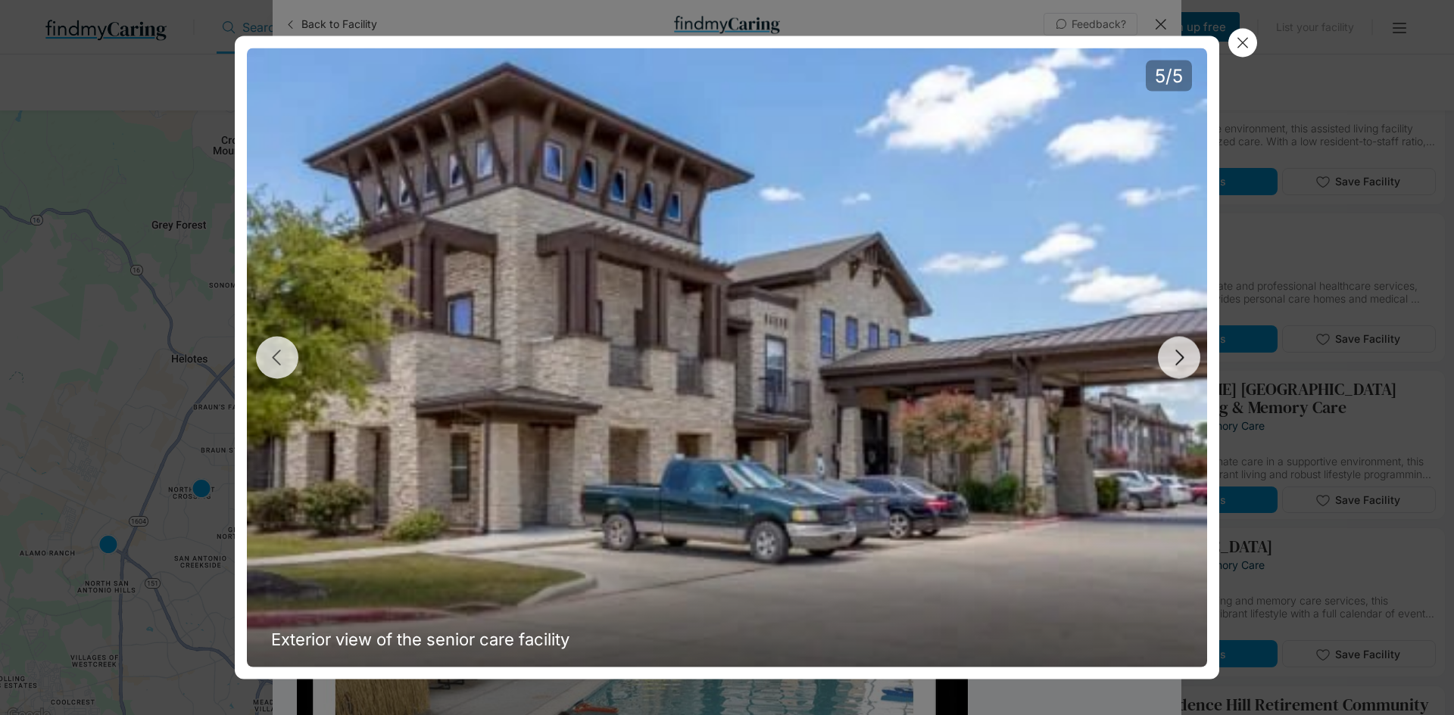
click at [1189, 362] on icon "button" at bounding box center [1178, 358] width 23 height 23
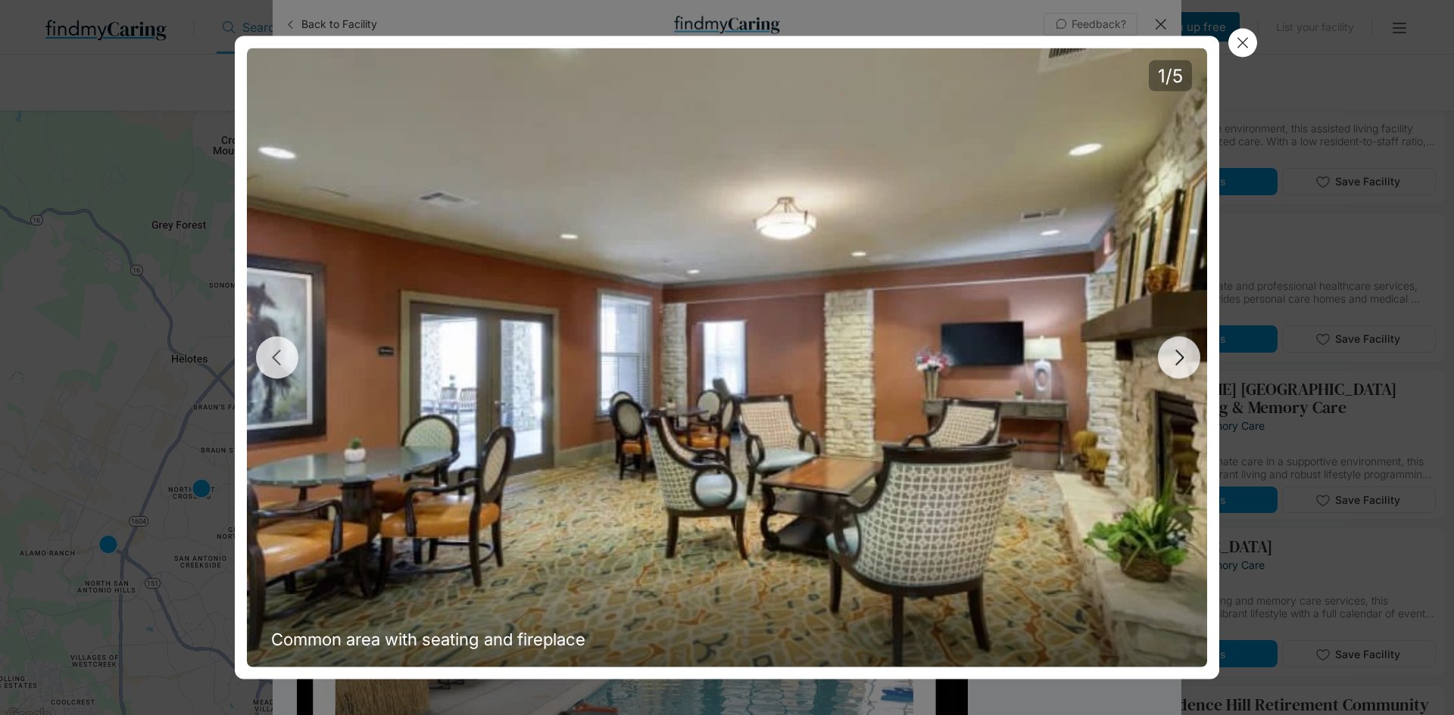
click at [1189, 362] on icon "button" at bounding box center [1178, 358] width 23 height 23
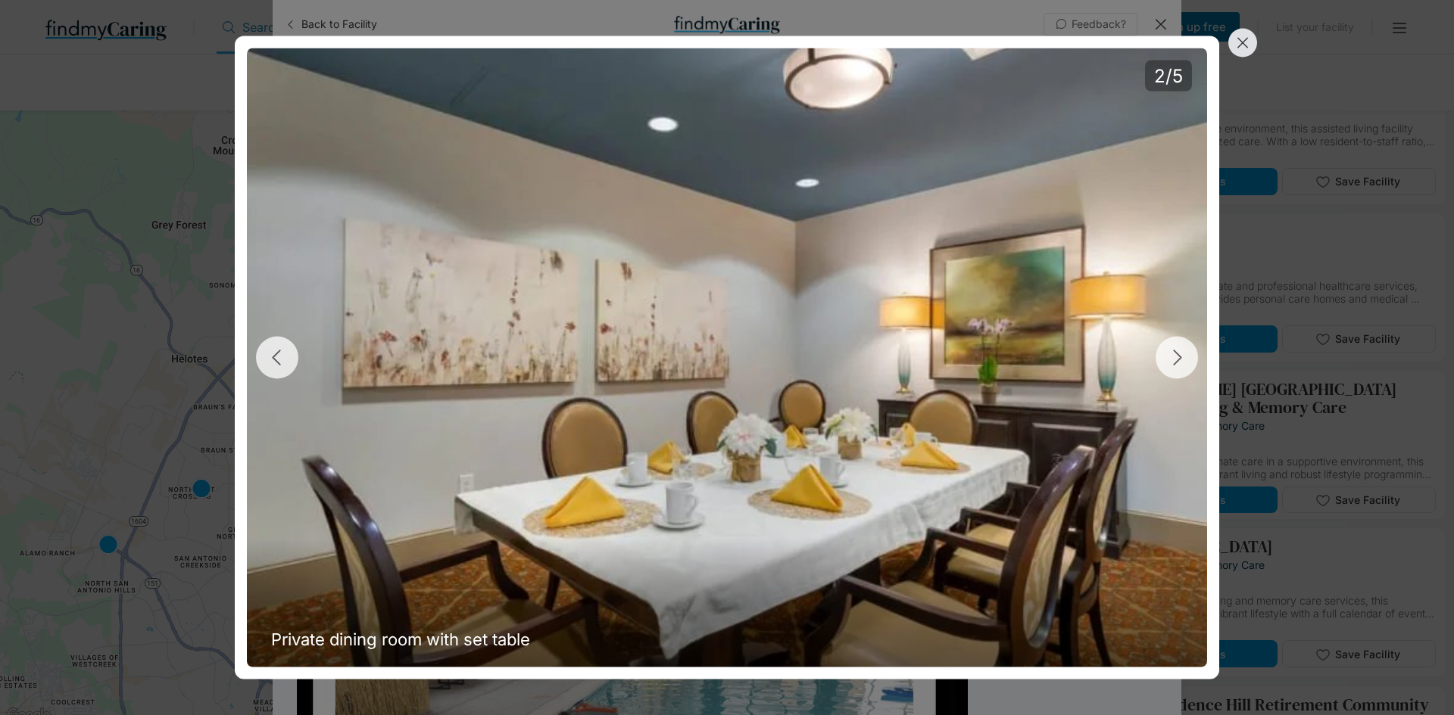
click at [1246, 38] on icon at bounding box center [1242, 43] width 17 height 17
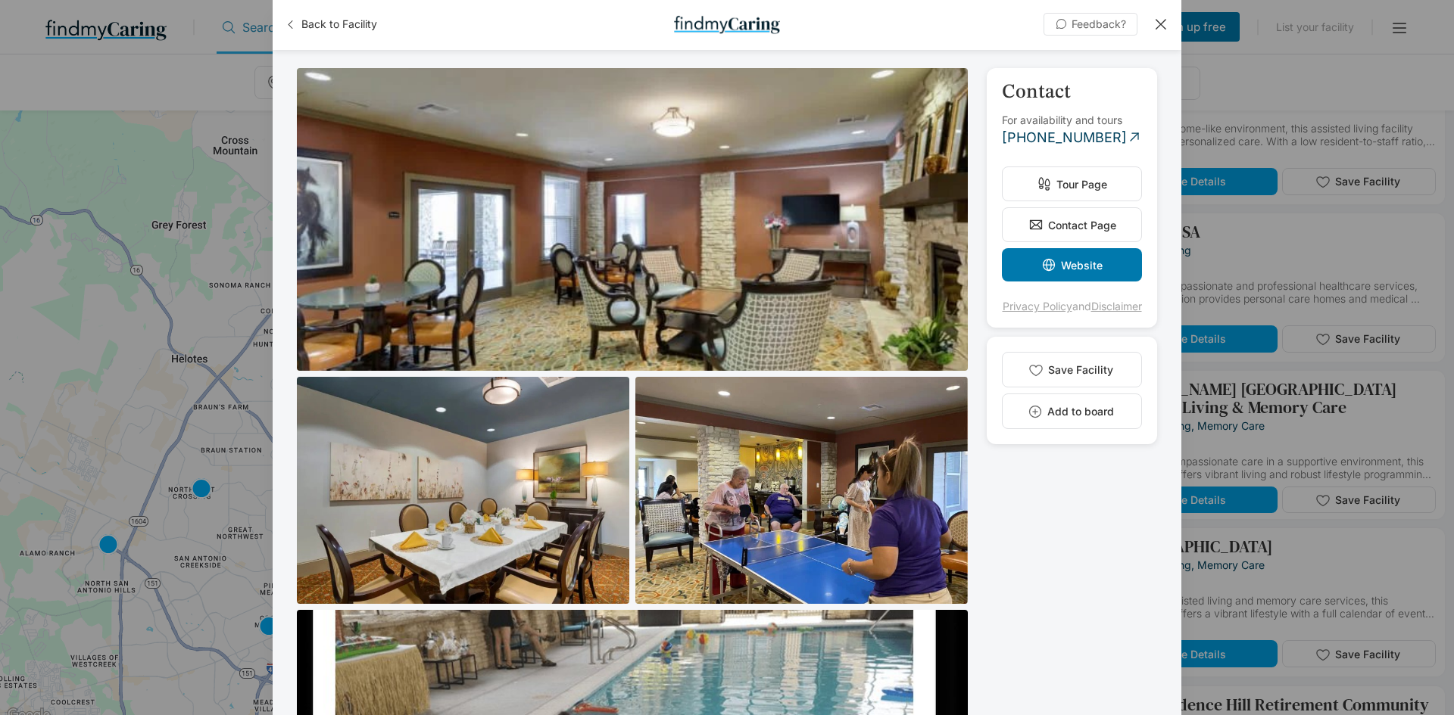
click at [1159, 24] on div at bounding box center [1160, 24] width 17 height 17
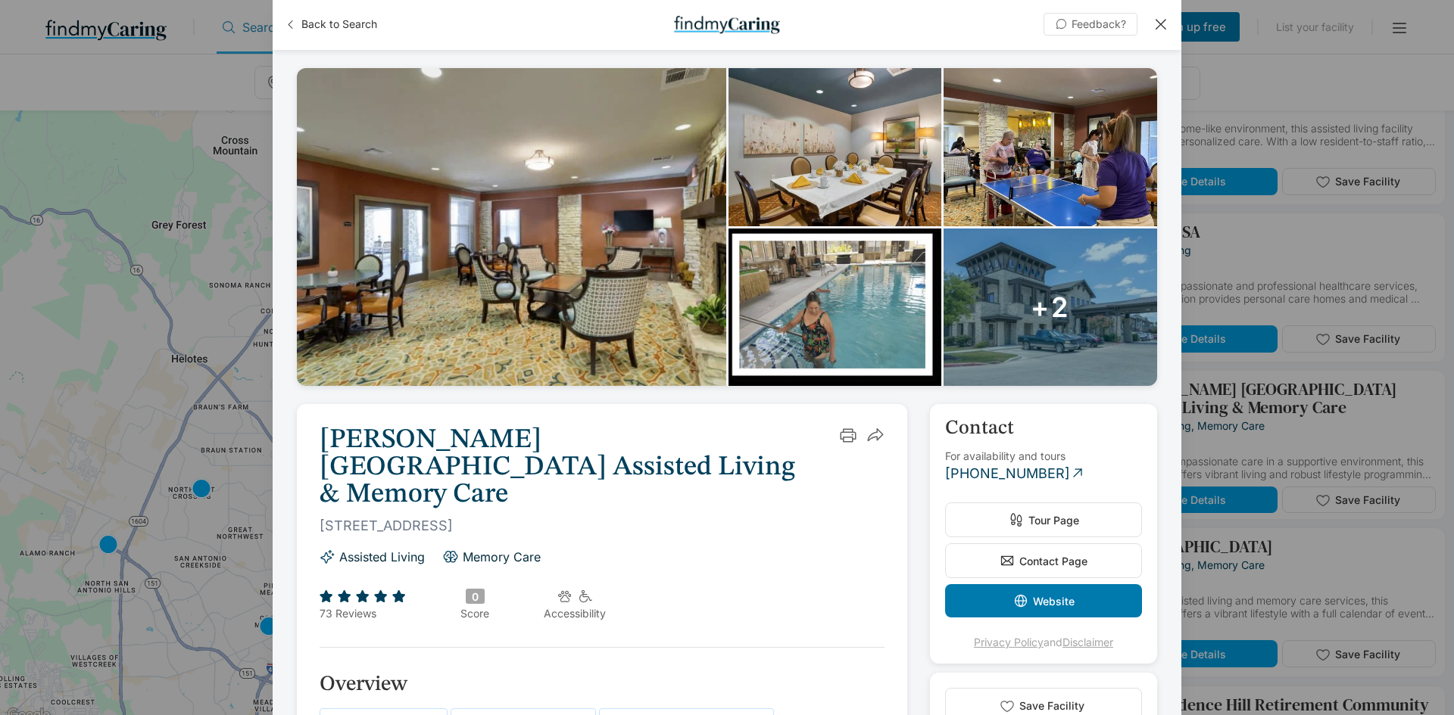
click at [1161, 21] on div at bounding box center [1160, 24] width 17 height 17
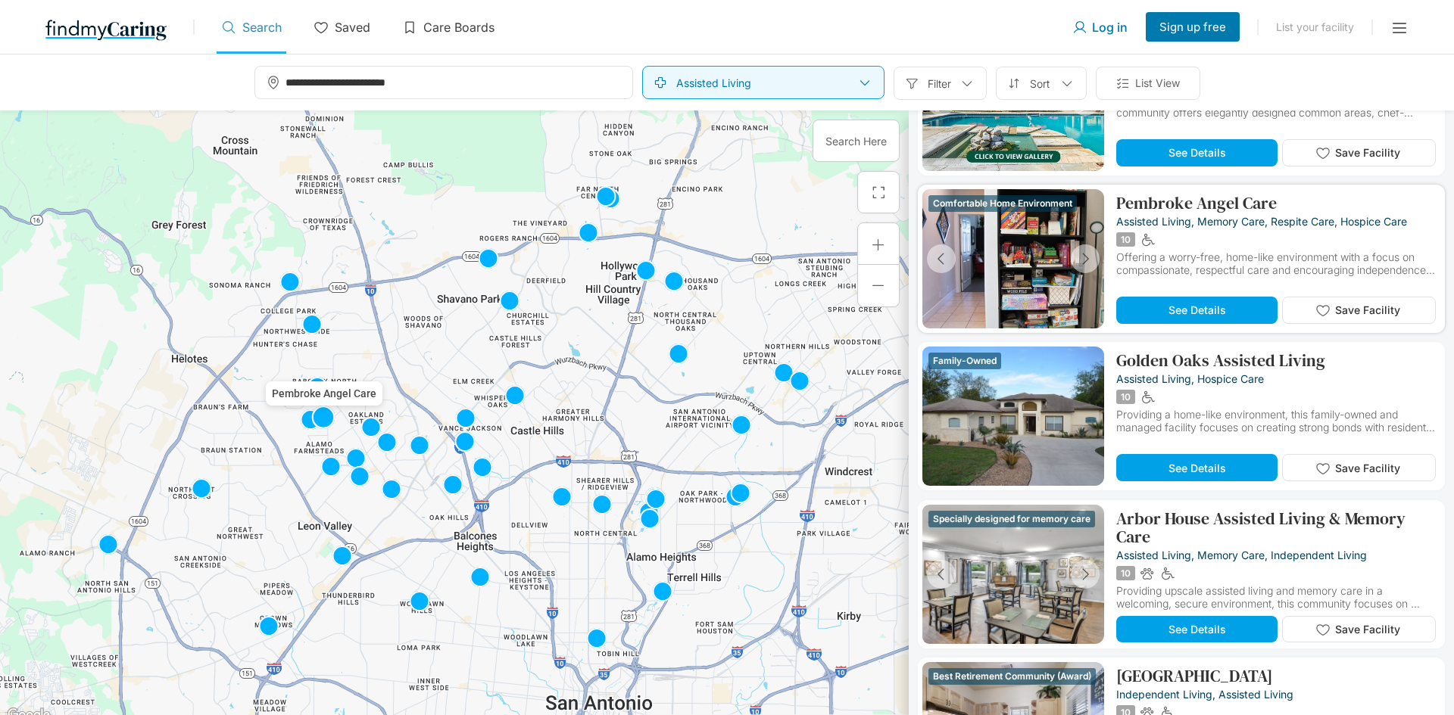
scroll to position [2423, 0]
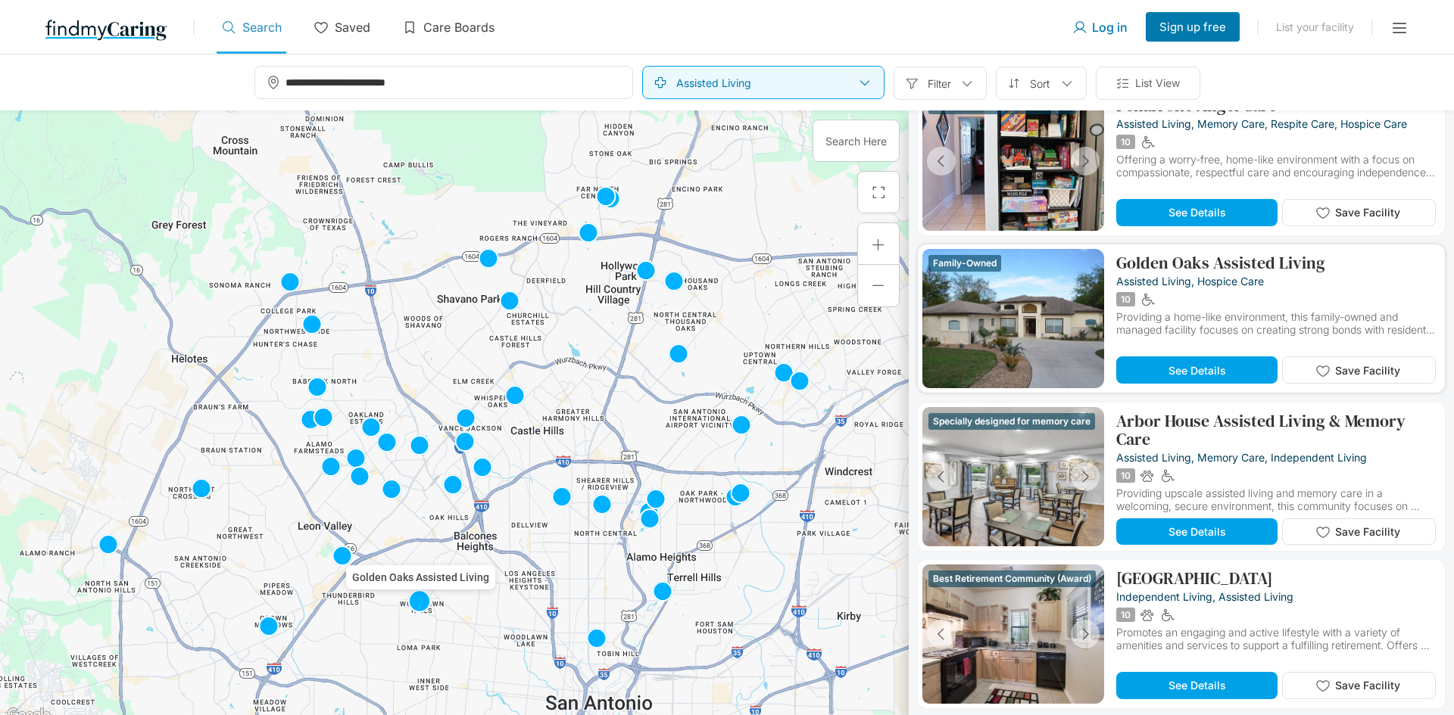
click at [998, 325] on div at bounding box center [1012, 318] width 103 height 139
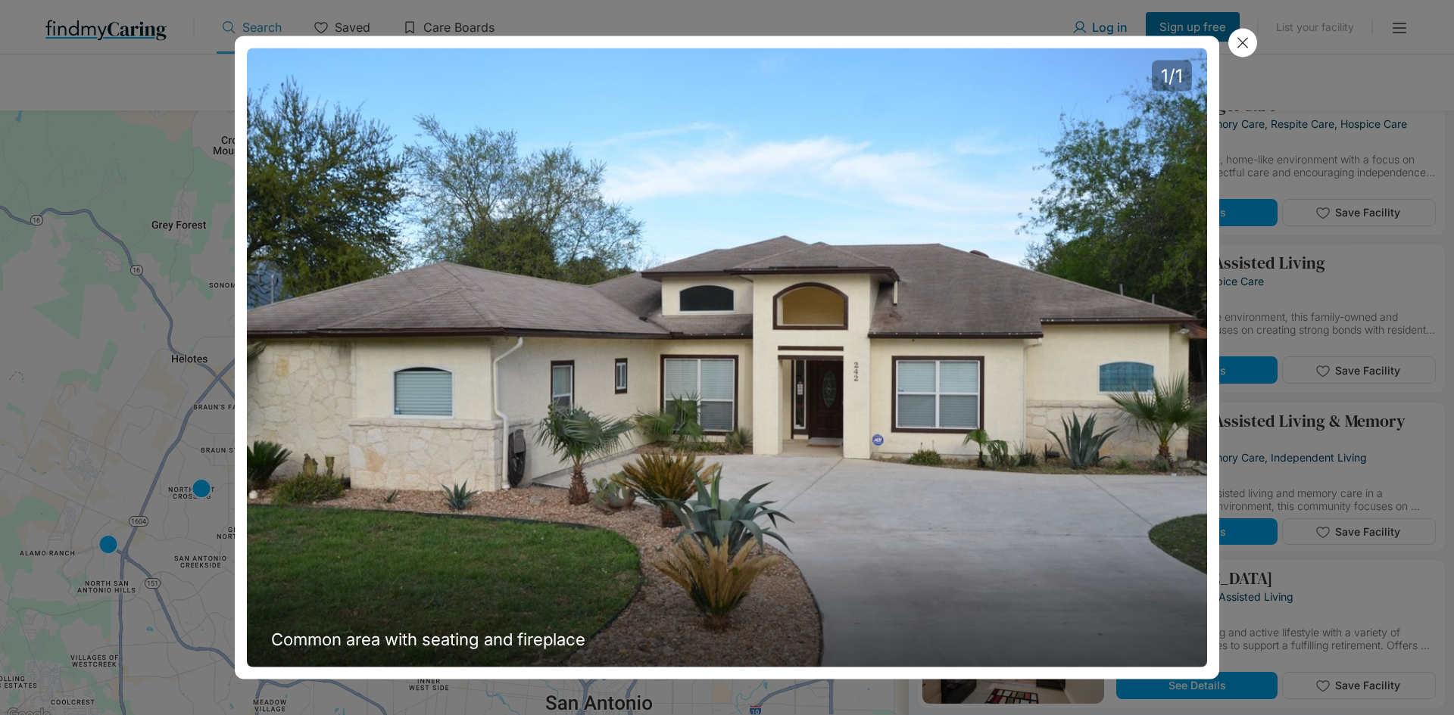
click at [1259, 37] on div "1/1 Common area with seating and fireplace" at bounding box center [727, 357] width 1454 height 715
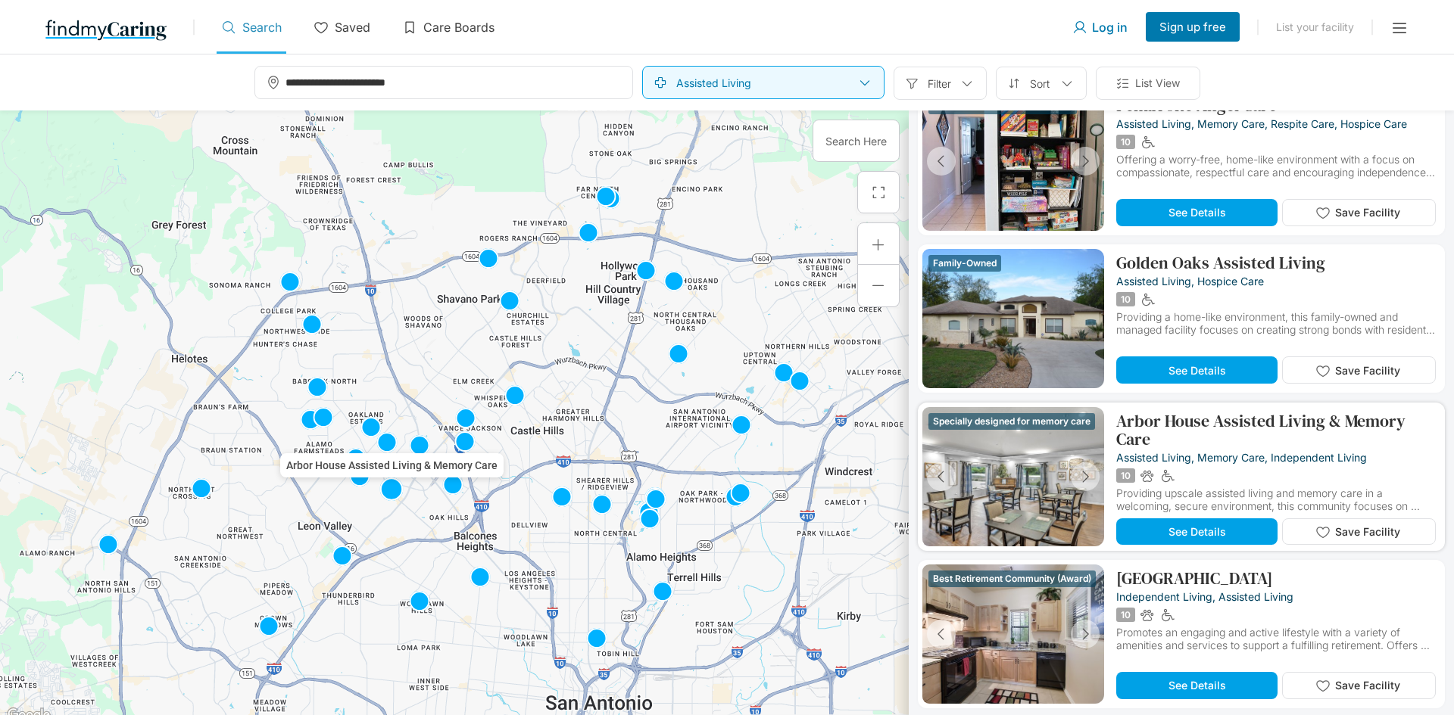
click at [983, 474] on div at bounding box center [1012, 476] width 103 height 139
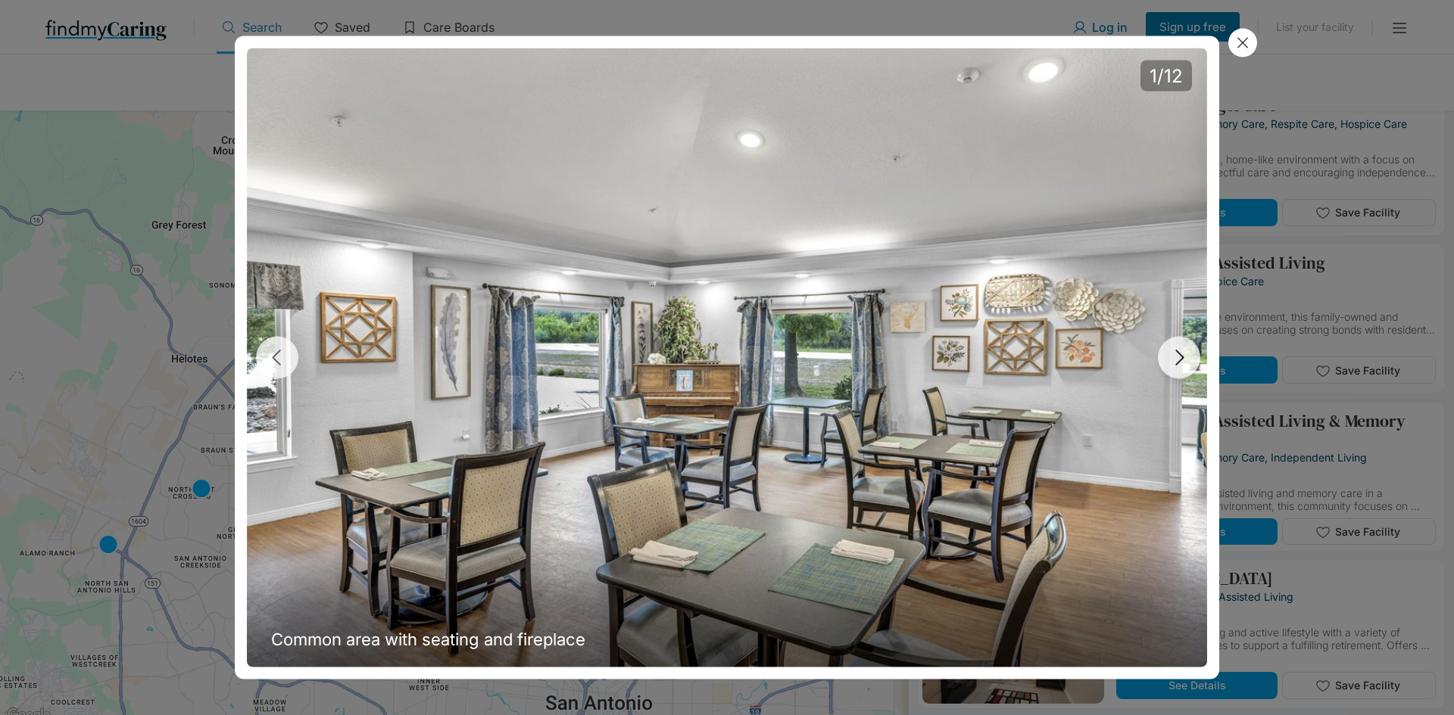
click at [1171, 357] on icon "button" at bounding box center [1178, 358] width 23 height 23
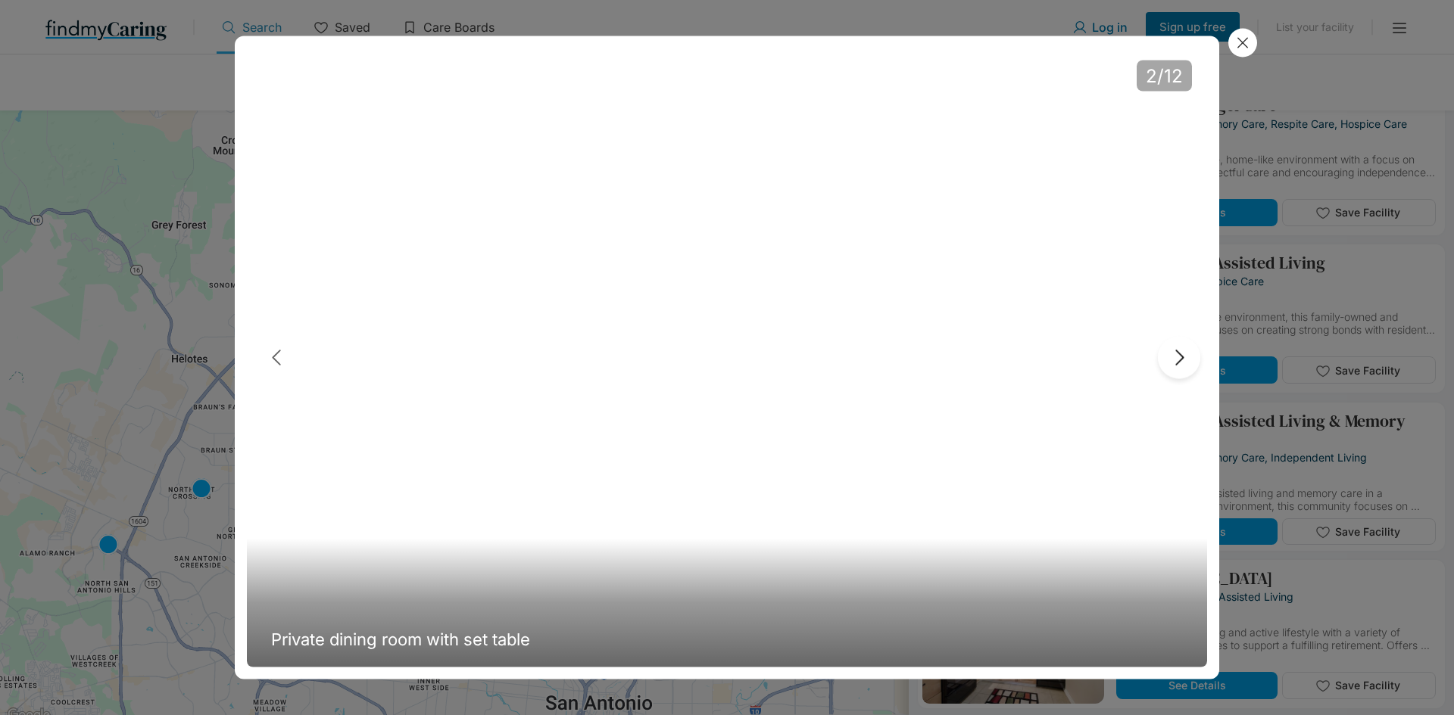
click at [1171, 357] on icon "button" at bounding box center [1178, 358] width 23 height 23
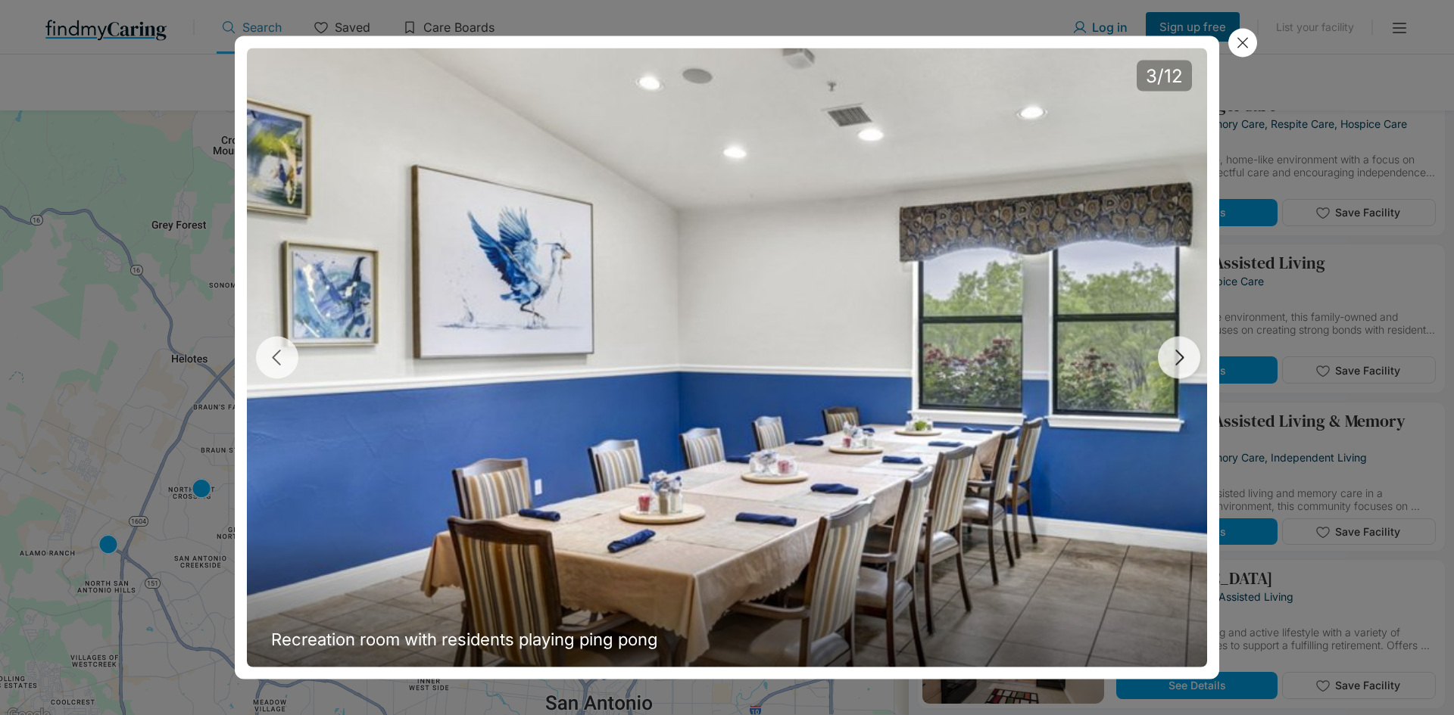
click at [1171, 357] on icon "button" at bounding box center [1178, 358] width 23 height 23
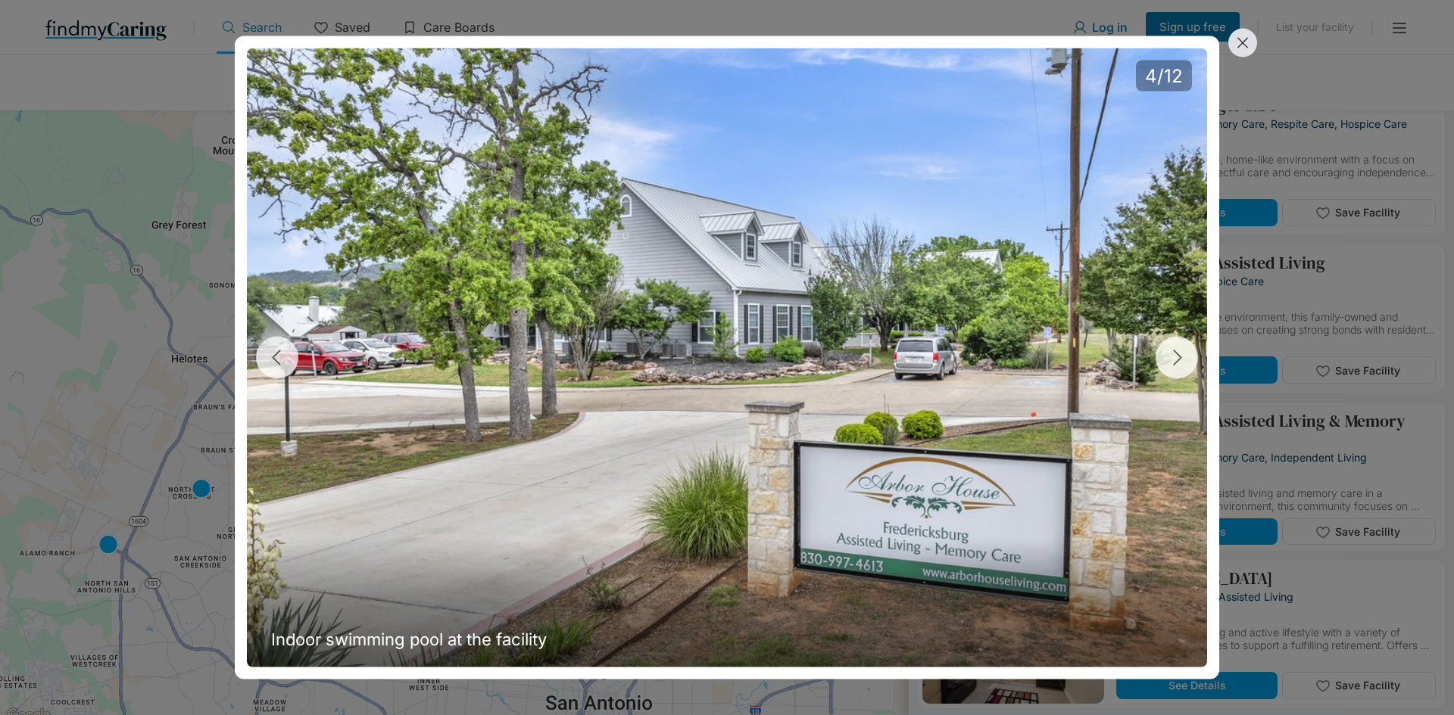
click at [1250, 43] on icon at bounding box center [1242, 43] width 17 height 17
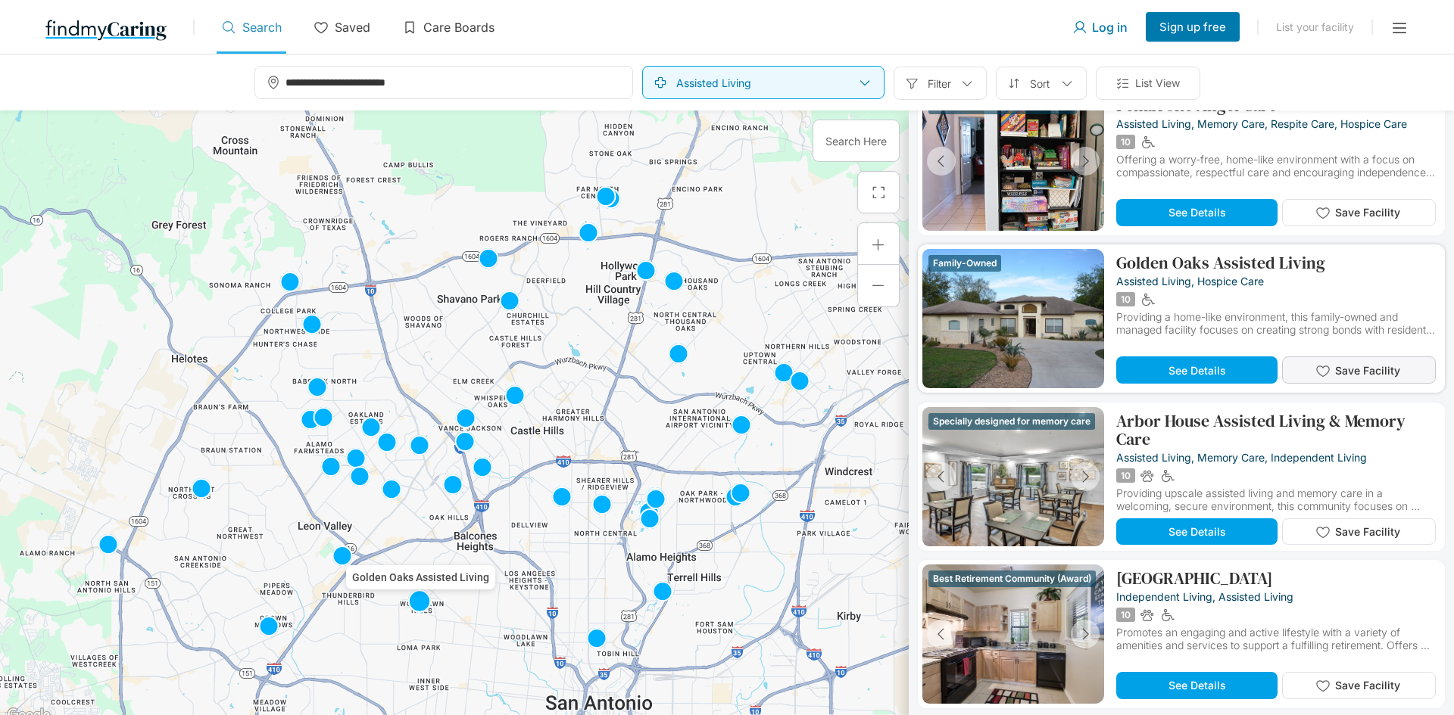
click at [1328, 358] on button "Save Facility" at bounding box center [1359, 370] width 154 height 27
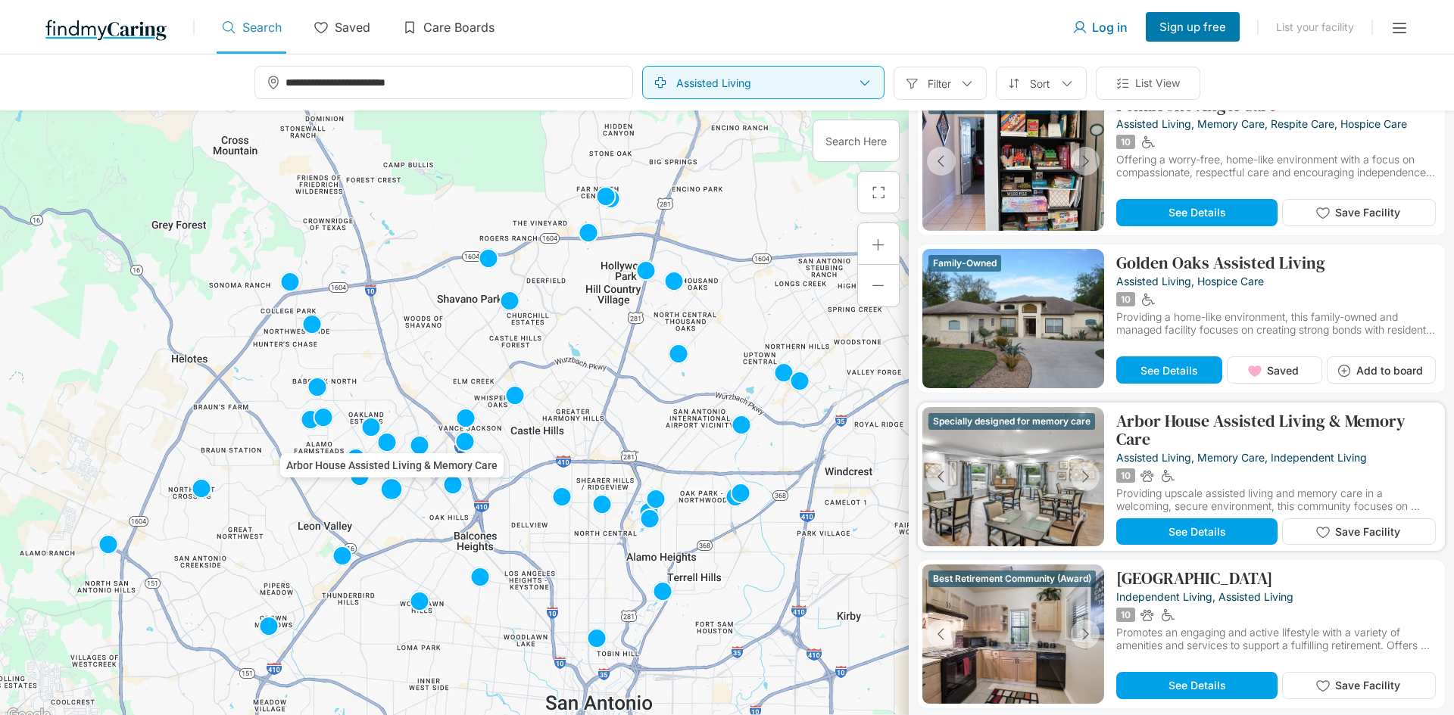
click at [1295, 516] on div "Arbor House Assisted Living & Memory Care assisted living, memory care, indepen…" at bounding box center [1278, 476] width 324 height 139
click at [1315, 537] on icon "button" at bounding box center [1322, 532] width 15 height 15
click at [1341, 676] on button "Save Facility" at bounding box center [1359, 685] width 154 height 27
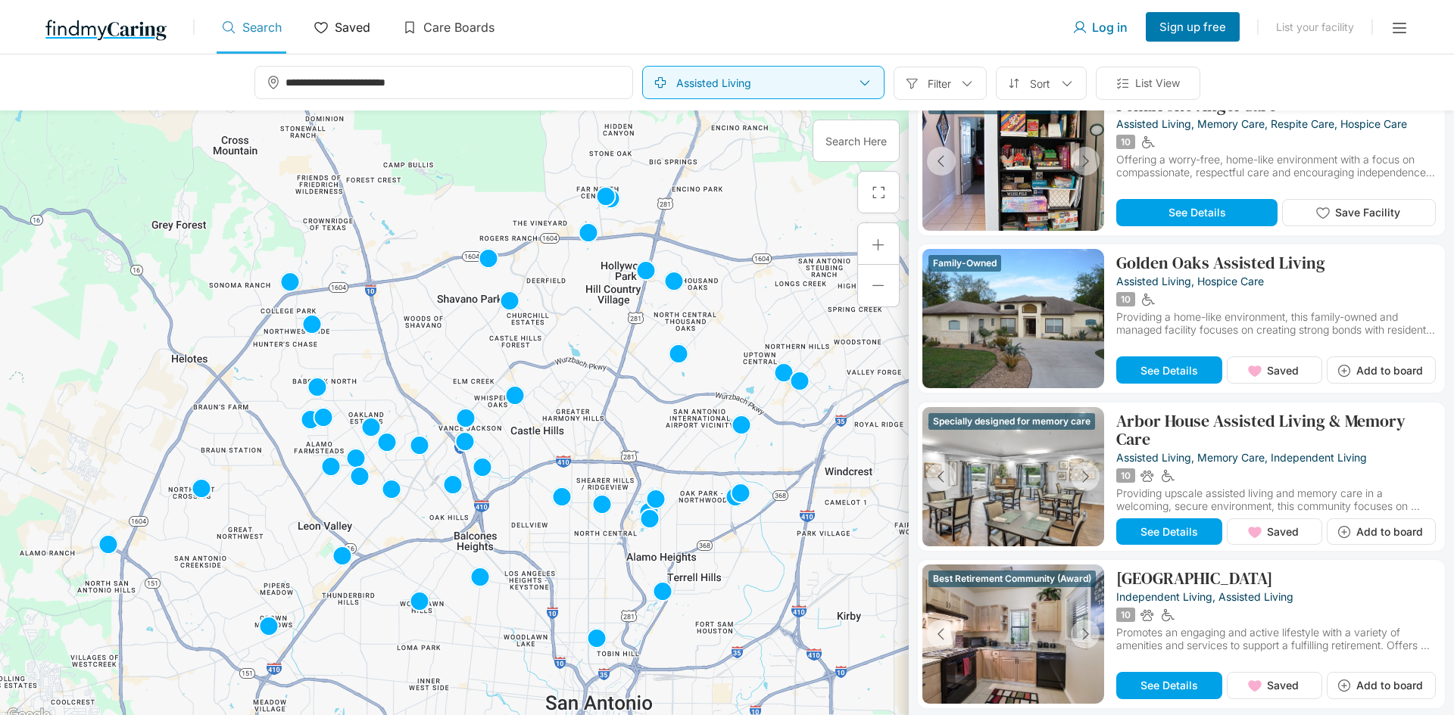
click at [347, 24] on p "Saved" at bounding box center [353, 27] width 36 height 15
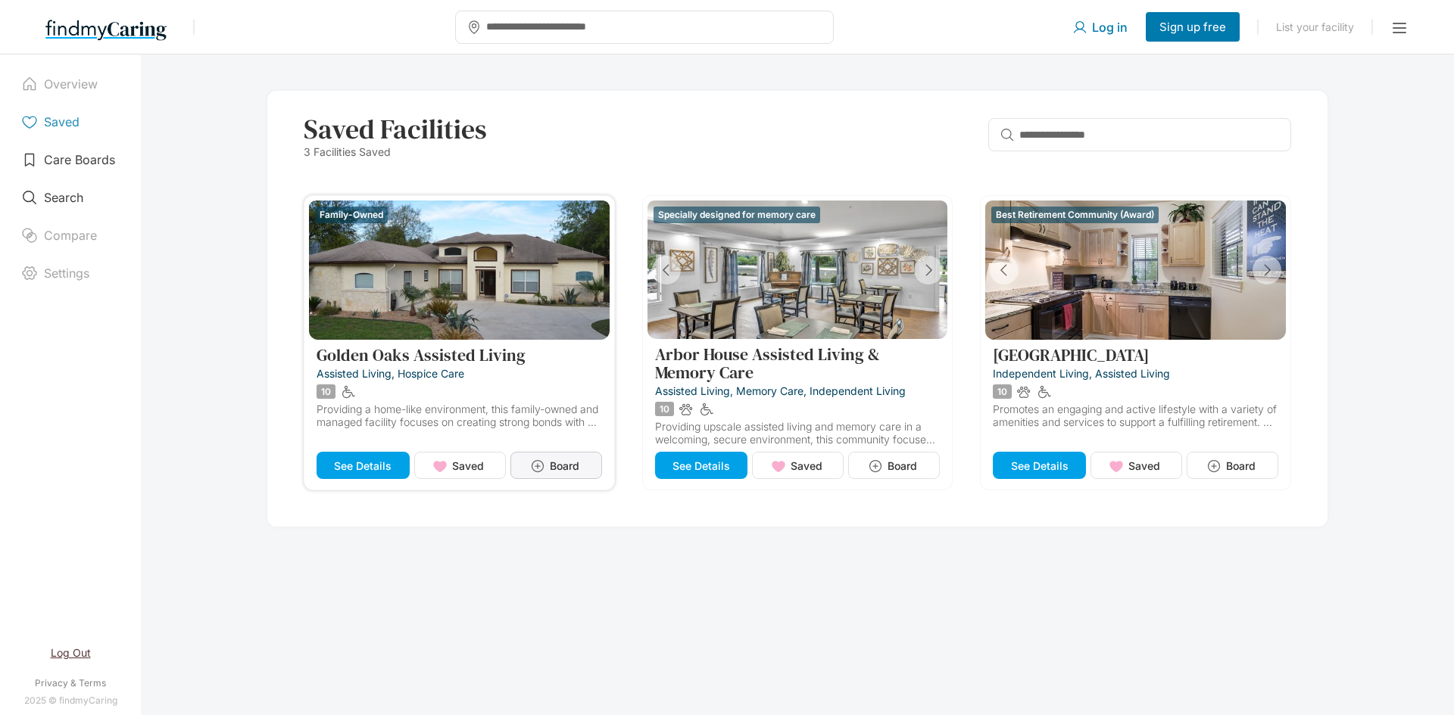
click at [576, 463] on span "Board" at bounding box center [565, 466] width 30 height 13
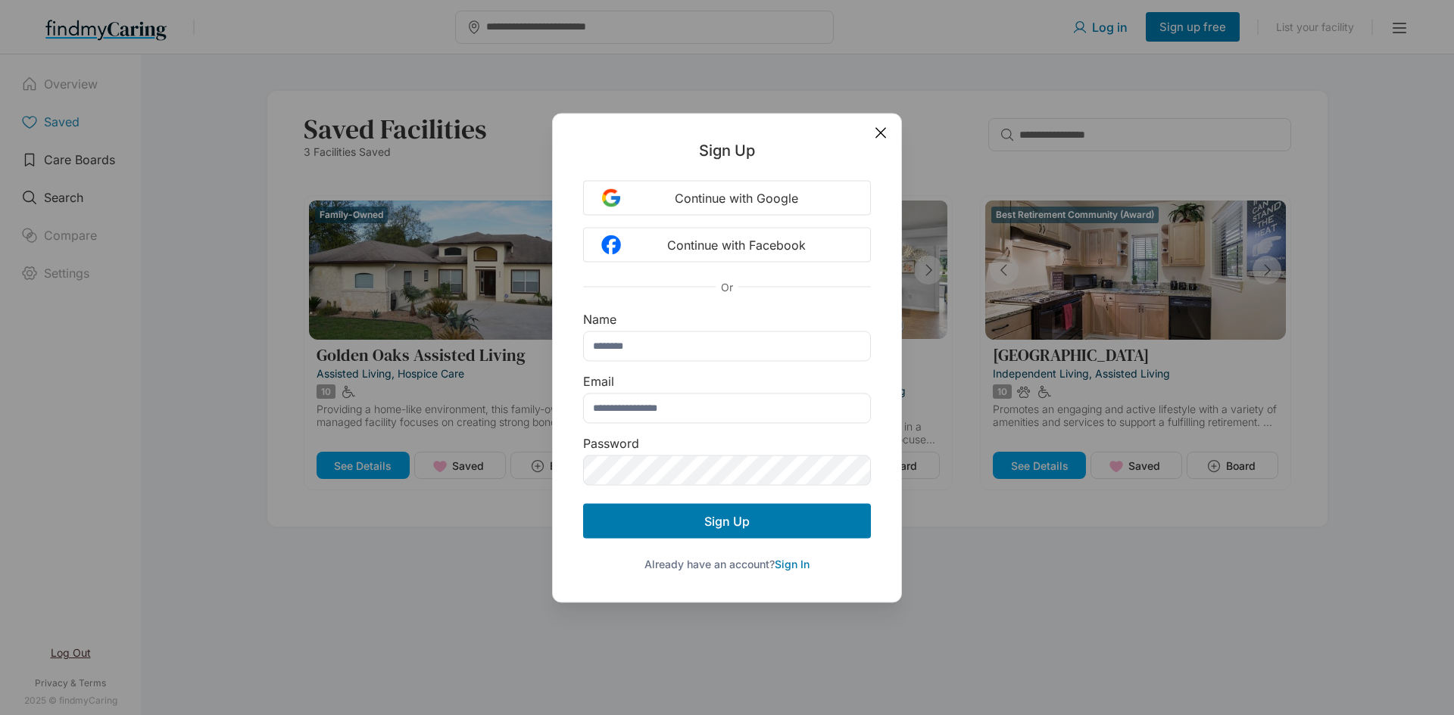
click at [873, 137] on icon at bounding box center [880, 132] width 17 height 17
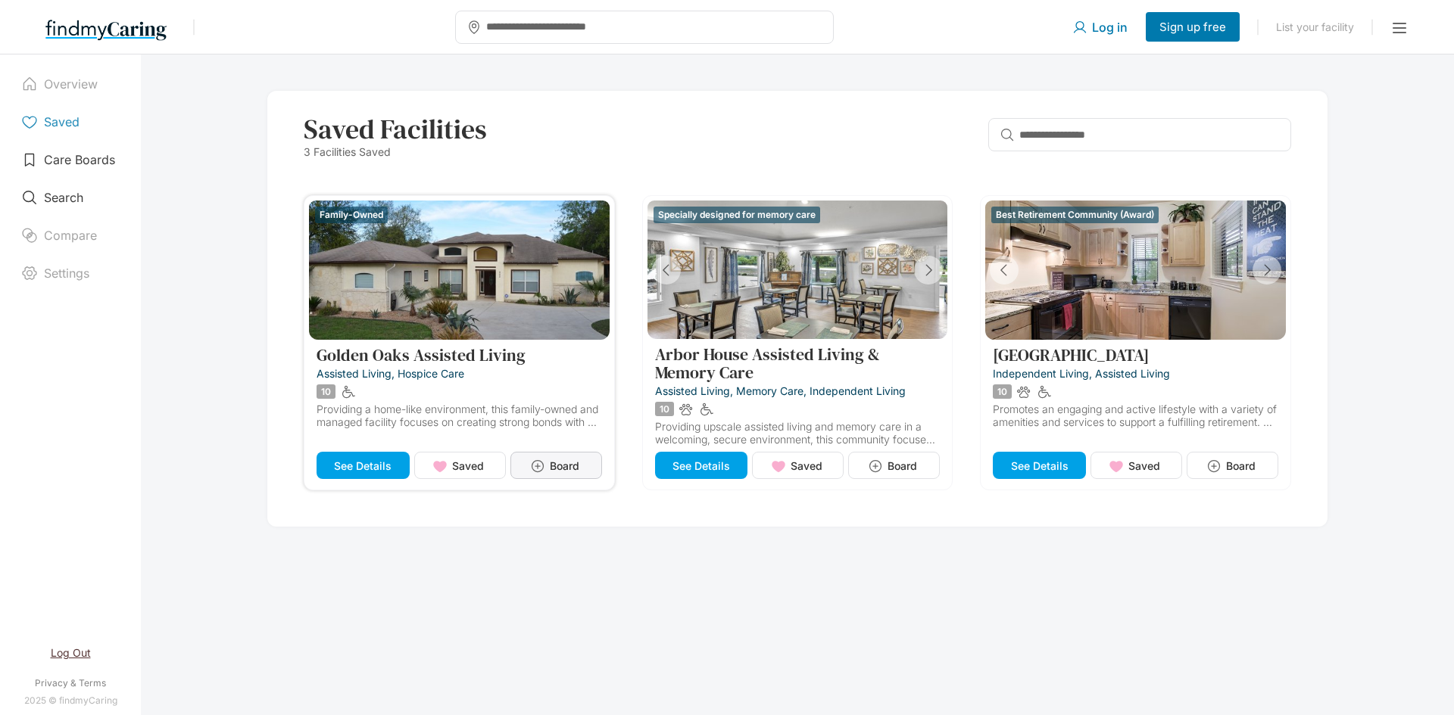
click at [531, 475] on button "Board" at bounding box center [556, 465] width 92 height 27
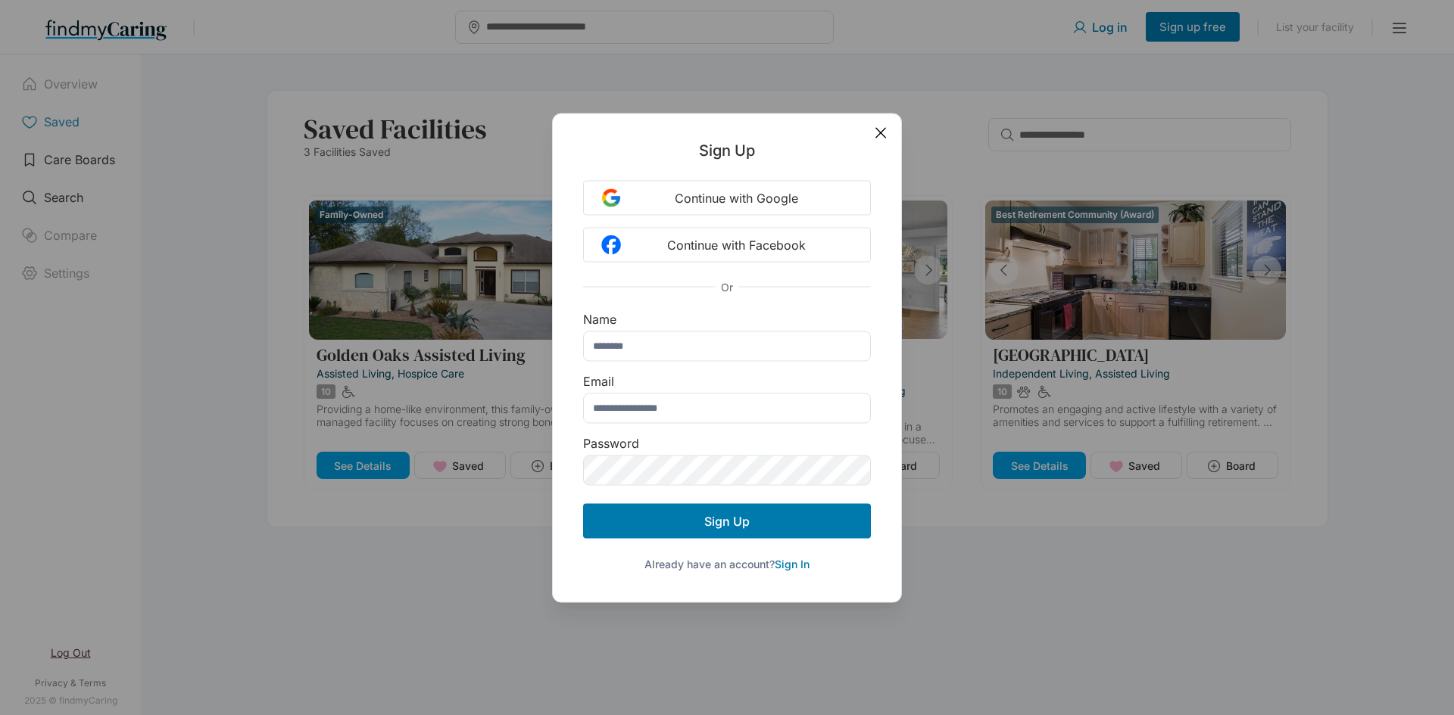
click at [886, 129] on icon at bounding box center [880, 132] width 17 height 17
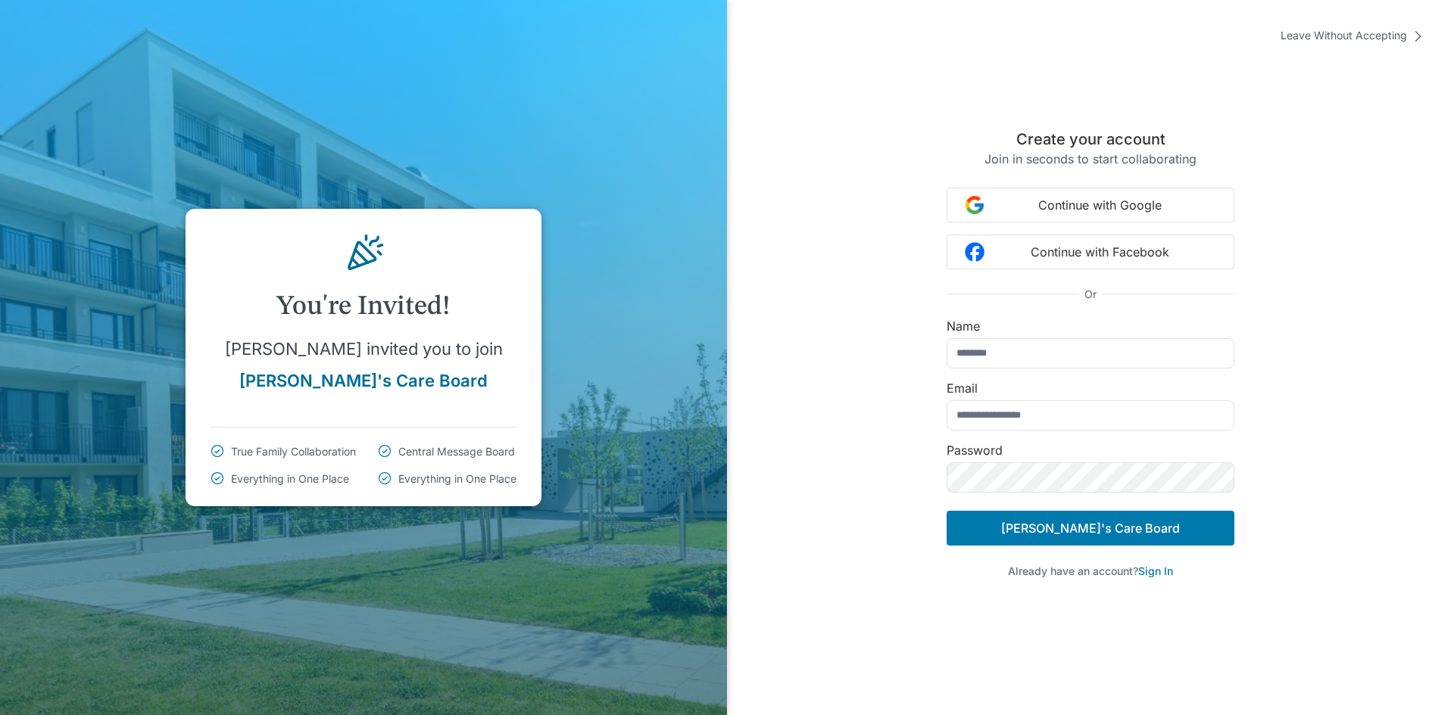
click at [1411, 34] on icon at bounding box center [1417, 36] width 15 height 15
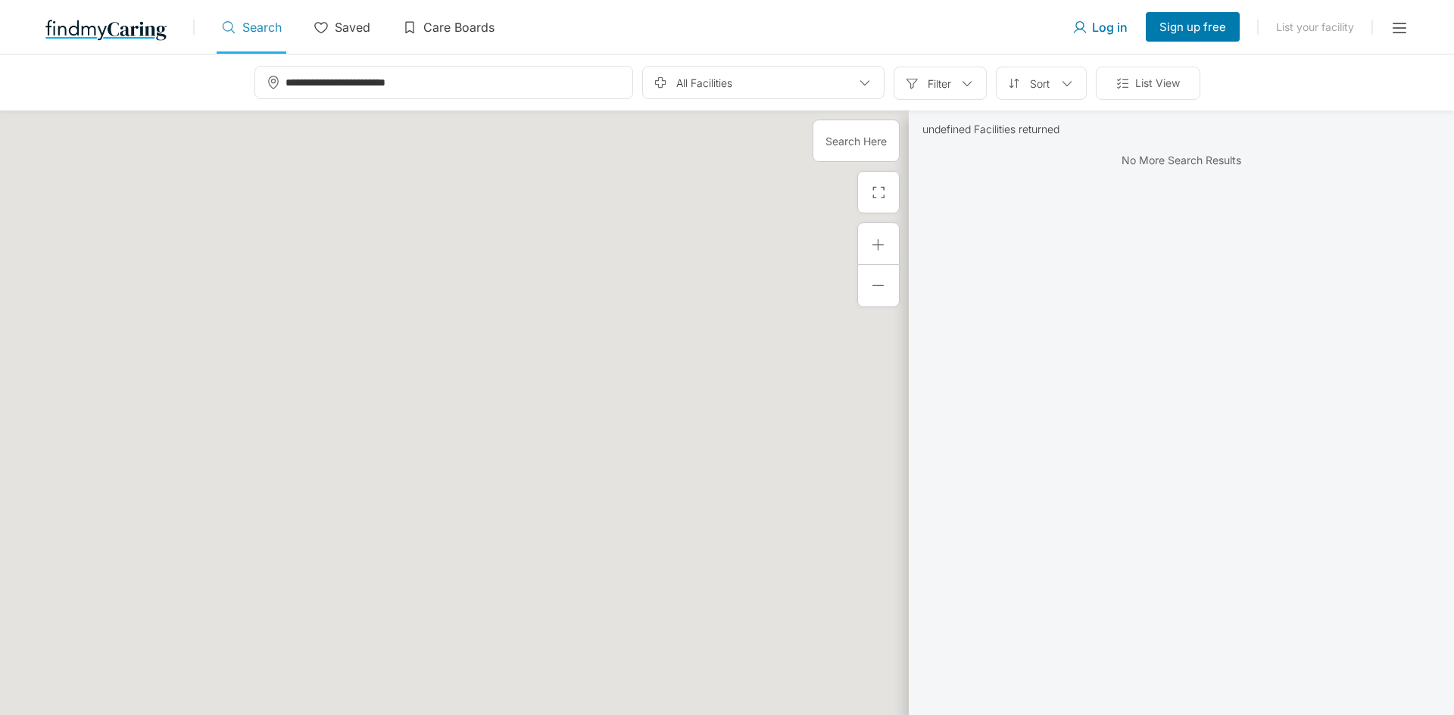
type input "**********"
